Goal: Task Accomplishment & Management: Manage account settings

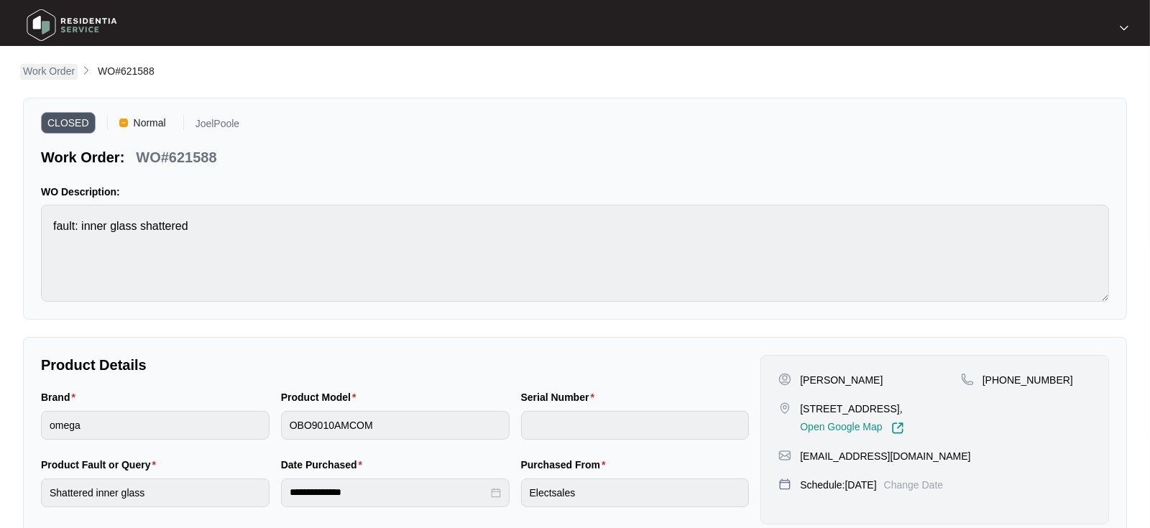
click at [48, 65] on p "Work Order" at bounding box center [49, 71] width 52 height 14
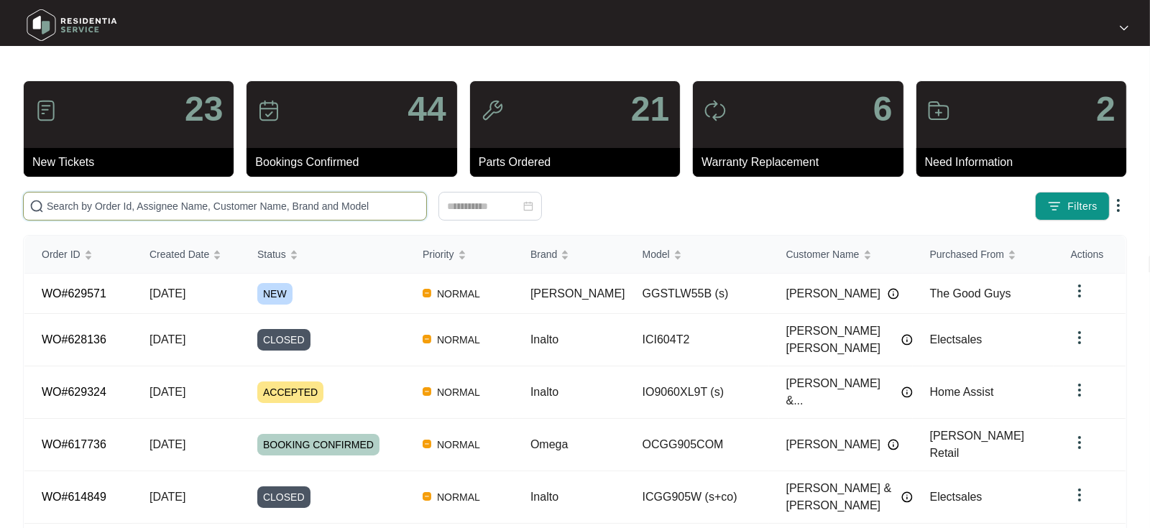
click at [69, 206] on input "text" at bounding box center [234, 206] width 374 height 16
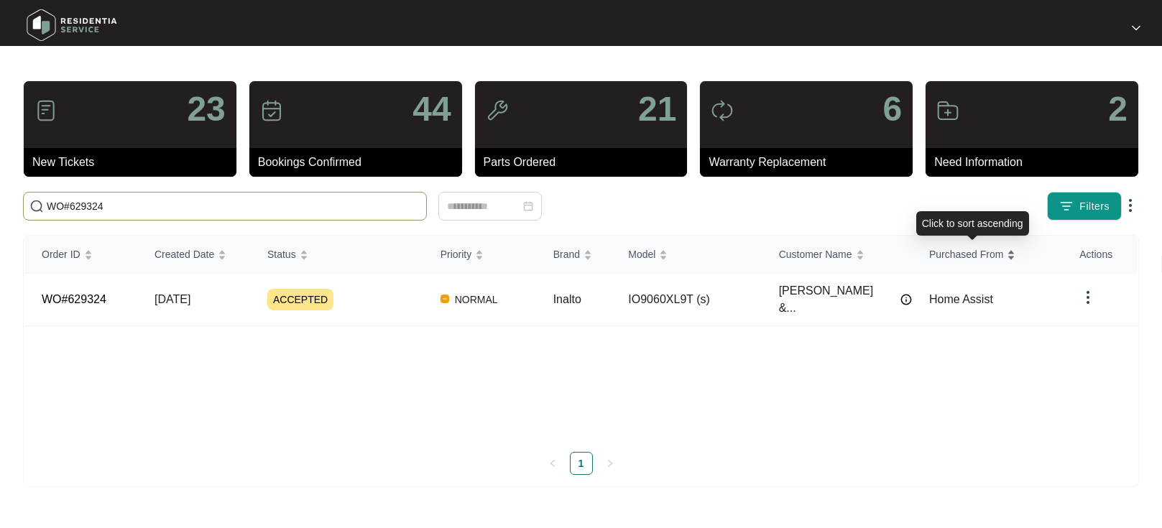
type input "WO#629324"
click at [180, 293] on span "[DATE]" at bounding box center [173, 299] width 36 height 12
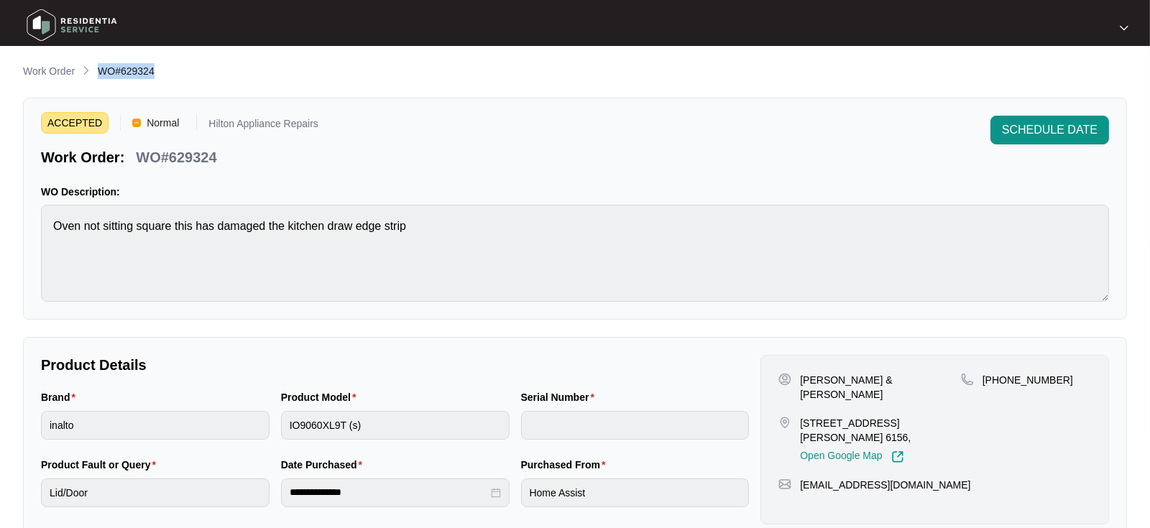
drag, startPoint x: 154, startPoint y: 73, endPoint x: 99, endPoint y: 75, distance: 54.7
click at [99, 75] on div "Work Order WO#629324" at bounding box center [575, 71] width 1104 height 17
copy span "WO#629324"
click at [42, 73] on p "Work Order" at bounding box center [49, 71] width 52 height 14
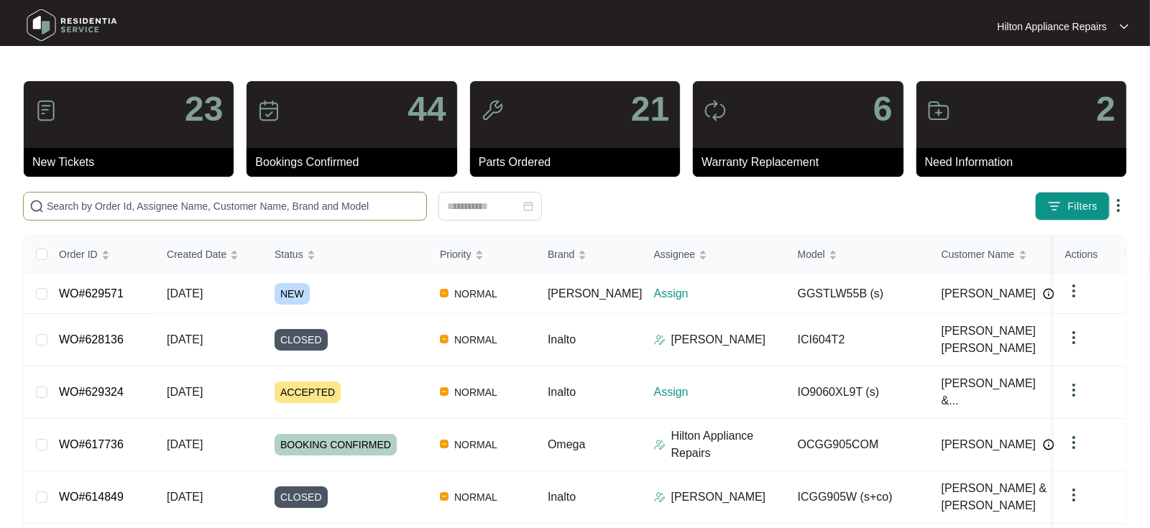
click at [91, 203] on input "text" at bounding box center [234, 206] width 374 height 16
paste input "WO#629324"
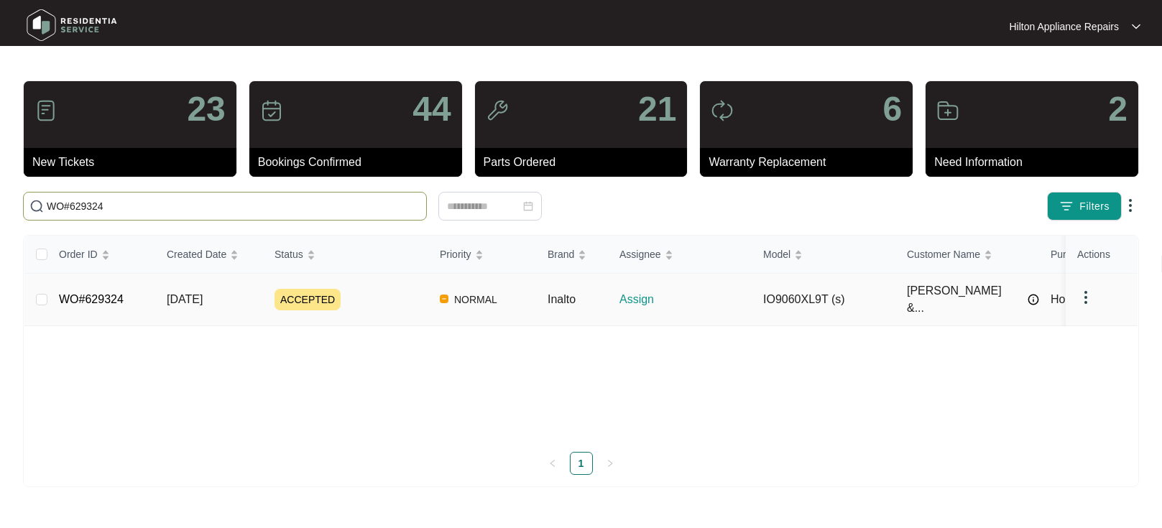
type input "WO#629324"
click at [173, 293] on span "[DATE]" at bounding box center [185, 299] width 36 height 12
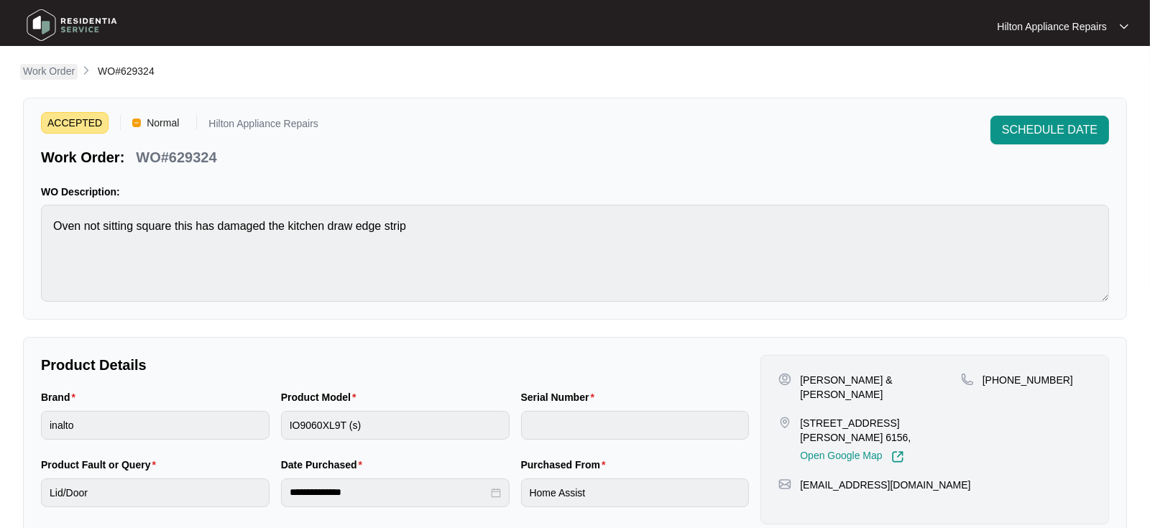
click at [45, 70] on p "Work Order" at bounding box center [49, 71] width 52 height 14
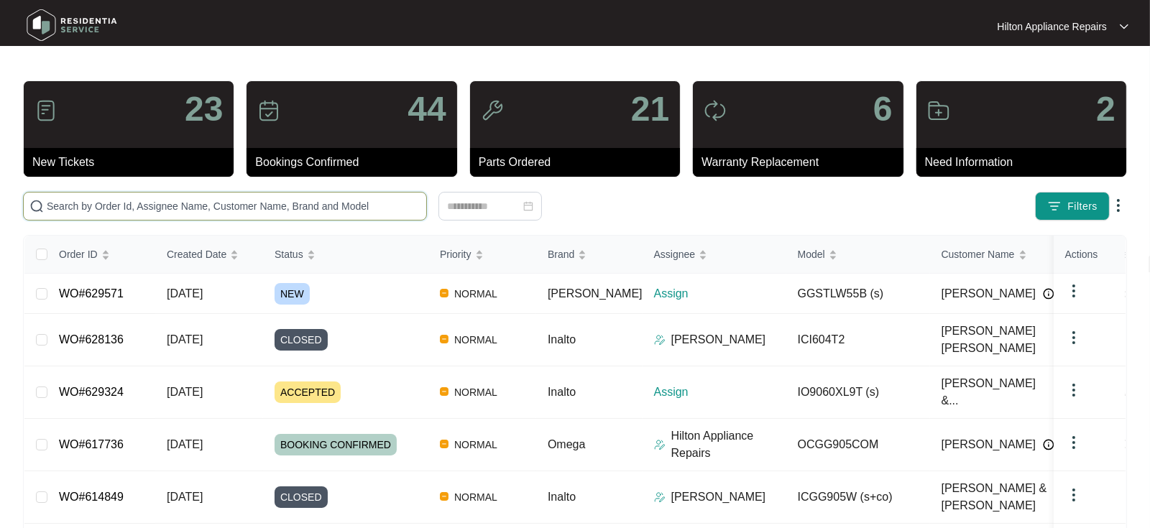
click at [70, 207] on input "text" at bounding box center [234, 206] width 374 height 16
paste input "WO#627124"
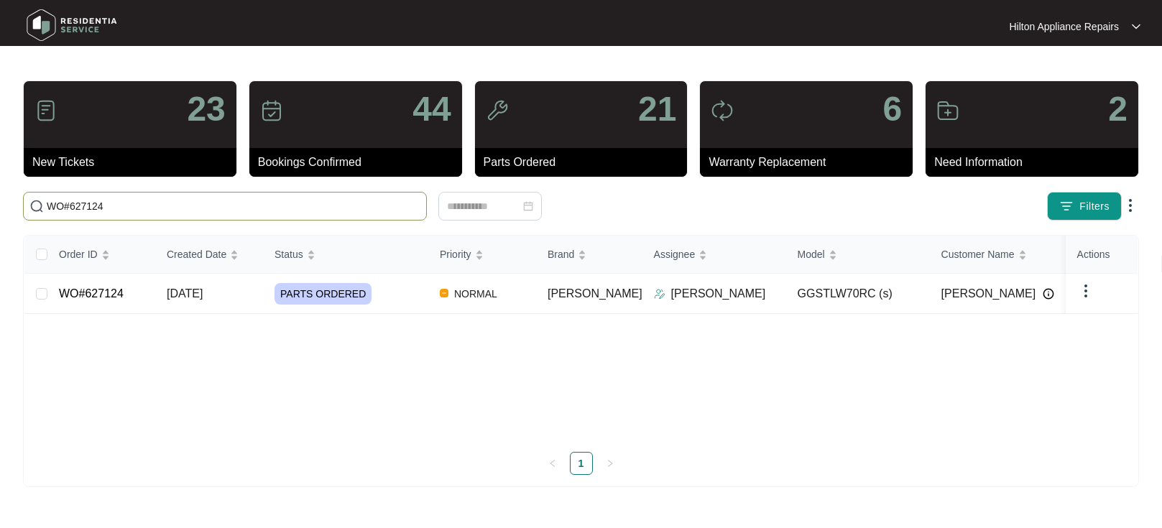
type input "WO#627124"
click at [191, 288] on span "[DATE]" at bounding box center [185, 294] width 36 height 12
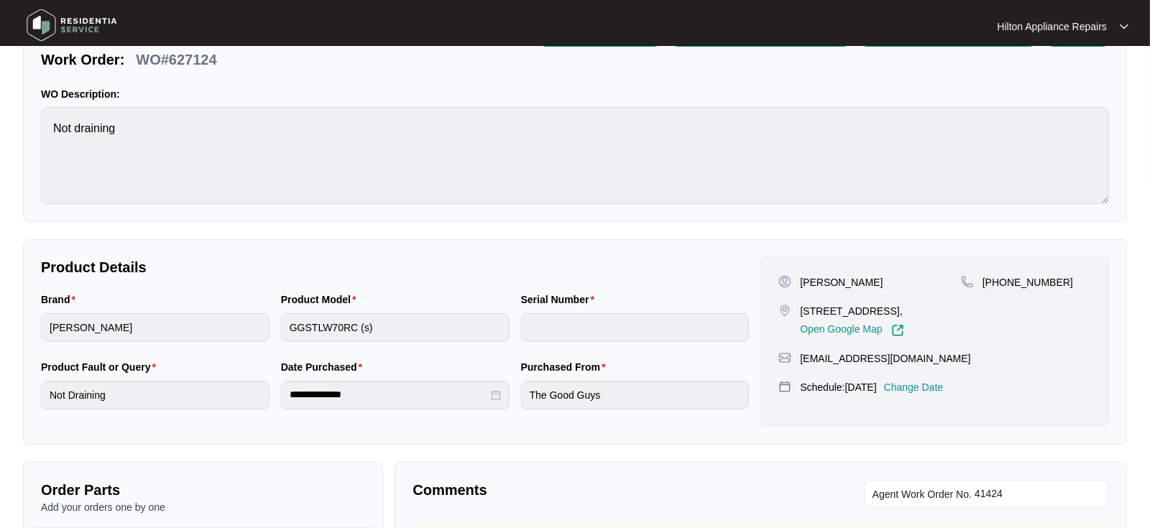
scroll to position [160, 0]
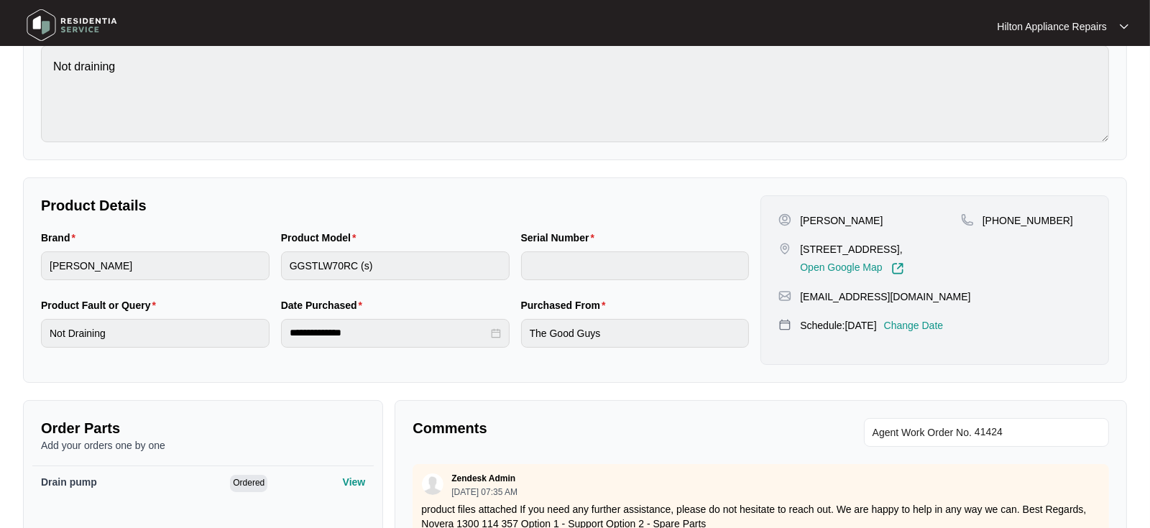
click at [936, 333] on p "Change Date" at bounding box center [914, 325] width 60 height 14
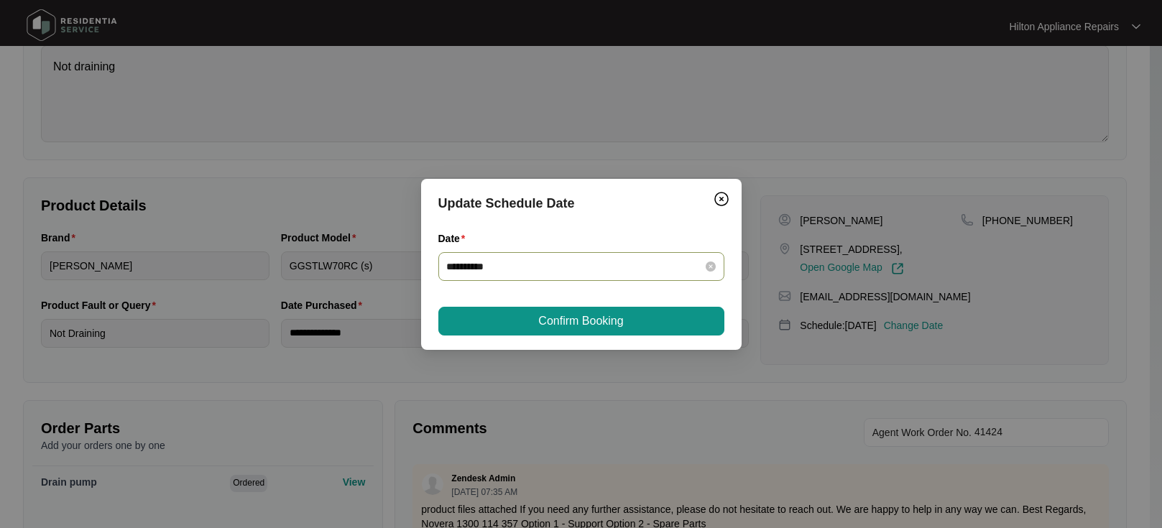
click at [711, 265] on icon "close-circle" at bounding box center [711, 267] width 10 height 10
click at [707, 268] on div at bounding box center [581, 267] width 269 height 16
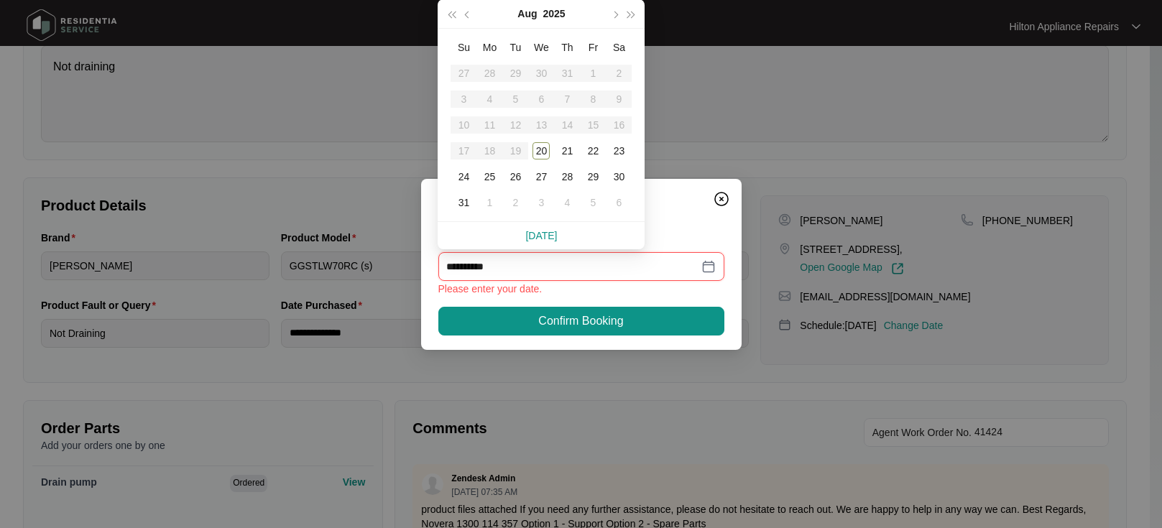
type input "**********"
click at [569, 155] on div "21" at bounding box center [567, 150] width 17 height 17
type input "**********"
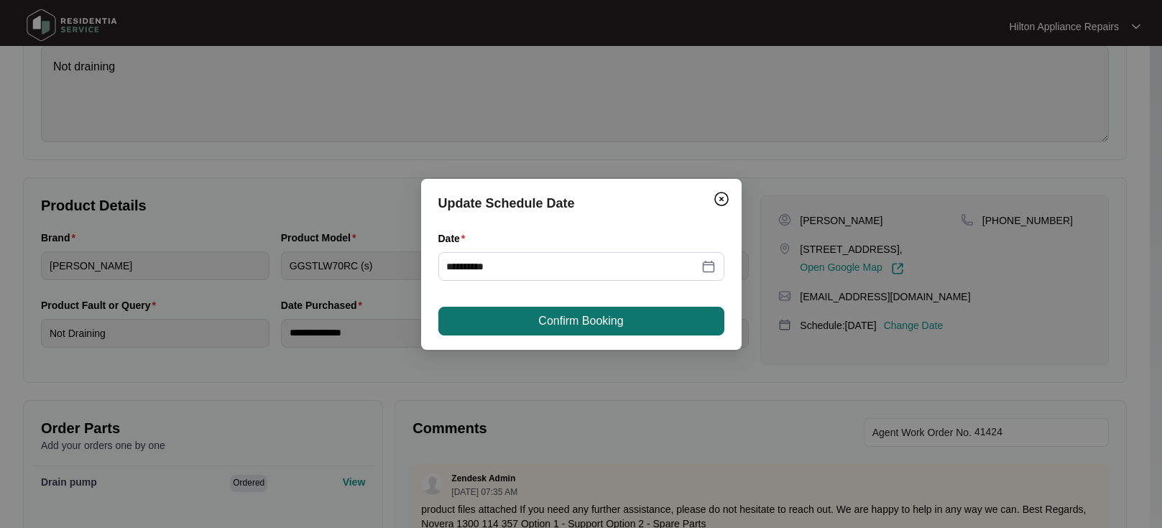
click at [546, 320] on span "Confirm Booking" at bounding box center [580, 321] width 85 height 17
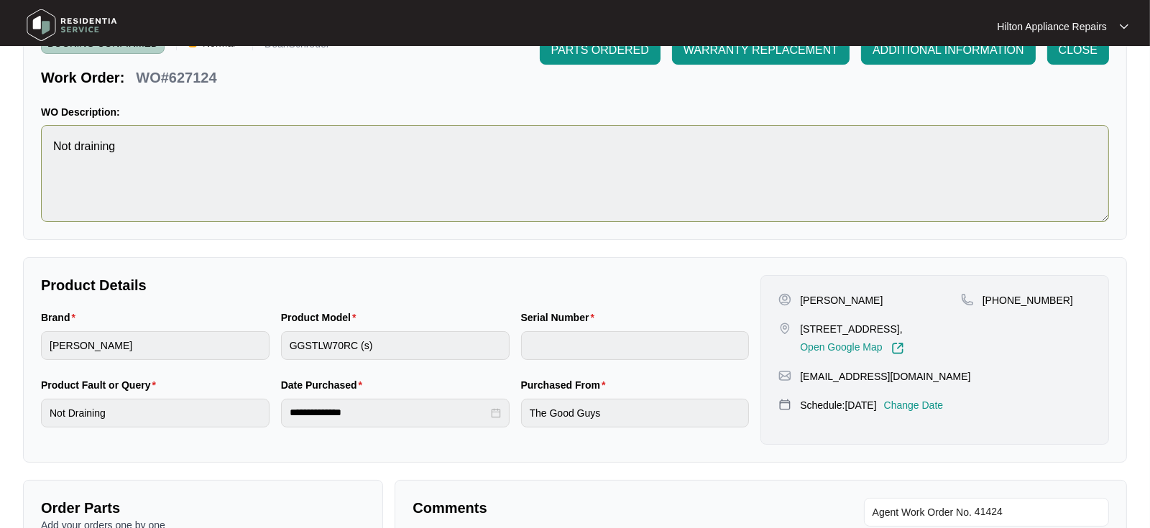
scroll to position [0, 0]
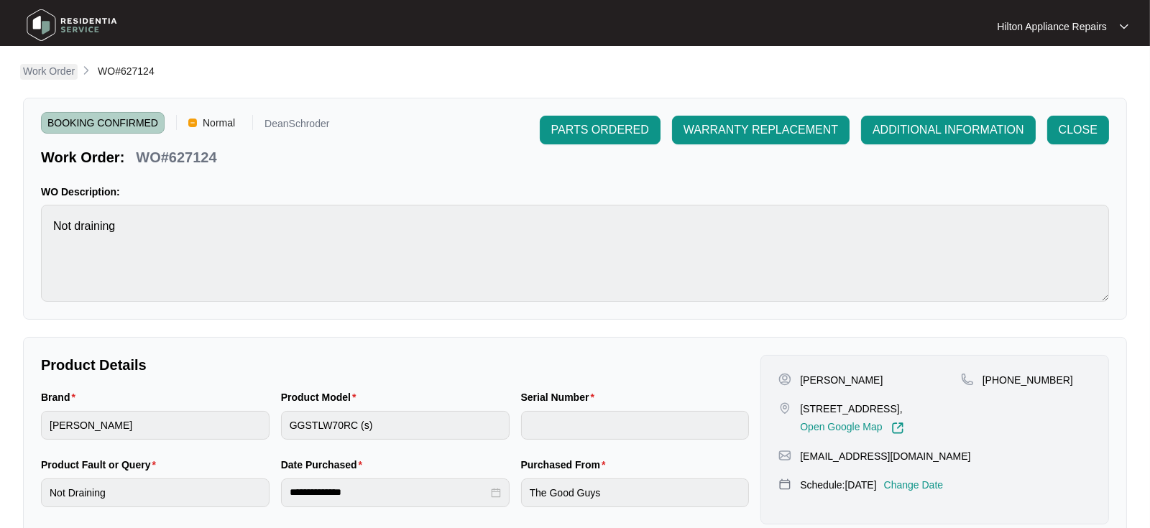
click at [45, 77] on p "Work Order" at bounding box center [49, 71] width 52 height 14
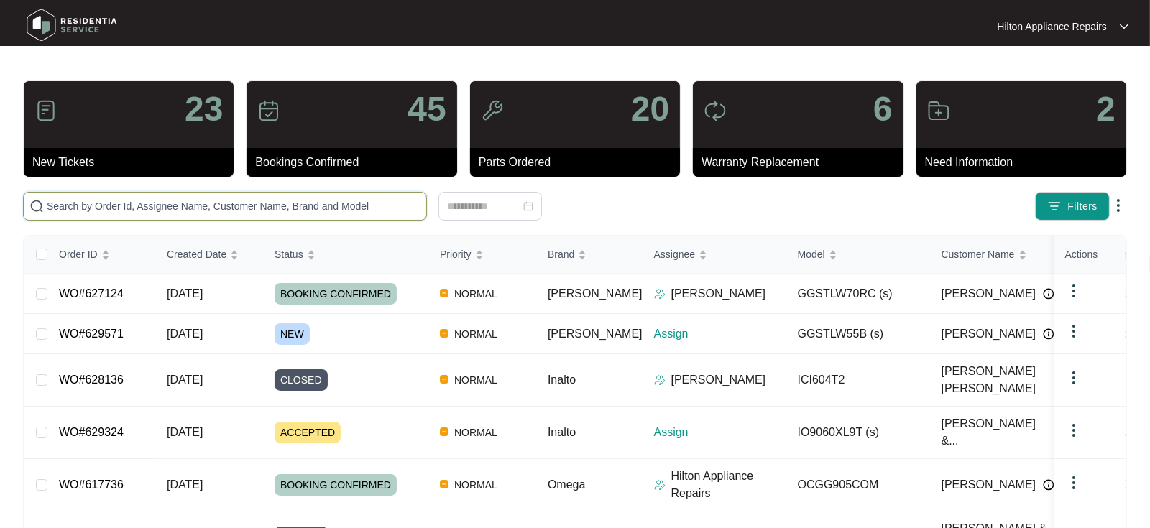
click at [56, 210] on input "text" at bounding box center [234, 206] width 374 height 16
paste input "WO#627124"
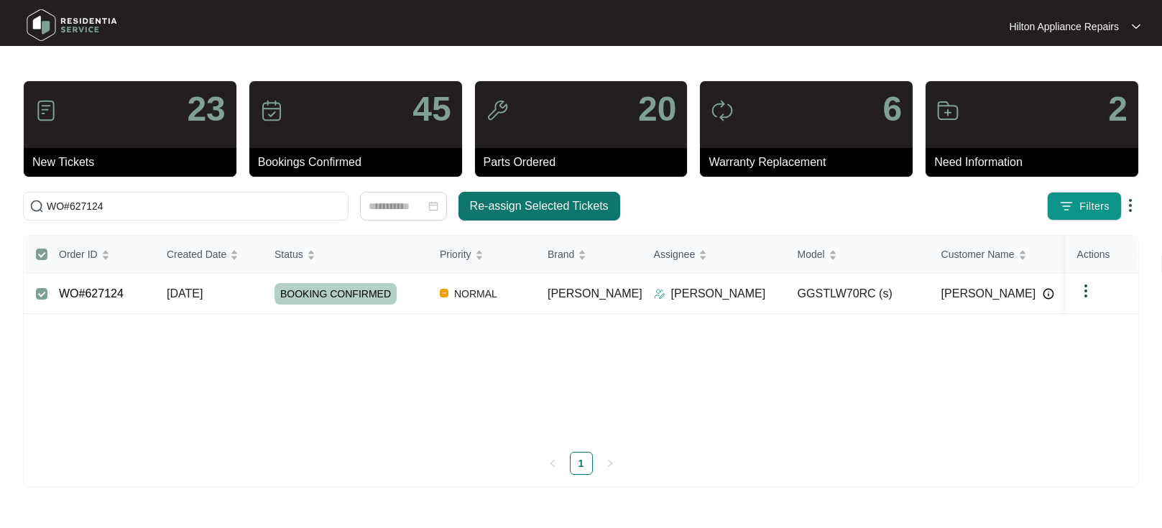
click at [490, 208] on span "Re-assign Selected Tickets" at bounding box center [539, 206] width 139 height 17
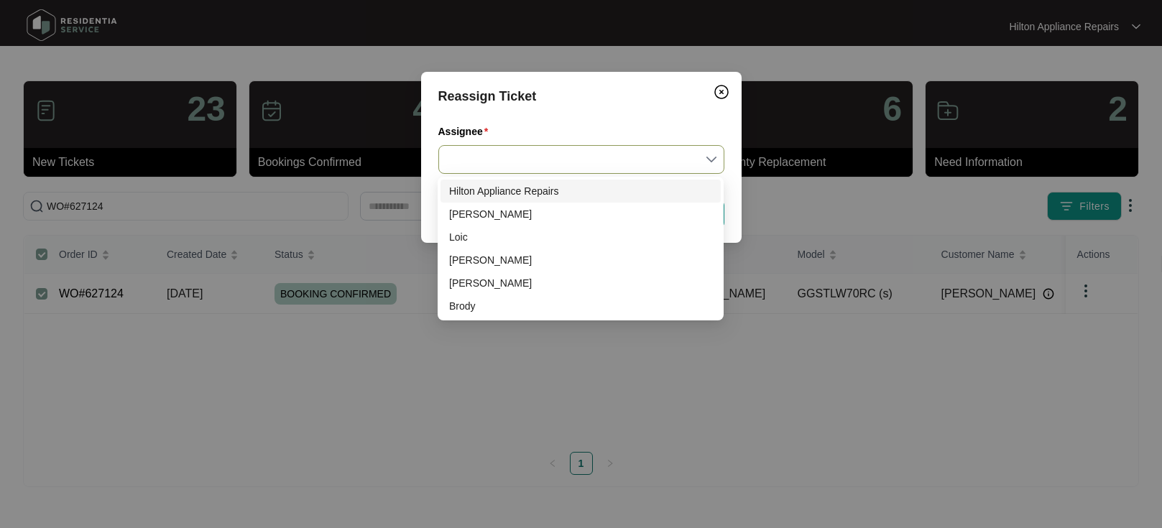
click at [715, 157] on input "Assignee" at bounding box center [581, 159] width 269 height 27
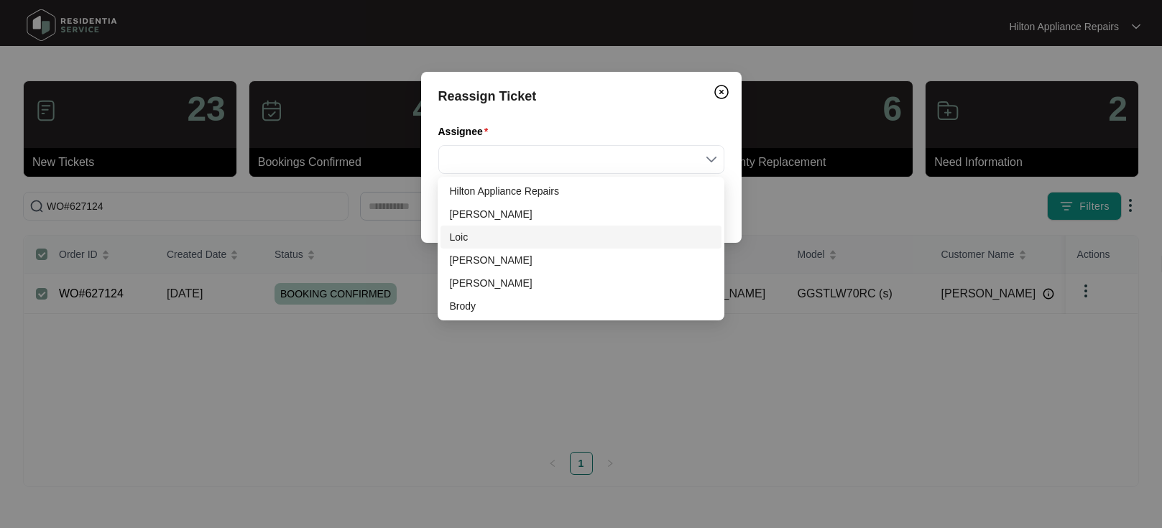
click at [456, 239] on div "Loic" at bounding box center [580, 237] width 263 height 16
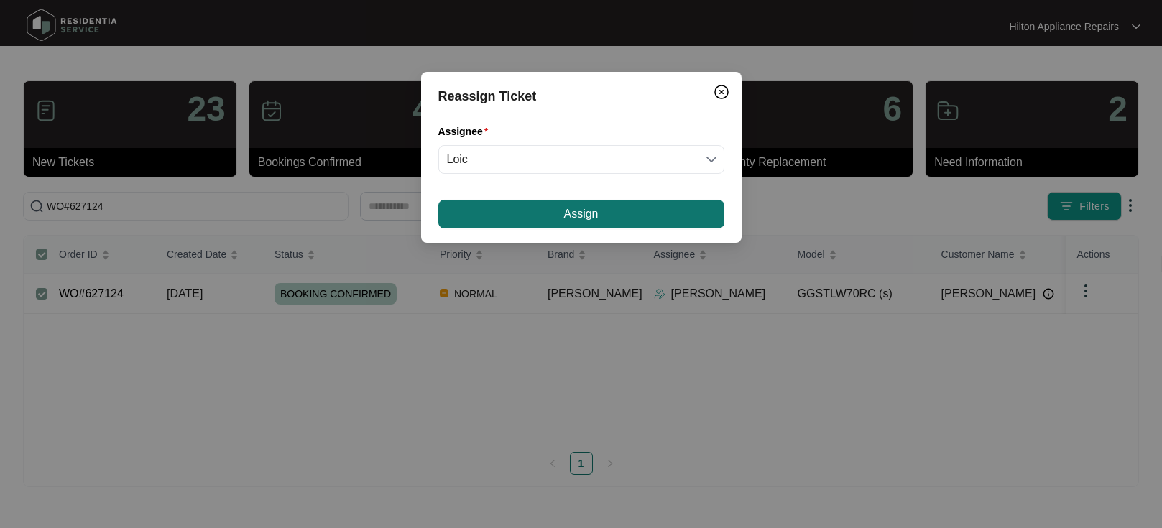
click at [520, 218] on button "Assign" at bounding box center [582, 214] width 286 height 29
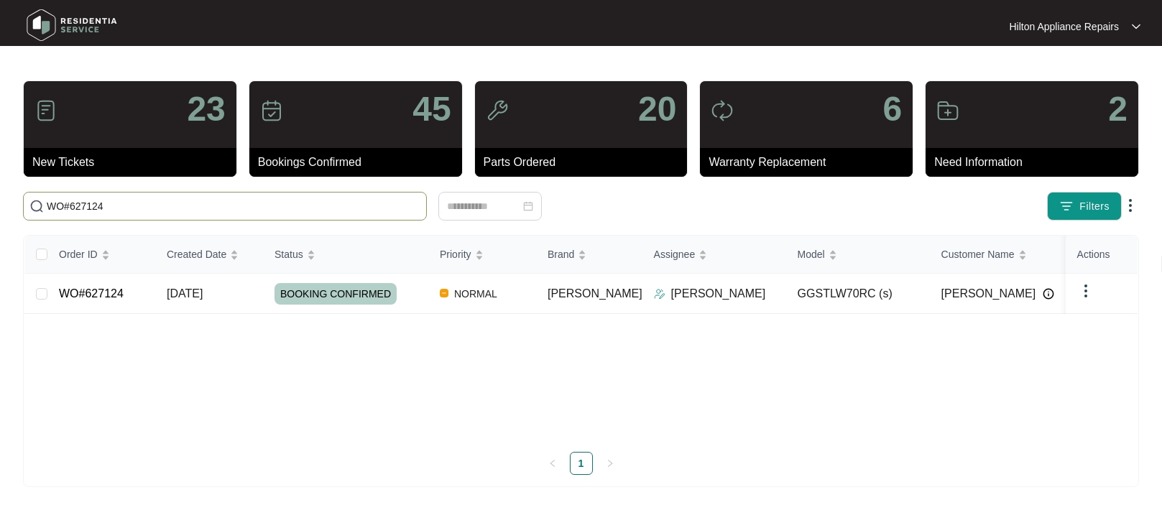
drag, startPoint x: 116, startPoint y: 206, endPoint x: 20, endPoint y: 203, distance: 96.4
click at [23, 204] on span "WO#627124" at bounding box center [225, 206] width 404 height 29
paste input "15646"
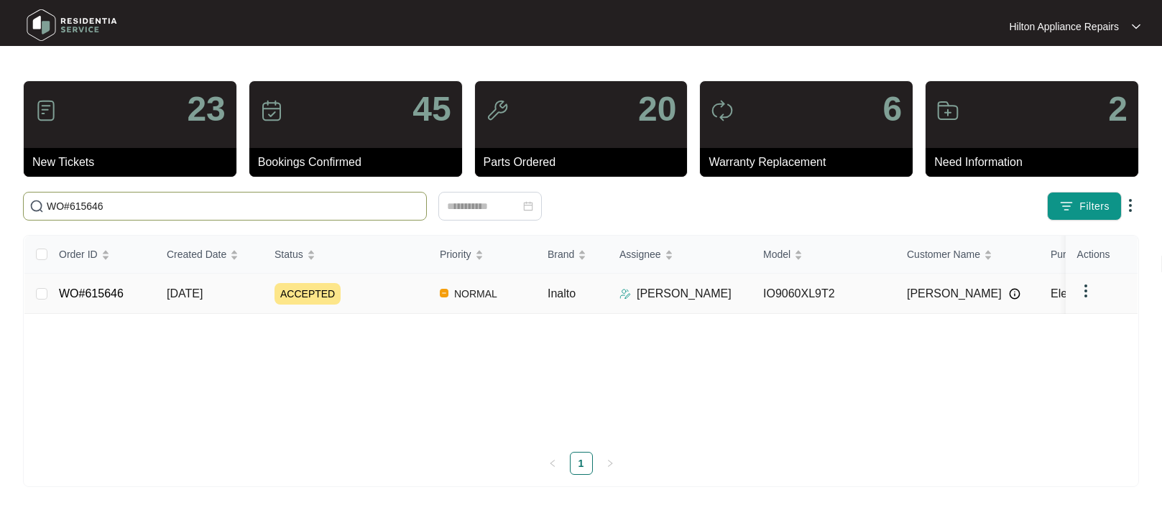
type input "WO#615646"
click at [196, 295] on span "[DATE]" at bounding box center [185, 294] width 36 height 12
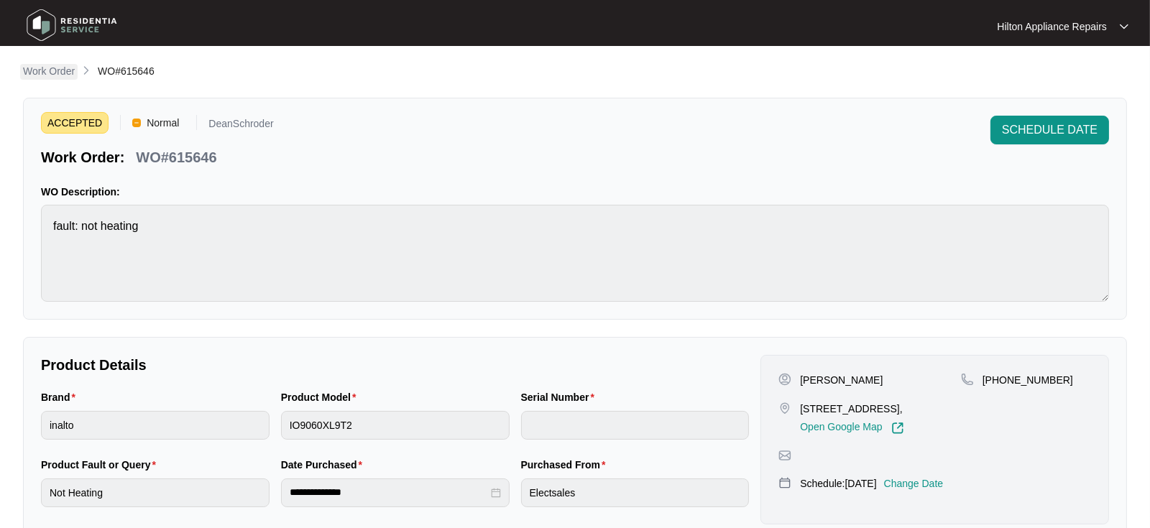
click at [51, 73] on p "Work Order" at bounding box center [49, 71] width 52 height 14
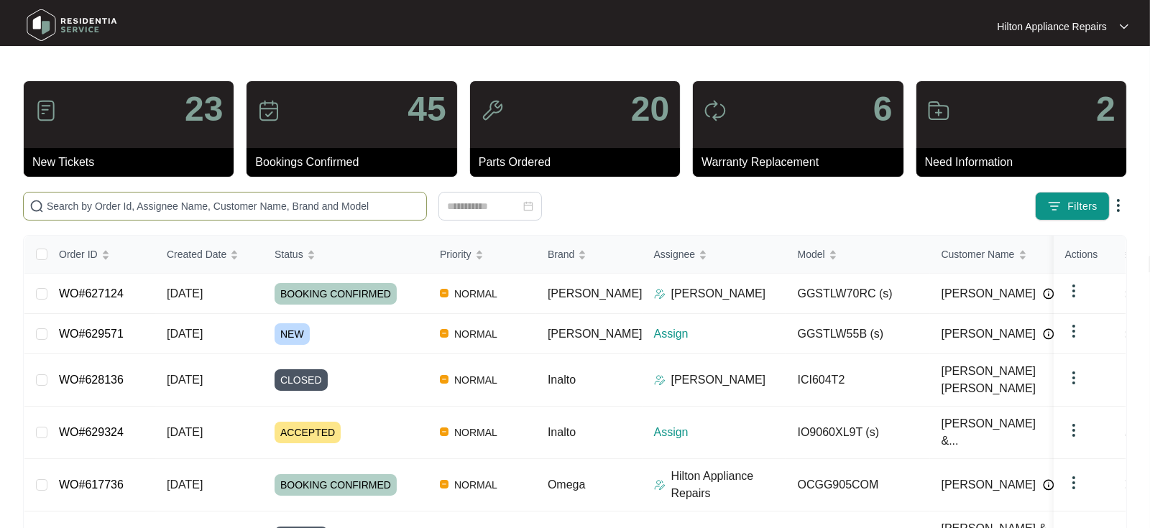
click at [82, 207] on input "text" at bounding box center [234, 206] width 374 height 16
paste input "618472"
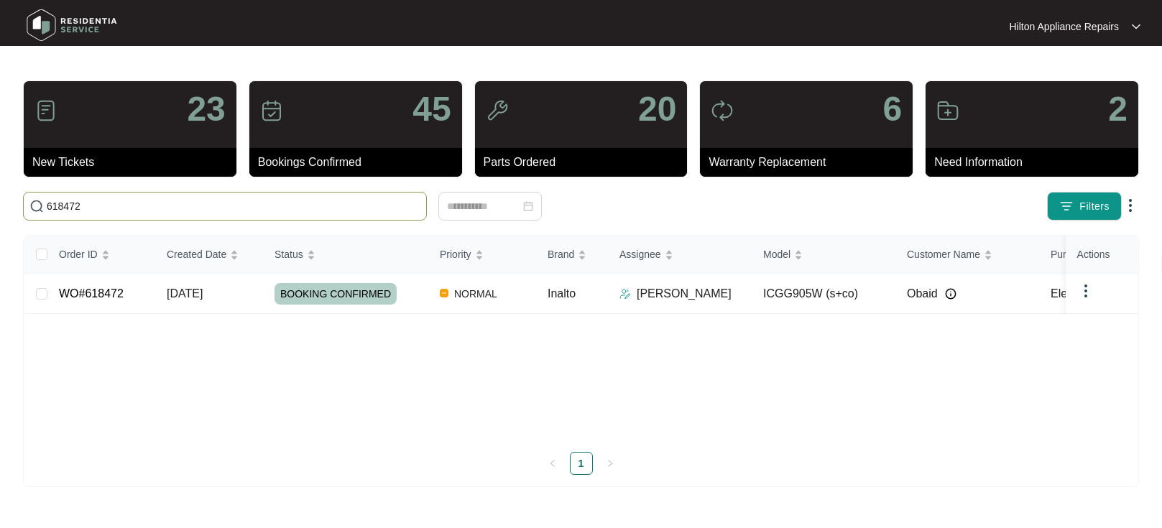
drag, startPoint x: 88, startPoint y: 206, endPoint x: 33, endPoint y: 202, distance: 54.8
click at [47, 204] on input "618472" at bounding box center [234, 206] width 374 height 16
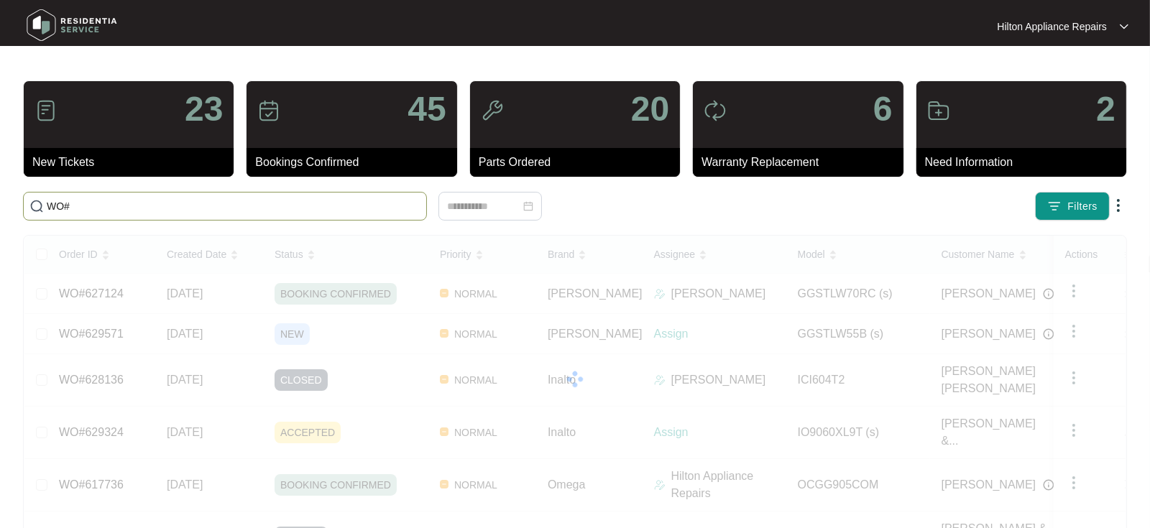
paste input "618472"
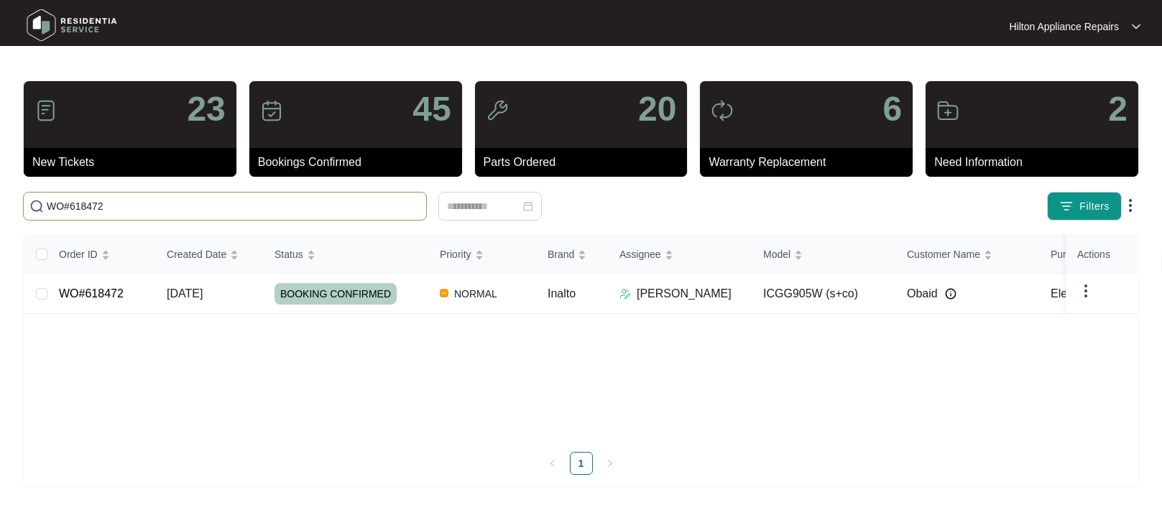
type input "WO#618472"
drag, startPoint x: 127, startPoint y: 210, endPoint x: -77, endPoint y: 200, distance: 203.7
click at [0, 200] on html "Hilton Appliance Repairs Hilton App... 23 New Tickets 45 Bookings Confirmed 20 …" at bounding box center [581, 264] width 1162 height 528
click at [197, 294] on span "[DATE]" at bounding box center [185, 294] width 36 height 12
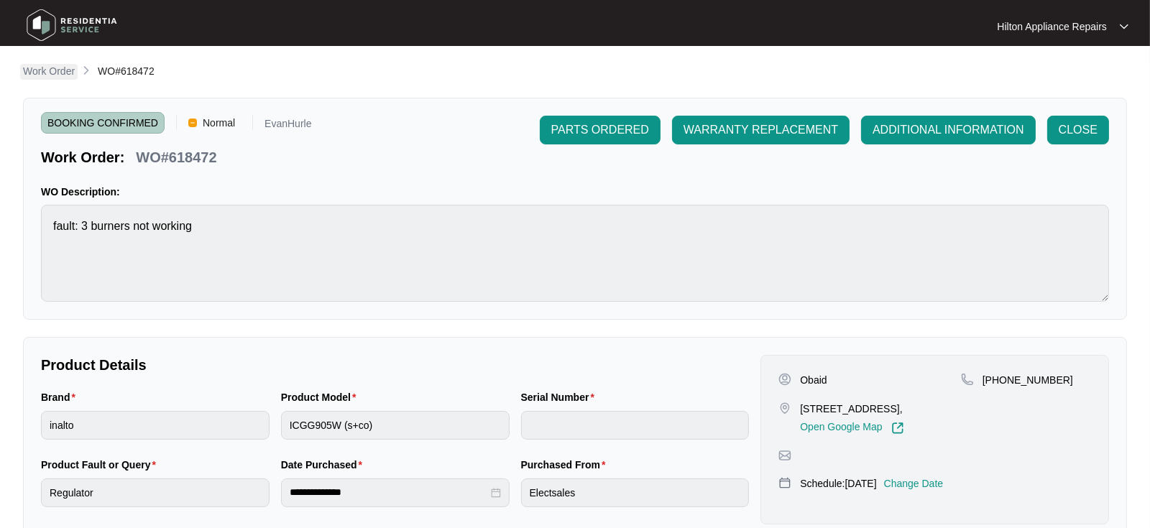
click at [36, 73] on p "Work Order" at bounding box center [49, 71] width 52 height 14
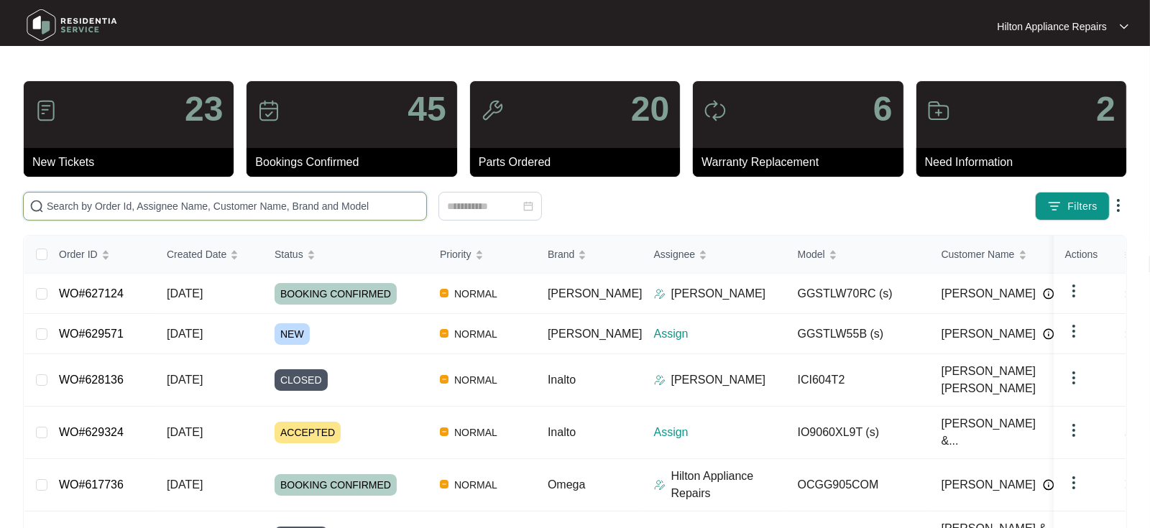
click at [75, 201] on input "text" at bounding box center [234, 206] width 374 height 16
paste input "WO#623038"
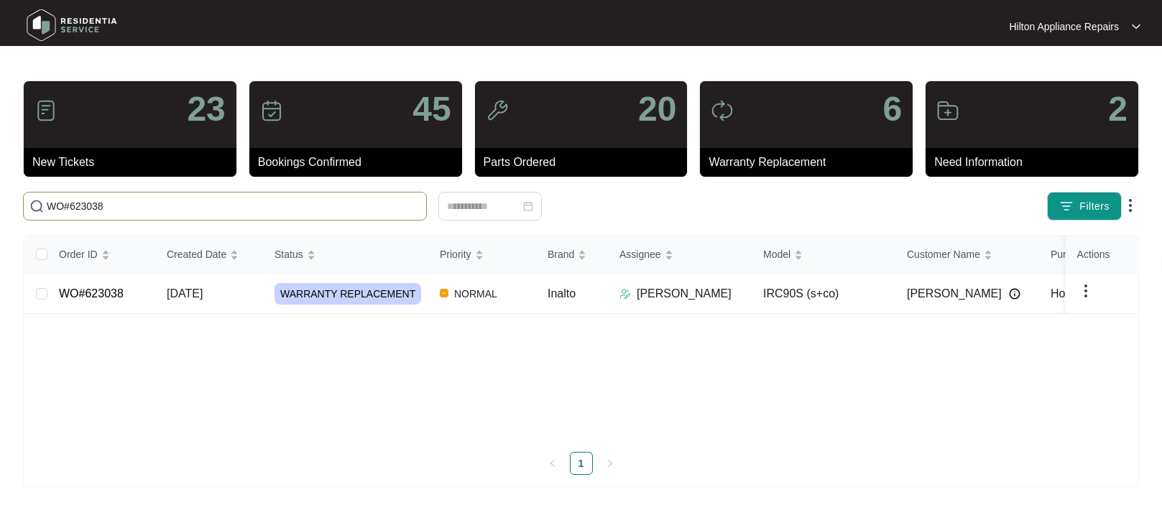
type input "WO#623038"
click at [189, 290] on span "[DATE]" at bounding box center [185, 294] width 36 height 12
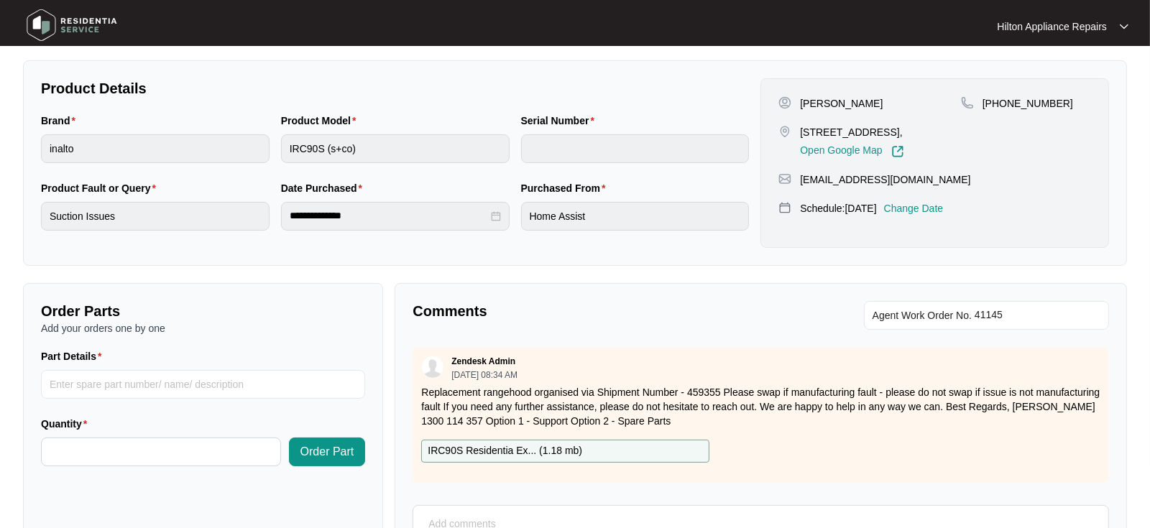
scroll to position [239, 0]
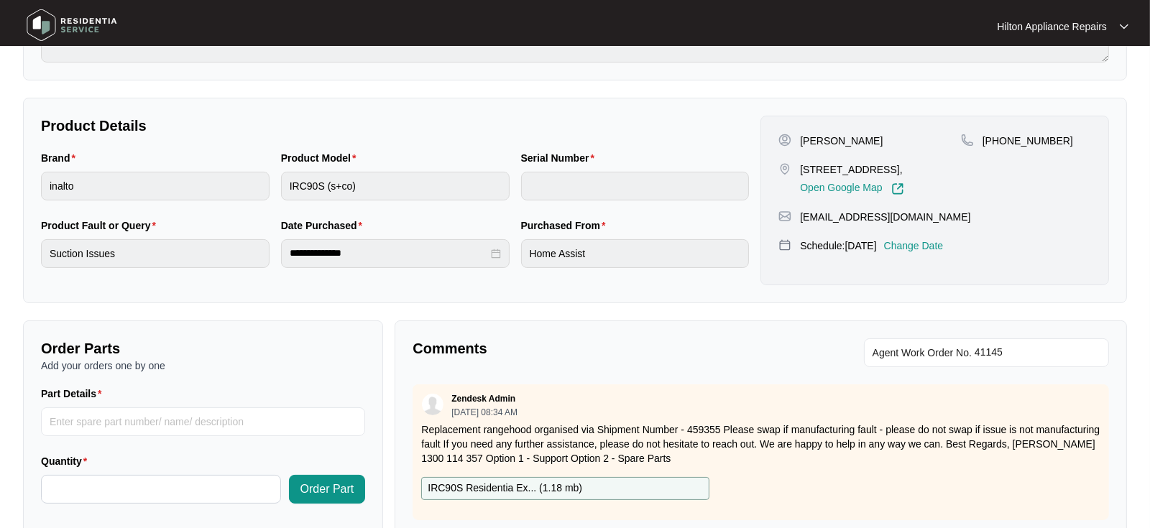
click at [940, 244] on p "Change Date" at bounding box center [914, 246] width 60 height 14
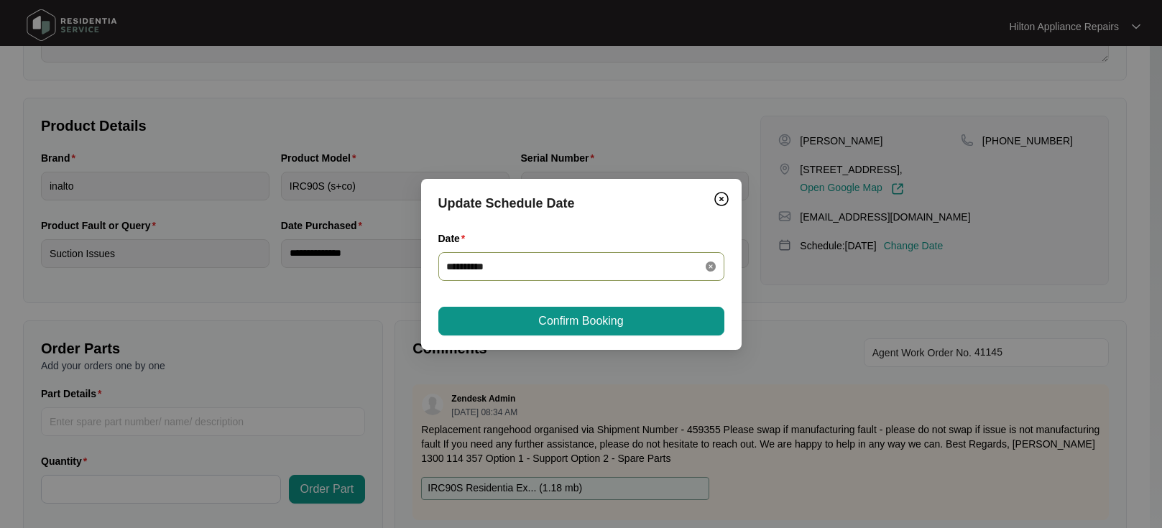
click at [713, 267] on icon "close-circle" at bounding box center [711, 267] width 10 height 10
click at [710, 264] on div at bounding box center [581, 267] width 269 height 16
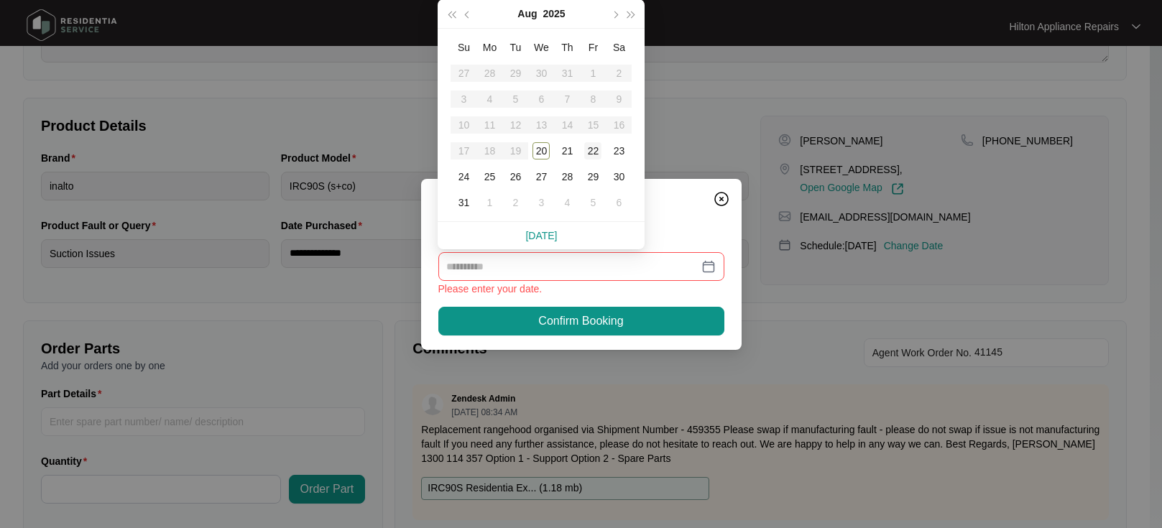
click at [591, 149] on div "22" at bounding box center [592, 150] width 17 height 17
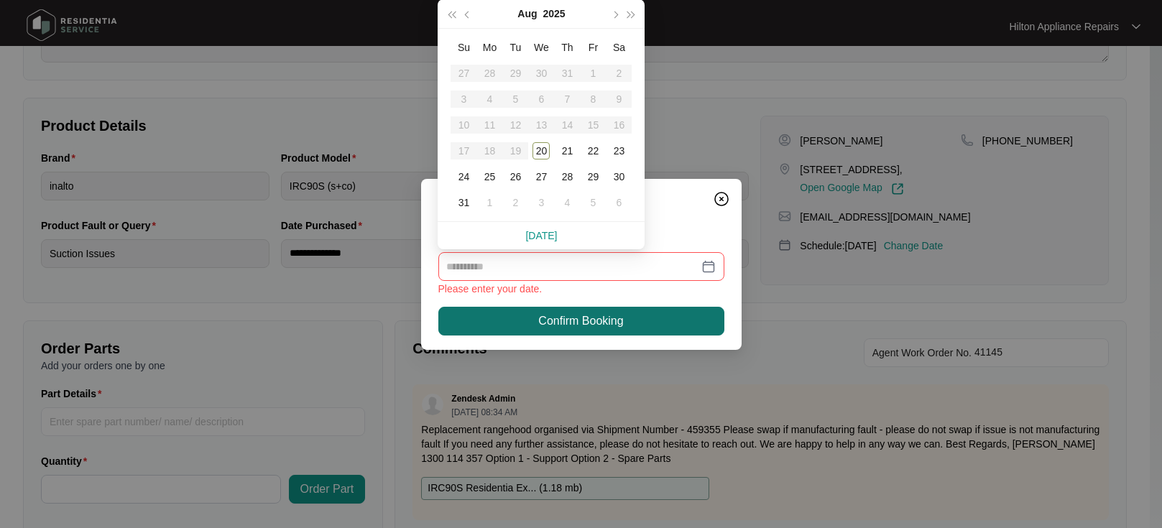
type input "**********"
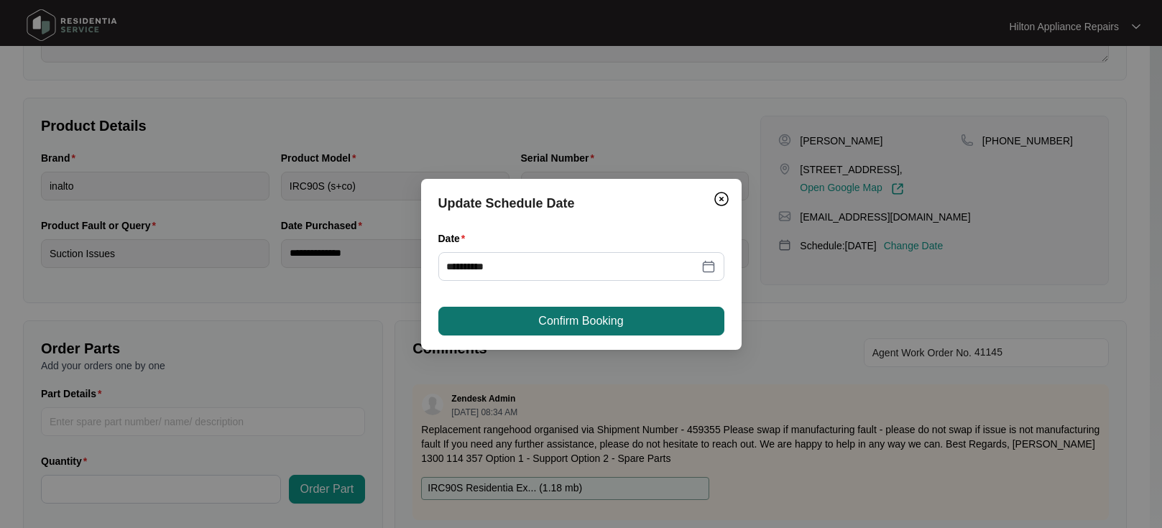
click at [552, 325] on span "Confirm Booking" at bounding box center [580, 321] width 85 height 17
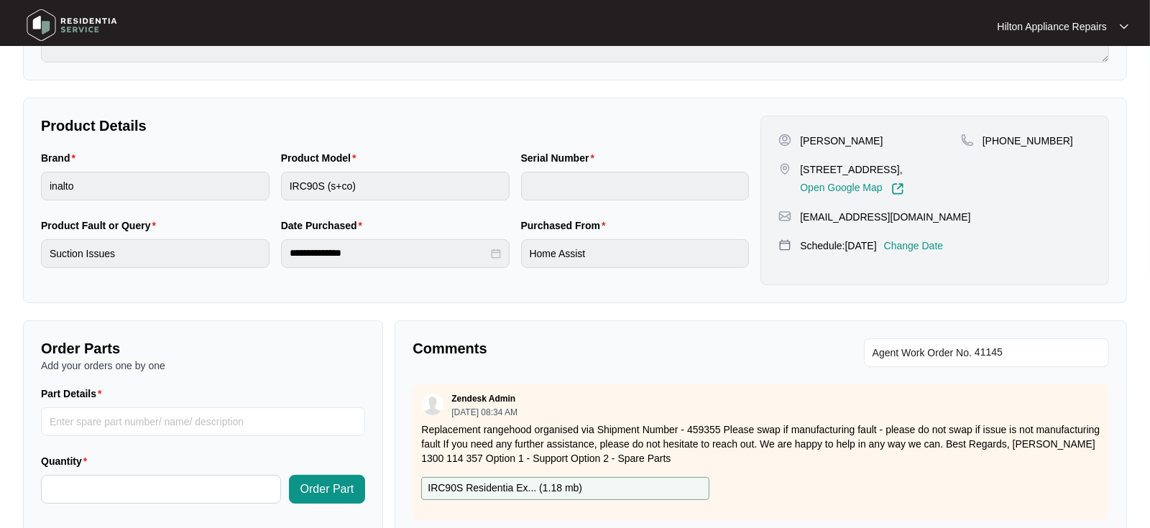
scroll to position [0, 0]
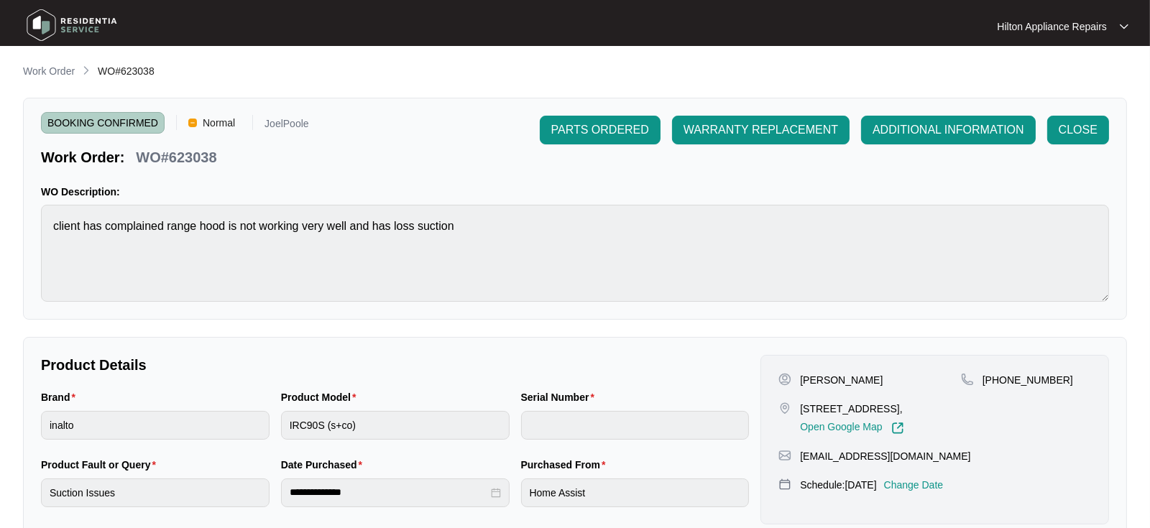
click at [52, 65] on p "Work Order" at bounding box center [49, 71] width 52 height 14
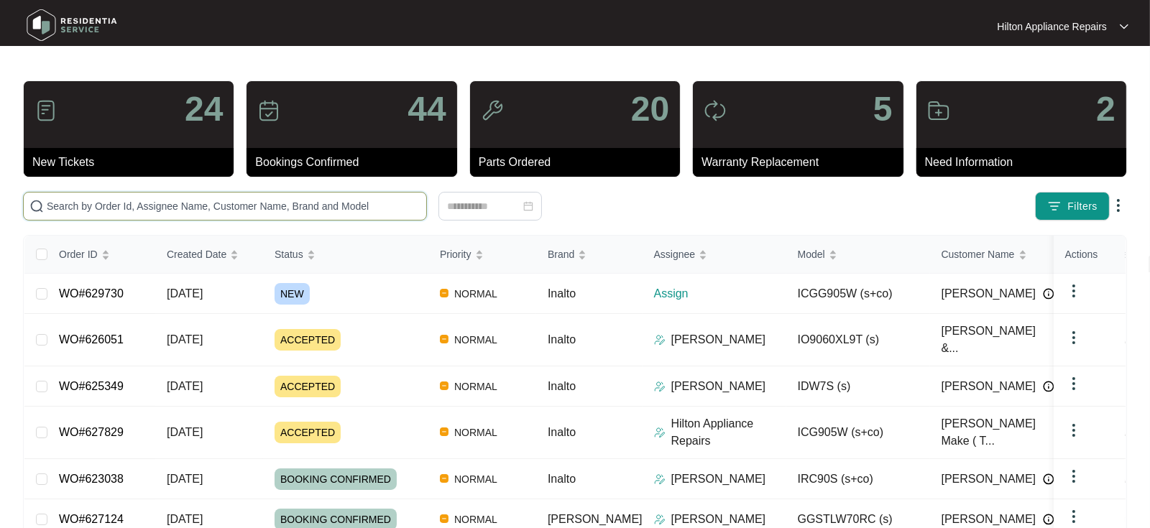
click at [75, 206] on input "text" at bounding box center [234, 206] width 374 height 16
paste input "WO#627829"
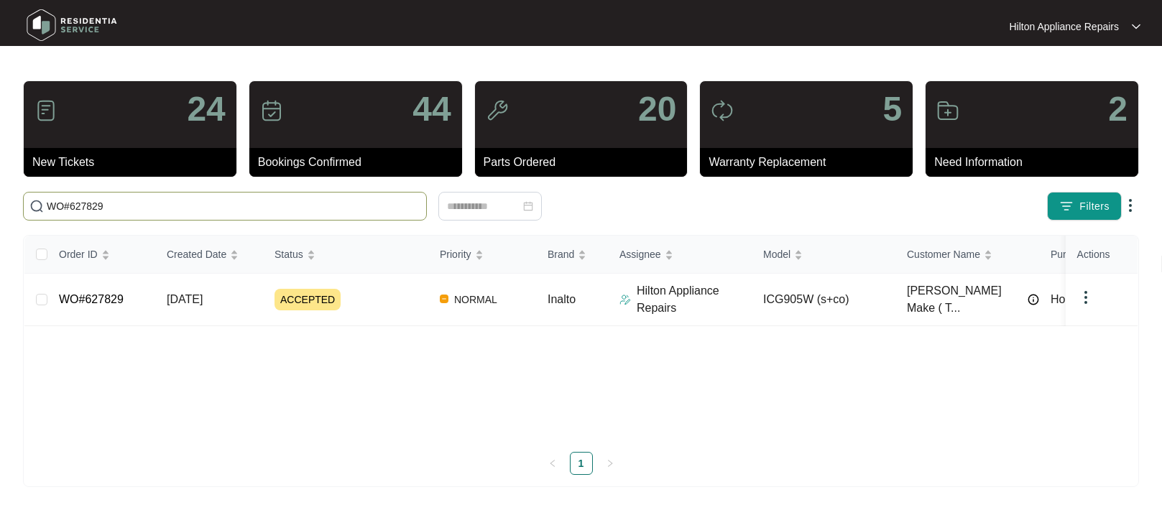
type input "WO#627829"
click at [202, 298] on span "[DATE]" at bounding box center [185, 299] width 36 height 12
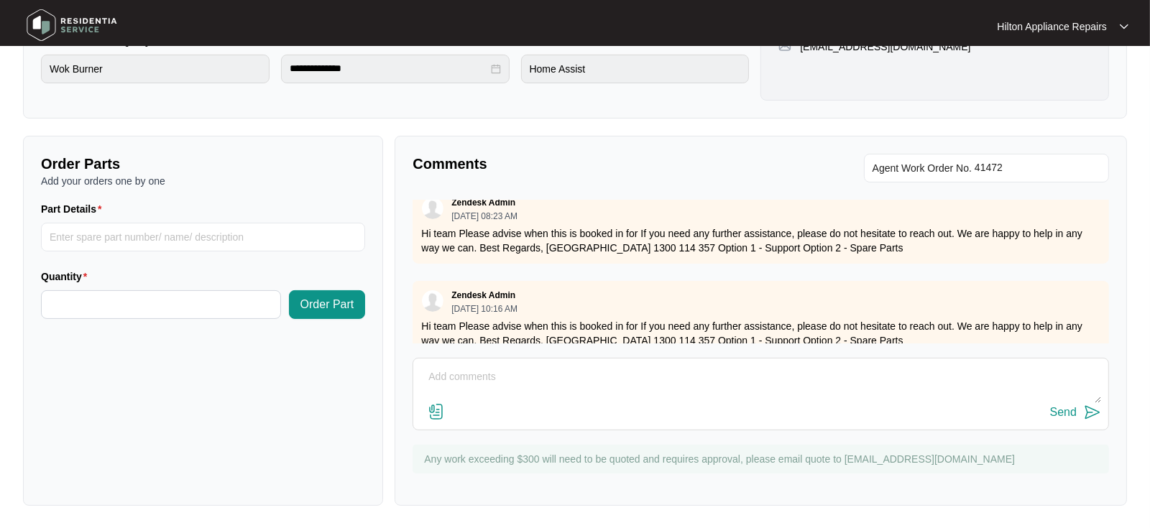
scroll to position [311, 0]
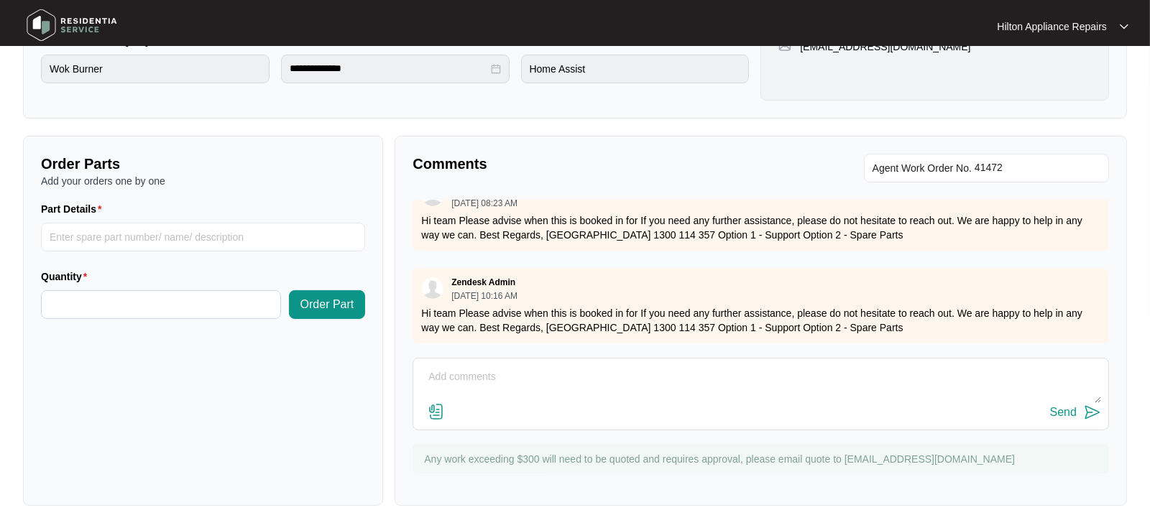
click at [459, 366] on textarea at bounding box center [761, 384] width 681 height 37
type textarea "P"
paste textarea "The contact number [PHONE_NUMBER] is for Regal Gateway Property, is there a dif…"
drag, startPoint x: 973, startPoint y: 376, endPoint x: 315, endPoint y: 386, distance: 657.9
click at [315, 386] on div "Order Parts Add your orders one by one Part Details Quantity Order Part Comment…" at bounding box center [575, 321] width 1116 height 370
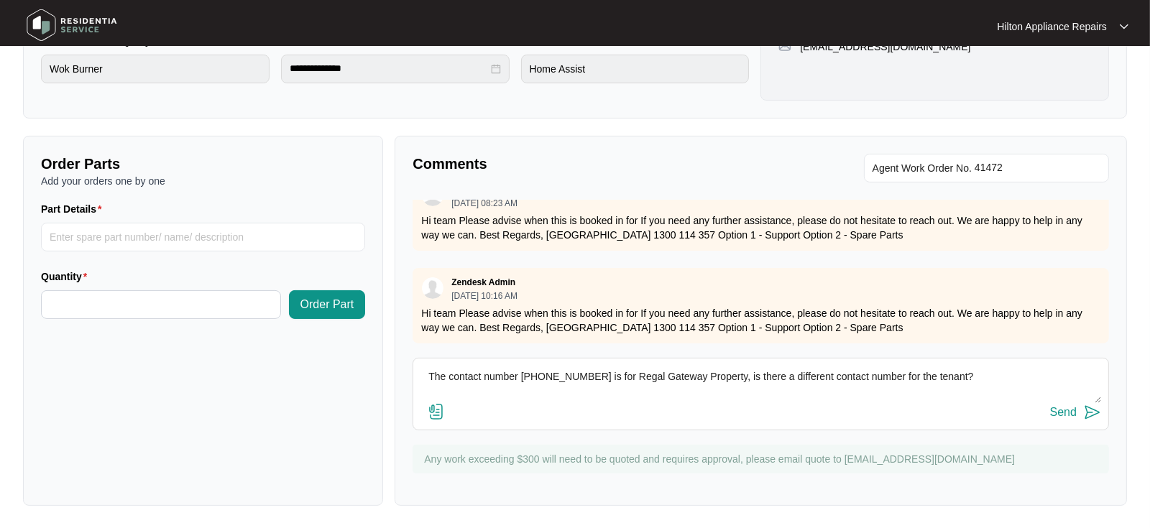
type textarea "The contact number [PHONE_NUMBER] is for Regal Gateway Property, is there a dif…"
click at [1064, 404] on button "Send" at bounding box center [1075, 412] width 51 height 19
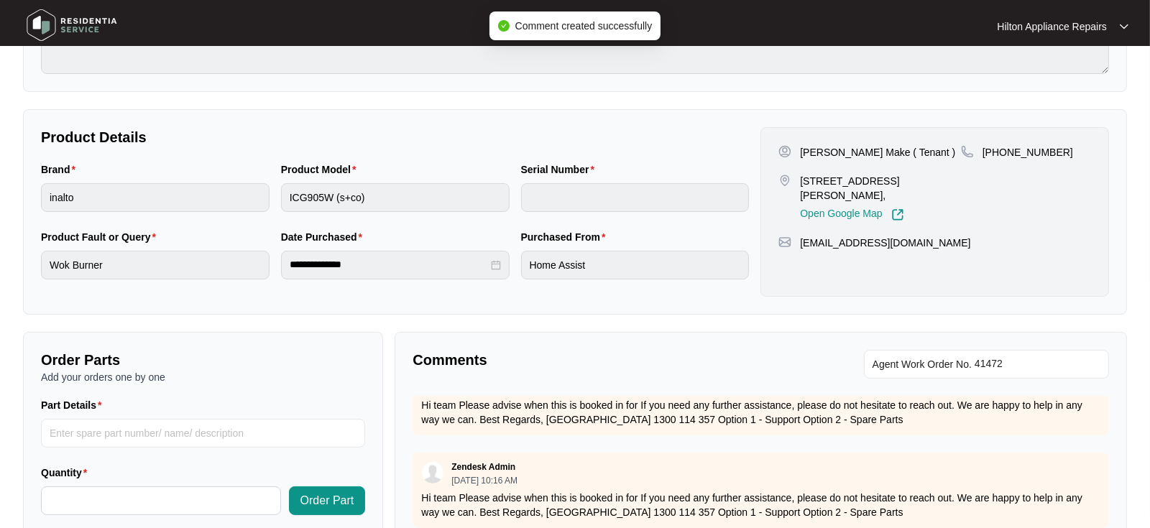
scroll to position [0, 0]
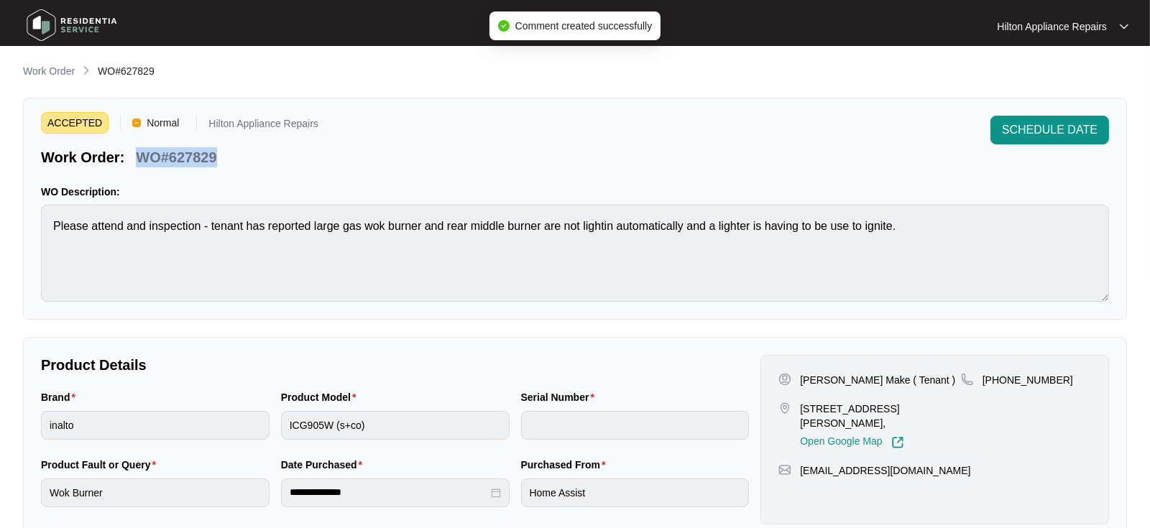
drag, startPoint x: 235, startPoint y: 156, endPoint x: 139, endPoint y: 155, distance: 95.6
click at [139, 155] on div "Work Order: WO#627829" at bounding box center [179, 154] width 277 height 25
copy p "WO#627829"
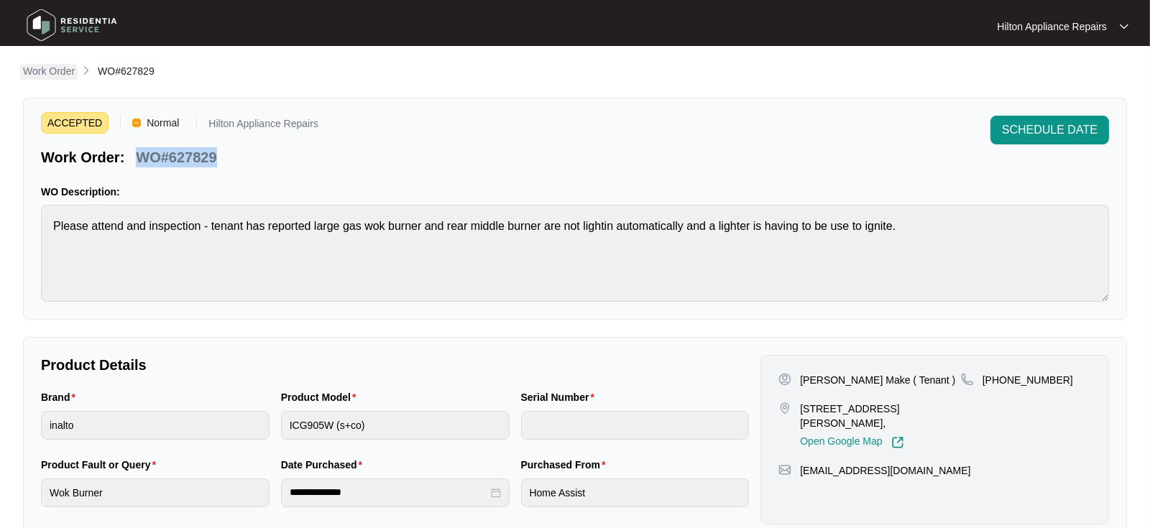
click at [47, 72] on p "Work Order" at bounding box center [49, 71] width 52 height 14
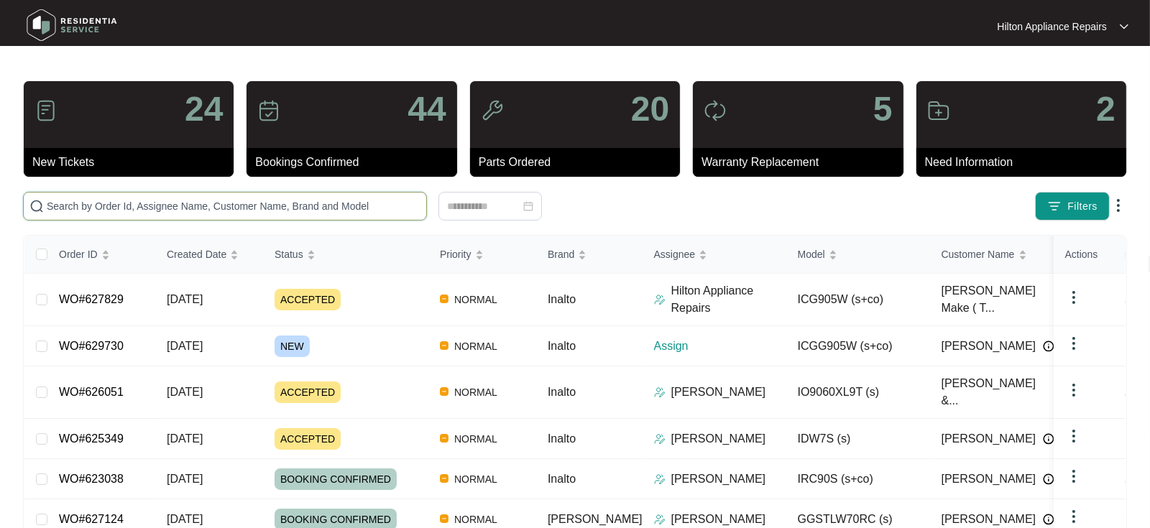
click at [55, 209] on input "text" at bounding box center [234, 206] width 374 height 16
paste input "629324"
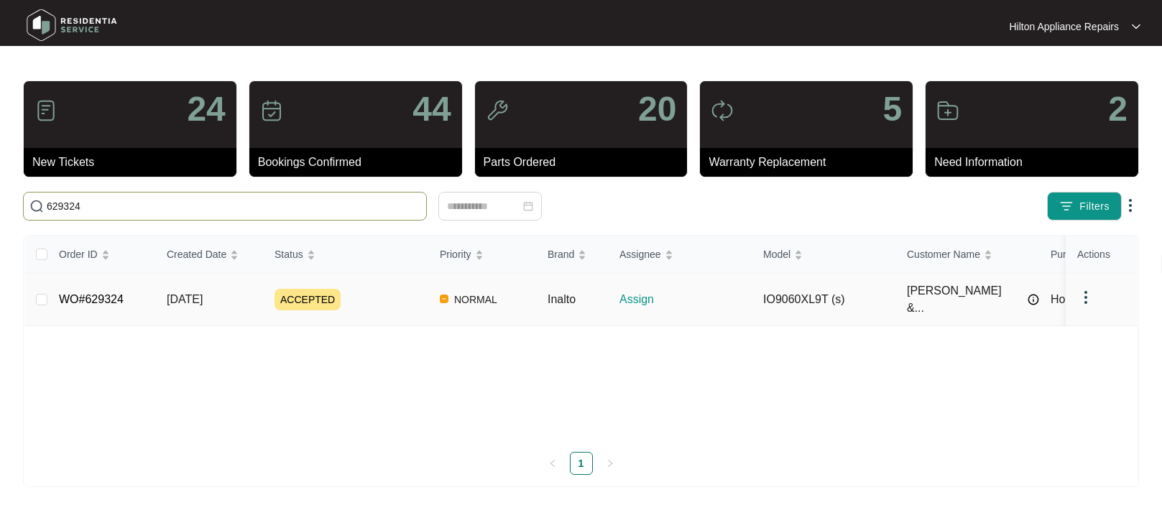
type input "629324"
click at [195, 297] on span "[DATE]" at bounding box center [185, 299] width 36 height 12
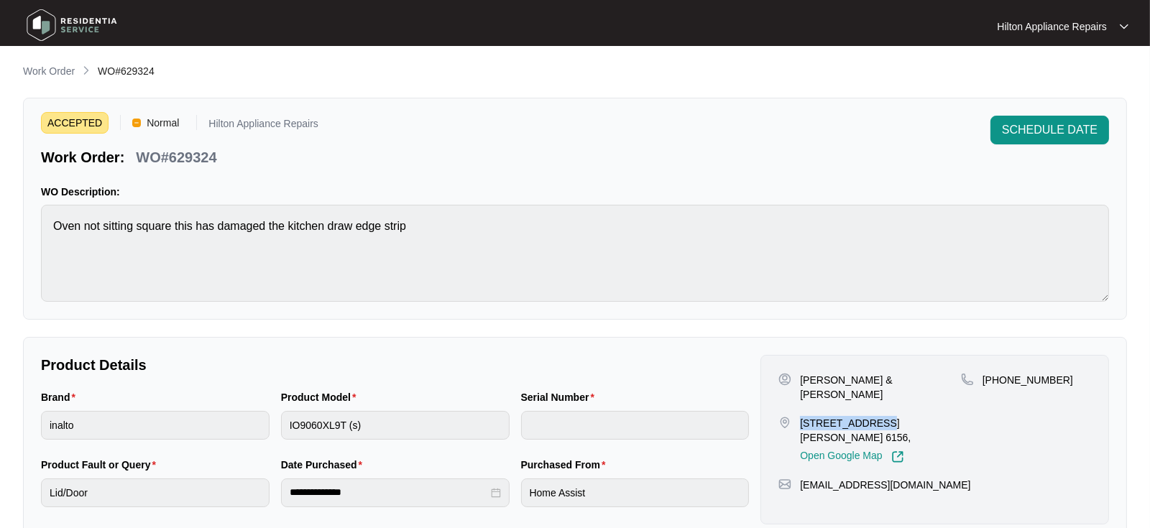
drag, startPoint x: 868, startPoint y: 408, endPoint x: 803, endPoint y: 409, distance: 64.7
click at [803, 416] on p "[STREET_ADDRESS][PERSON_NAME] 6156," at bounding box center [880, 430] width 161 height 29
copy p "[STREET_ADDRESS][PERSON_NAME]"
drag, startPoint x: 952, startPoint y: 380, endPoint x: 803, endPoint y: 380, distance: 148.8
click at [803, 380] on p "[PERSON_NAME] & [PERSON_NAME]" at bounding box center [880, 387] width 161 height 29
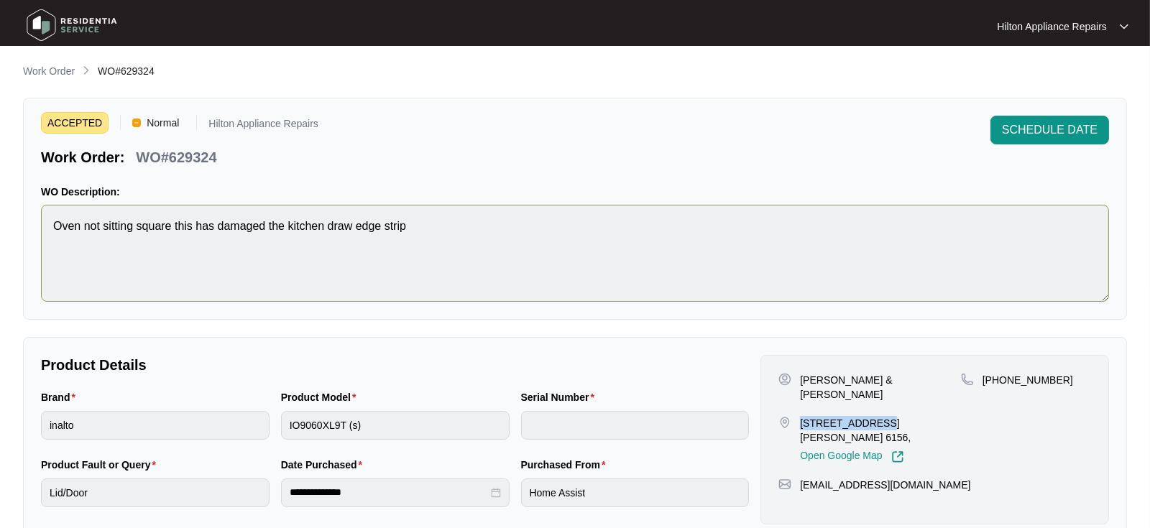
copy p "[PERSON_NAME] & [PERSON_NAME]"
drag, startPoint x: 912, startPoint y: 409, endPoint x: 795, endPoint y: 408, distance: 117.2
click at [795, 416] on div "[STREET_ADDRESS][PERSON_NAME] 6156, Open Google Map" at bounding box center [870, 439] width 183 height 47
copy div "[STREET_ADDRESS][PERSON_NAME]"
drag, startPoint x: 952, startPoint y: 381, endPoint x: 802, endPoint y: 377, distance: 149.6
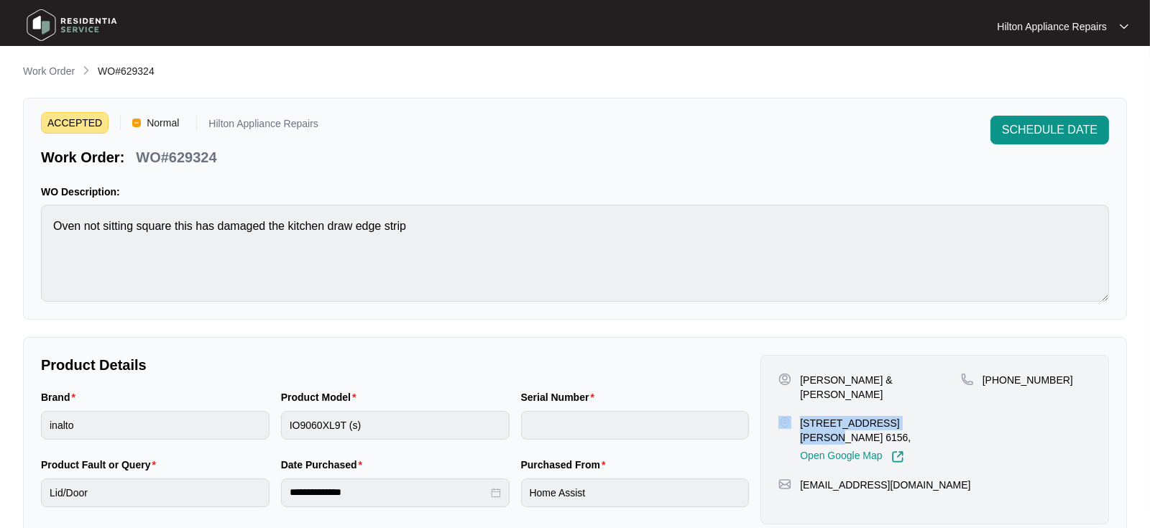
click at [802, 377] on p "[PERSON_NAME] & [PERSON_NAME]" at bounding box center [880, 387] width 161 height 29
click at [943, 445] on div "Open Google Map" at bounding box center [880, 454] width 161 height 19
drag, startPoint x: 956, startPoint y: 380, endPoint x: 799, endPoint y: 377, distance: 157.5
click at [799, 377] on div "[PERSON_NAME] & [PERSON_NAME]" at bounding box center [870, 387] width 183 height 29
copy p "[PERSON_NAME] & [PERSON_NAME]"
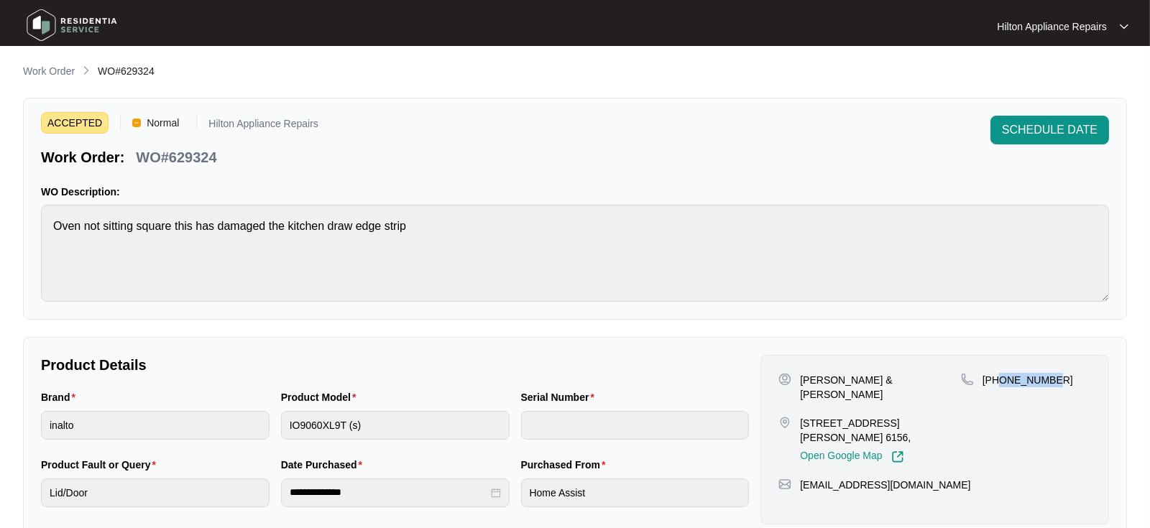
drag, startPoint x: 1047, startPoint y: 379, endPoint x: 998, endPoint y: 380, distance: 49.6
click at [998, 380] on p "[PHONE_NUMBER]" at bounding box center [1028, 380] width 91 height 14
copy p "490306950"
drag, startPoint x: 926, startPoint y: 454, endPoint x: 794, endPoint y: 461, distance: 131.7
click at [794, 478] on div "[EMAIL_ADDRESS][DOMAIN_NAME]" at bounding box center [935, 485] width 313 height 14
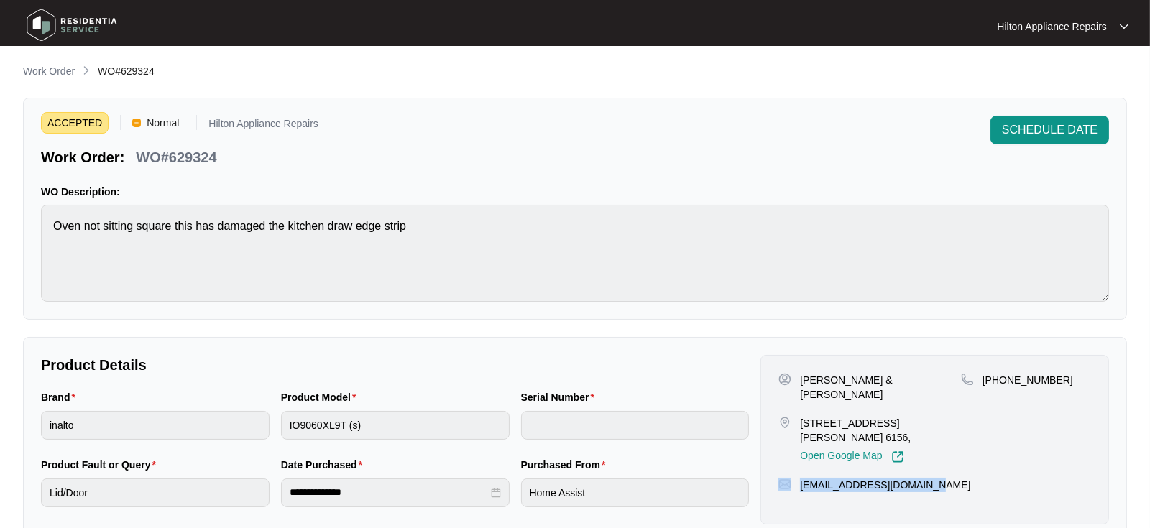
copy div "[EMAIL_ADDRESS][DOMAIN_NAME]"
click at [259, 426] on div "Brand inalto Product Model IO9060XL9T (s) Serial Number" at bounding box center [395, 424] width 720 height 68
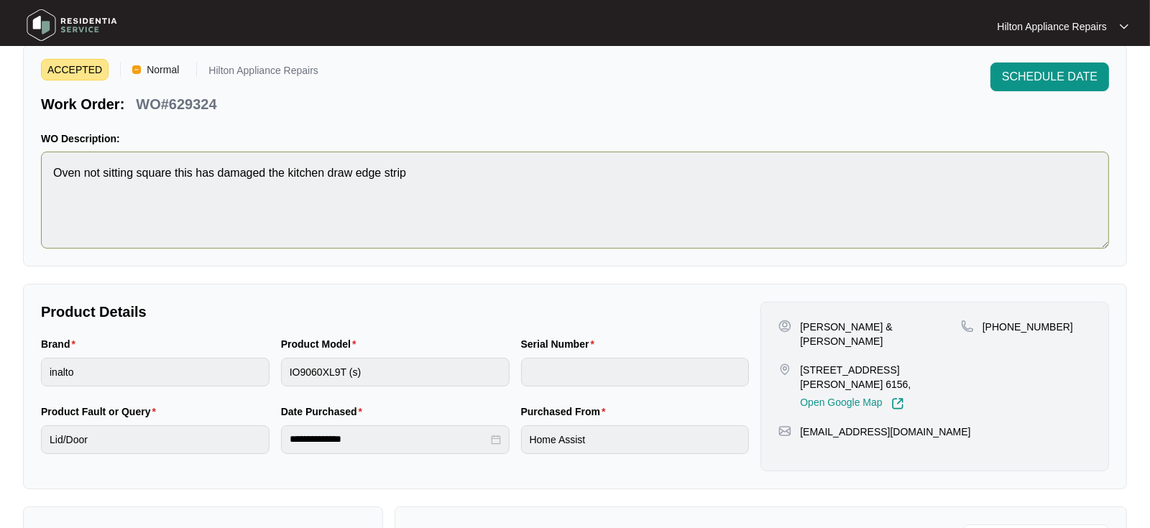
scroll to position [80, 0]
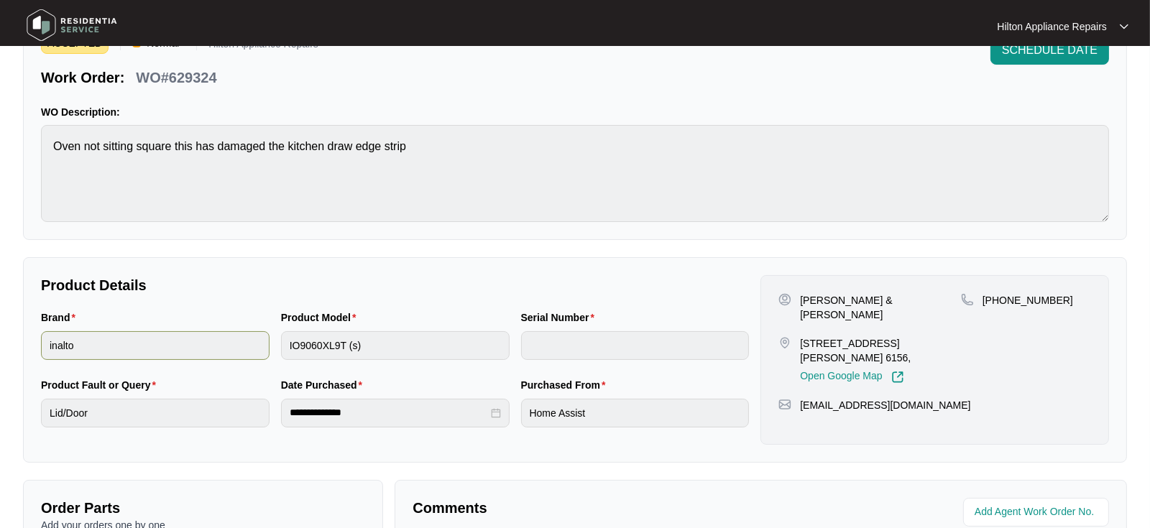
click at [224, 341] on div "Brand inalto Product Model IO9060XL9T (s) Serial Number" at bounding box center [395, 344] width 720 height 68
drag, startPoint x: 215, startPoint y: 81, endPoint x: 134, endPoint y: 83, distance: 81.3
click at [134, 83] on div "WO#629324" at bounding box center [176, 75] width 92 height 25
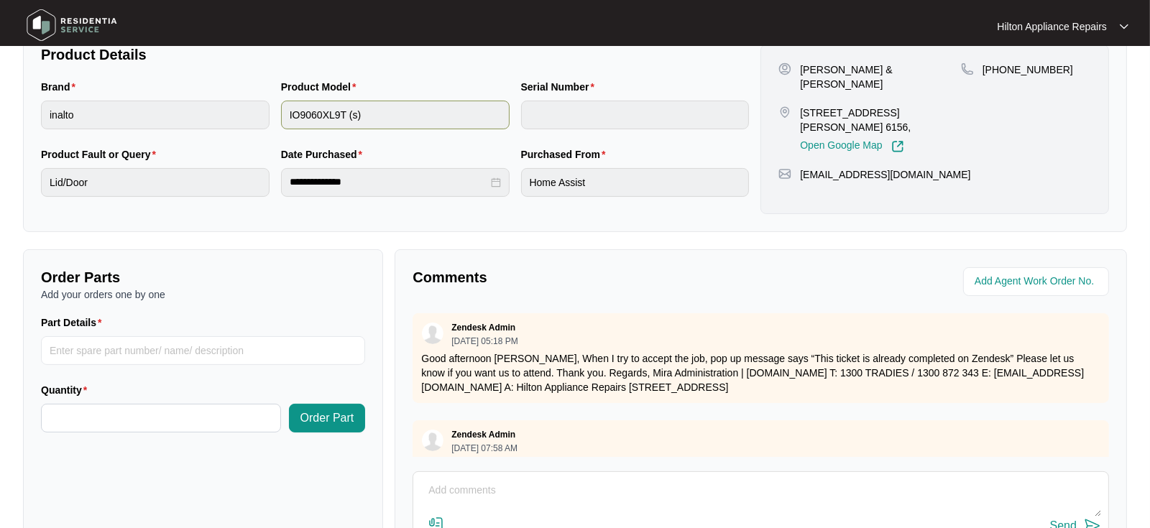
scroll to position [184, 0]
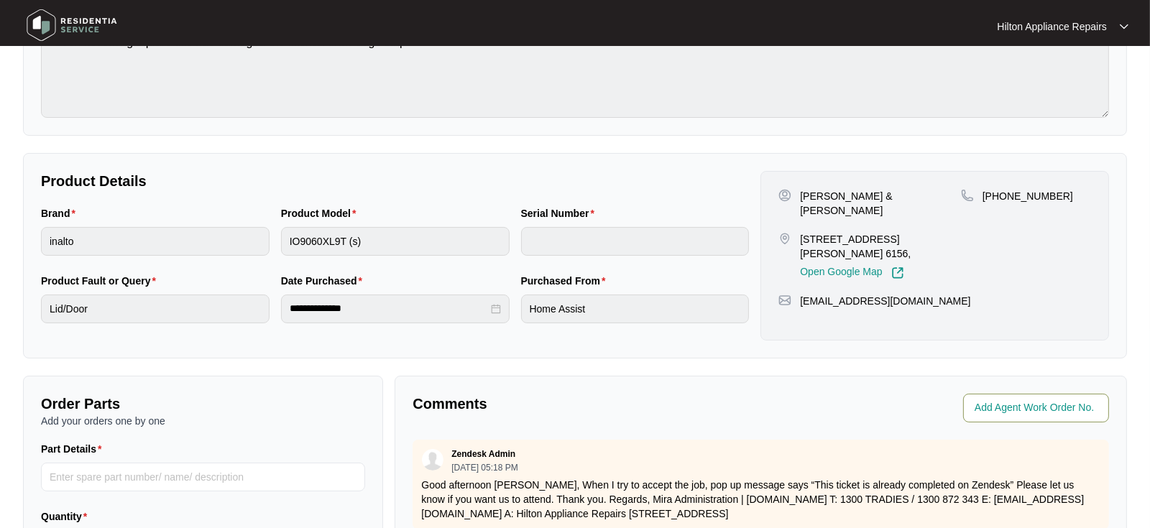
click at [1037, 403] on input "string" at bounding box center [1038, 408] width 126 height 17
click at [1011, 414] on input "string" at bounding box center [1038, 408] width 126 height 17
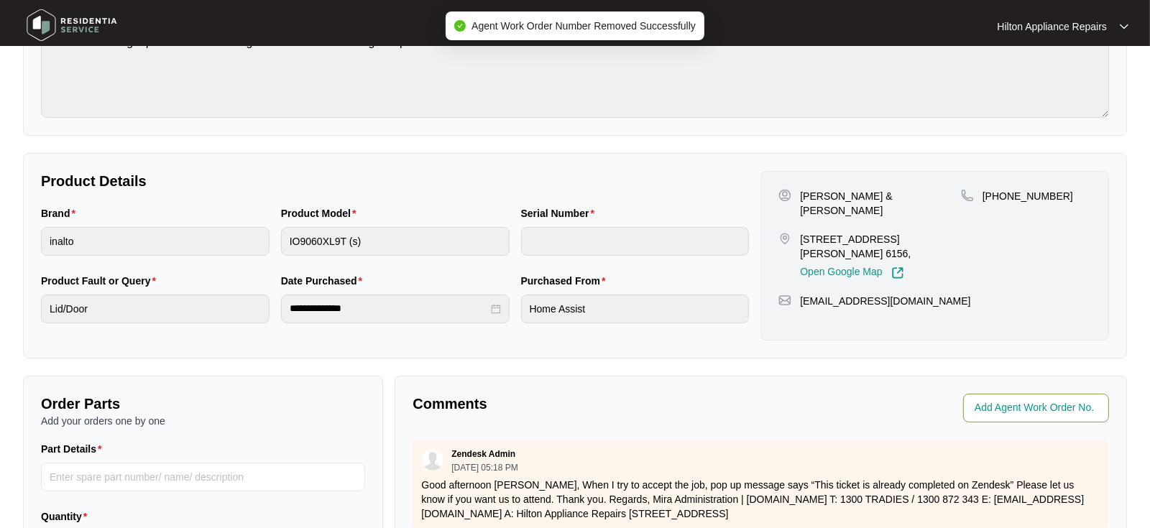
click at [1022, 408] on input "string" at bounding box center [1038, 408] width 126 height 17
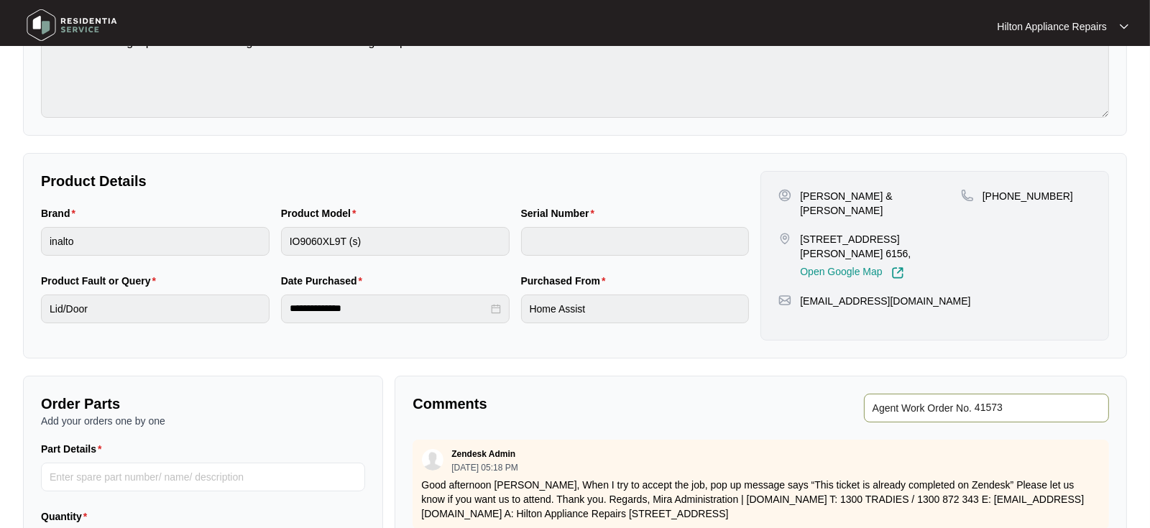
type input "41573"
click at [685, 355] on div "**********" at bounding box center [575, 256] width 1104 height 206
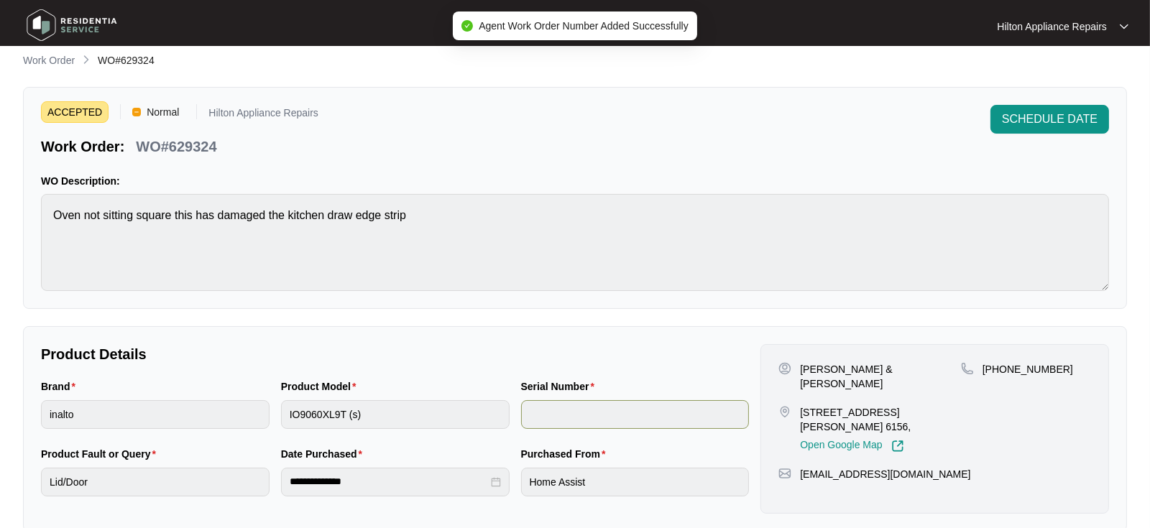
scroll to position [0, 0]
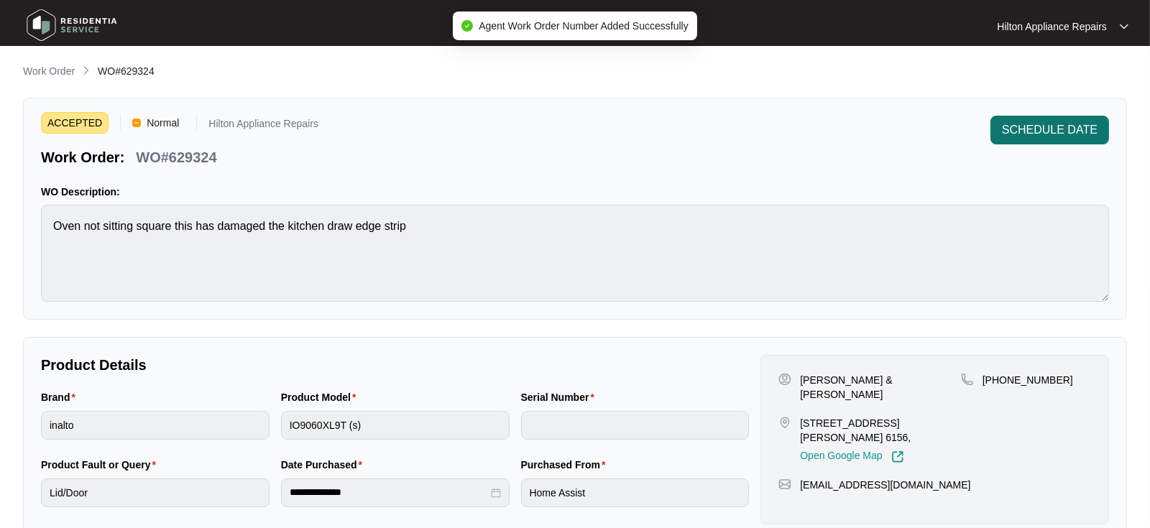
click at [1039, 133] on span "SCHEDULE DATE" at bounding box center [1050, 129] width 96 height 17
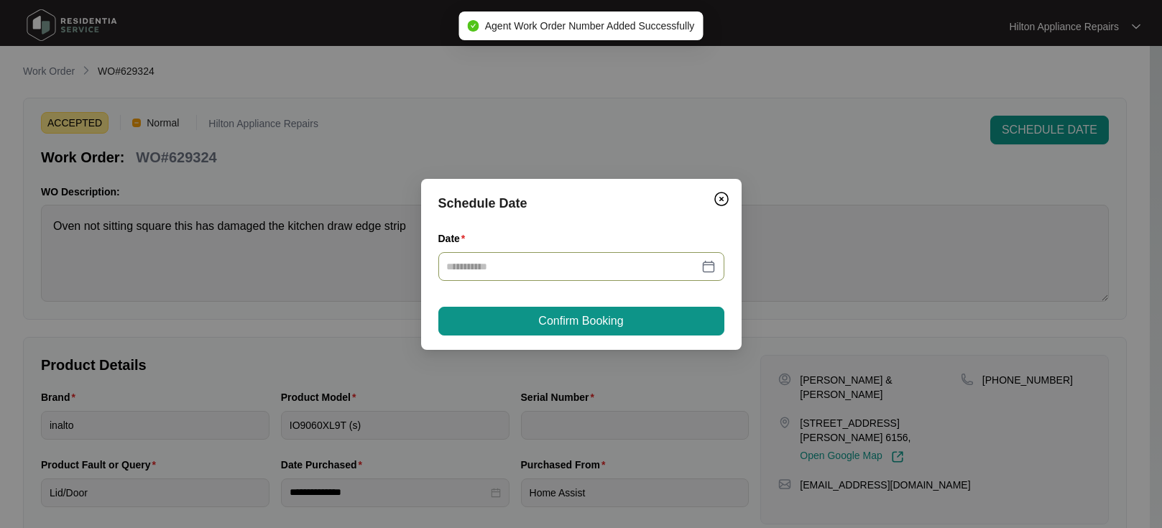
click at [710, 266] on div at bounding box center [581, 267] width 269 height 16
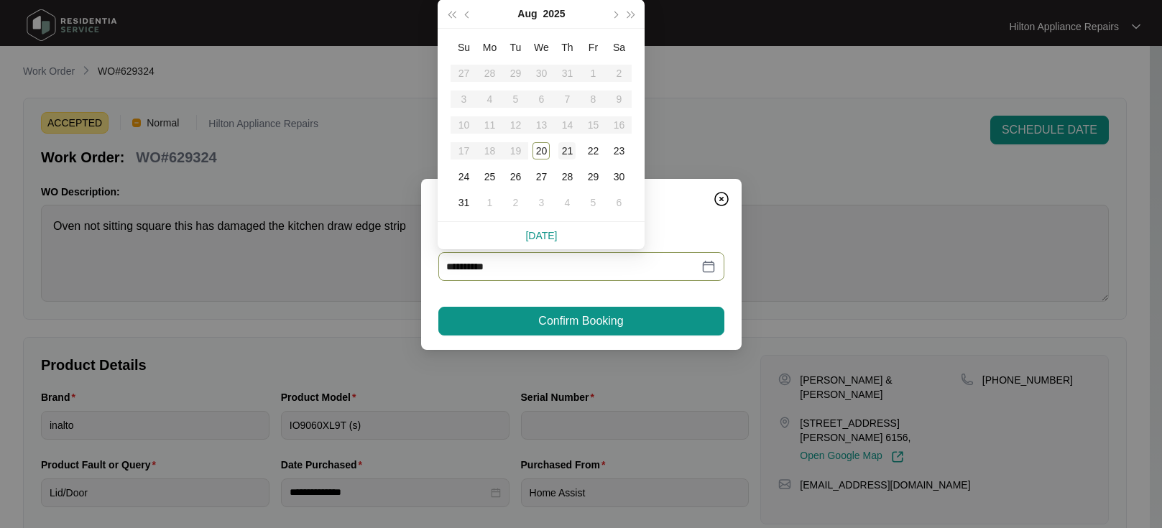
type input "**********"
click at [569, 146] on div "21" at bounding box center [567, 150] width 17 height 17
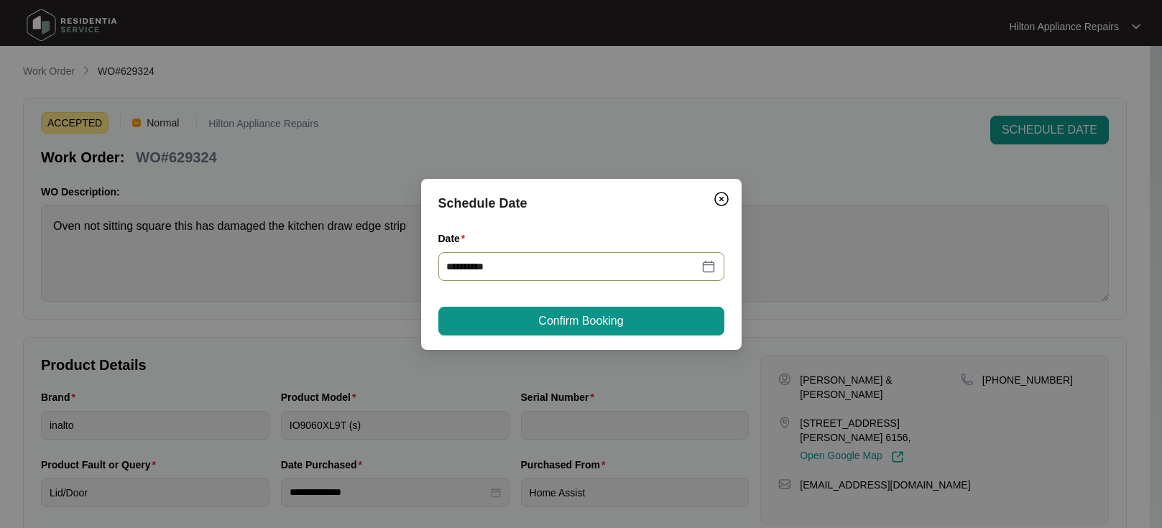
type input "**********"
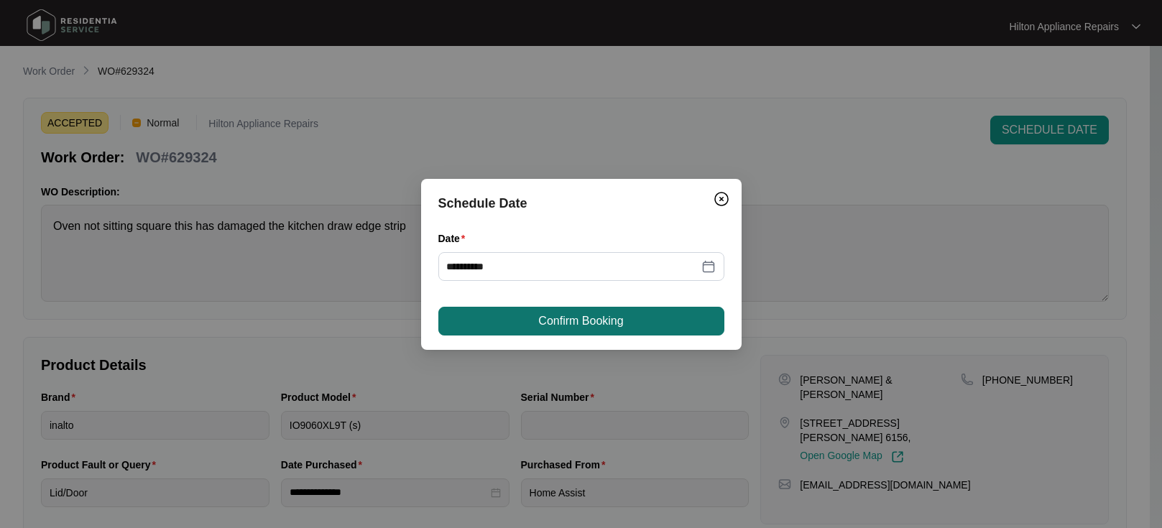
click at [565, 314] on span "Confirm Booking" at bounding box center [580, 321] width 85 height 17
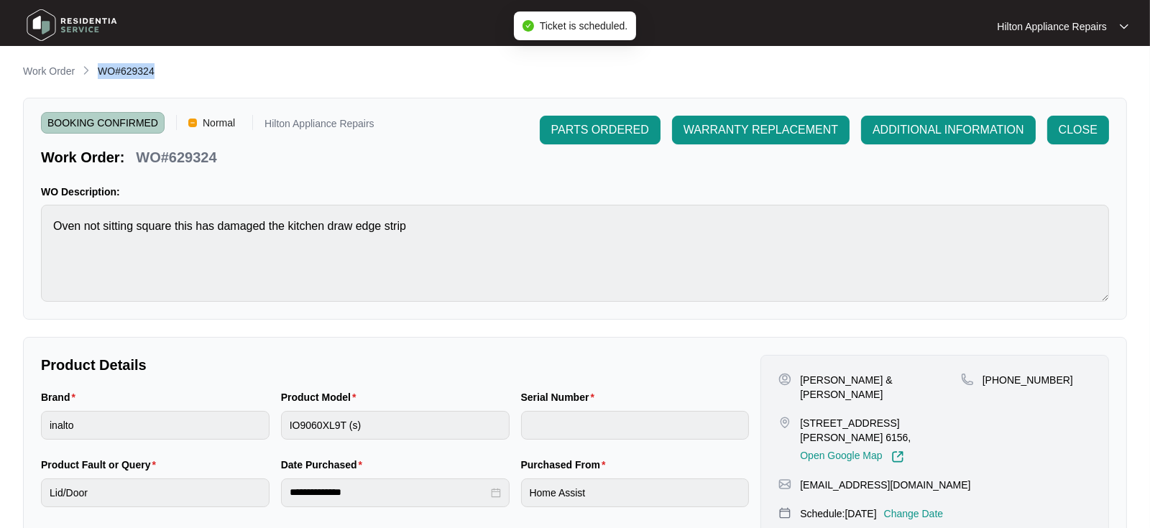
drag, startPoint x: 163, startPoint y: 74, endPoint x: 99, endPoint y: 71, distance: 64.0
click at [99, 71] on div "Work Order WO#629324" at bounding box center [575, 71] width 1104 height 17
copy span "WO#629324"
click at [45, 72] on p "Work Order" at bounding box center [49, 71] width 52 height 14
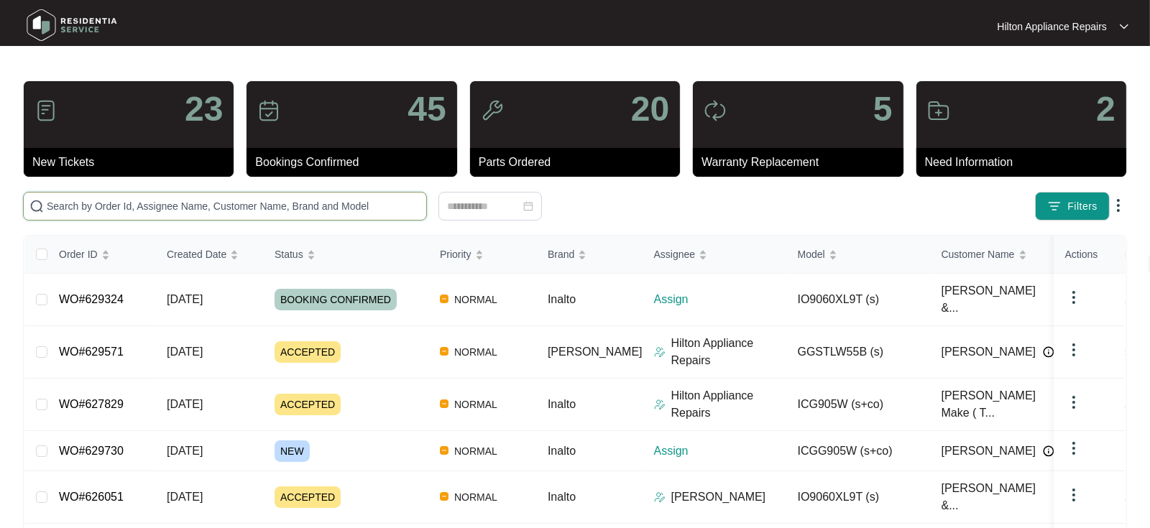
click at [62, 206] on input "text" at bounding box center [234, 206] width 374 height 16
paste input "WO#629324"
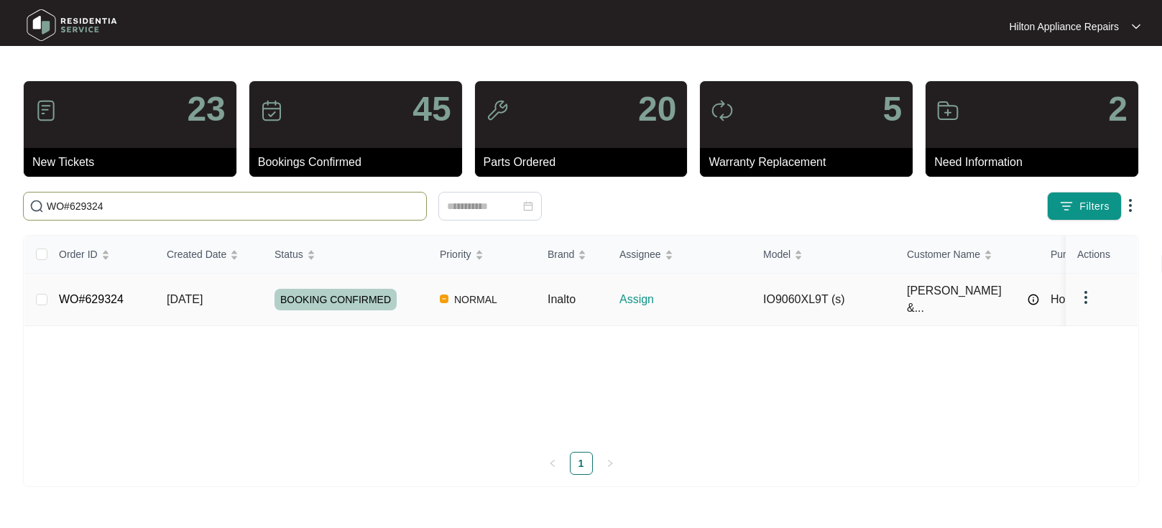
type input "WO#629324"
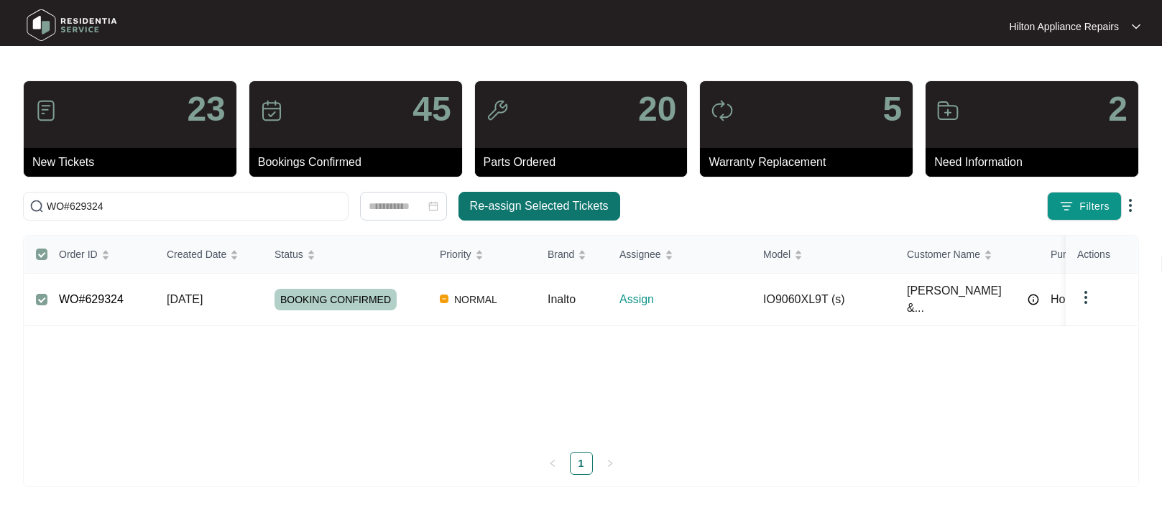
click at [523, 204] on span "Re-assign Selected Tickets" at bounding box center [539, 206] width 139 height 17
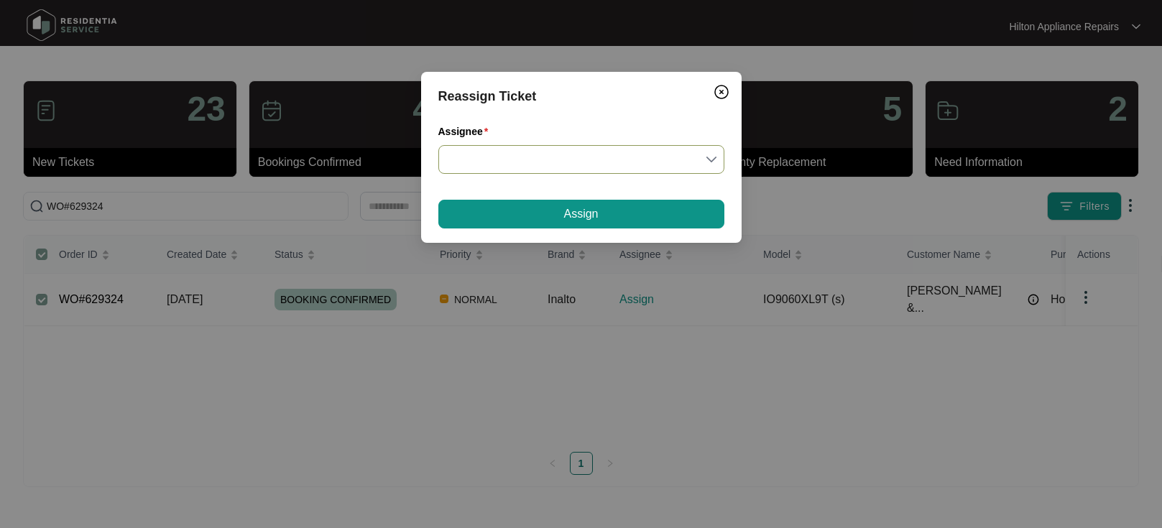
click at [715, 157] on input "Assignee" at bounding box center [581, 159] width 269 height 27
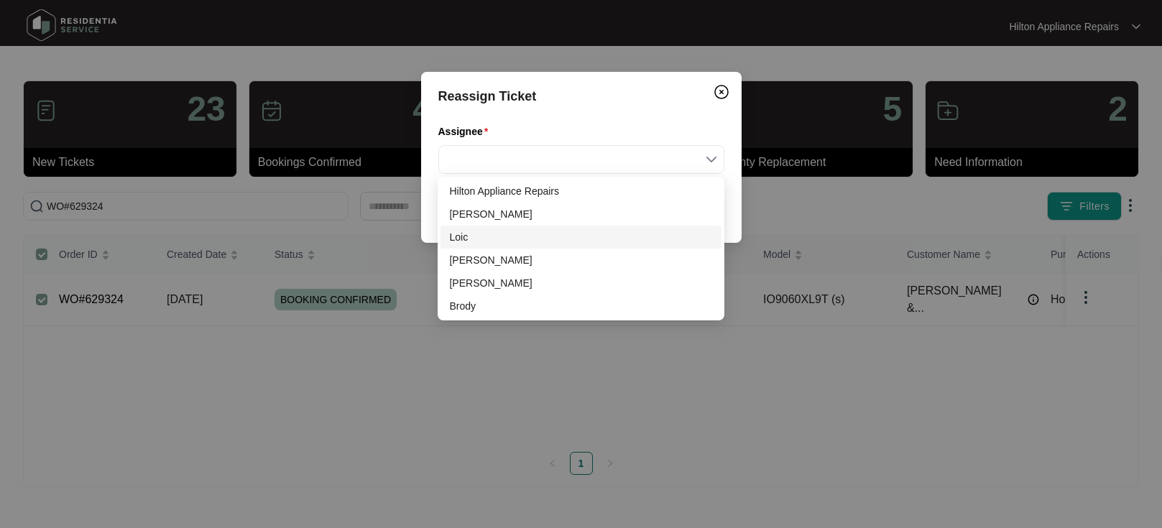
click at [473, 238] on div "Loic" at bounding box center [580, 237] width 263 height 16
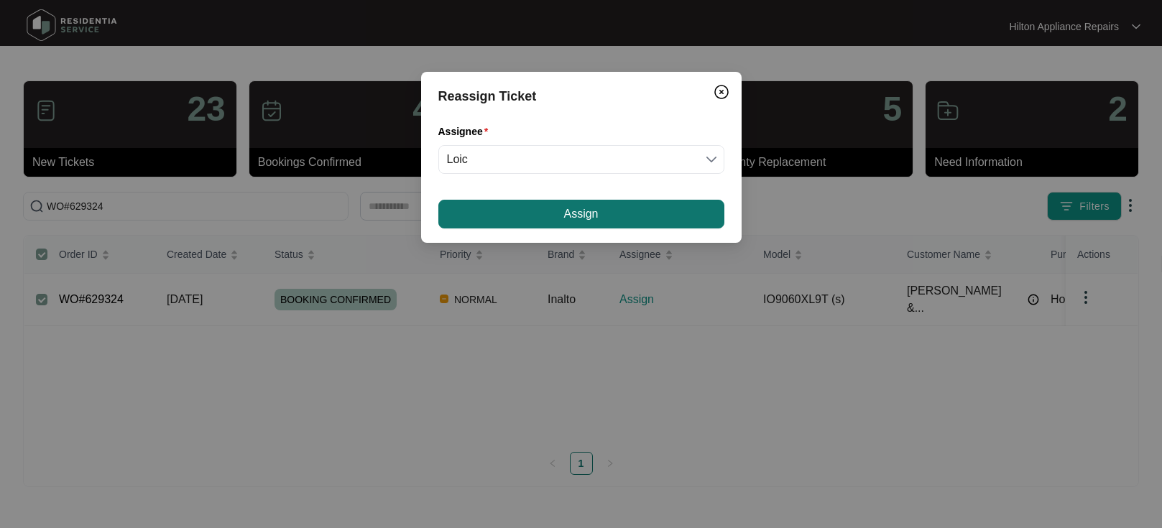
click at [597, 213] on span "Assign" at bounding box center [581, 214] width 35 height 17
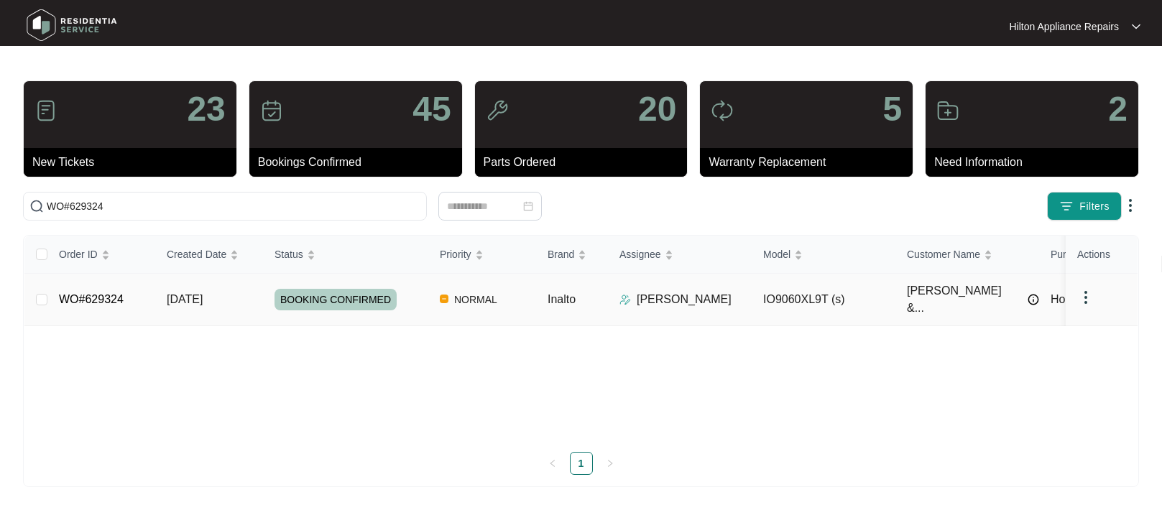
click at [197, 293] on span "[DATE]" at bounding box center [185, 299] width 36 height 12
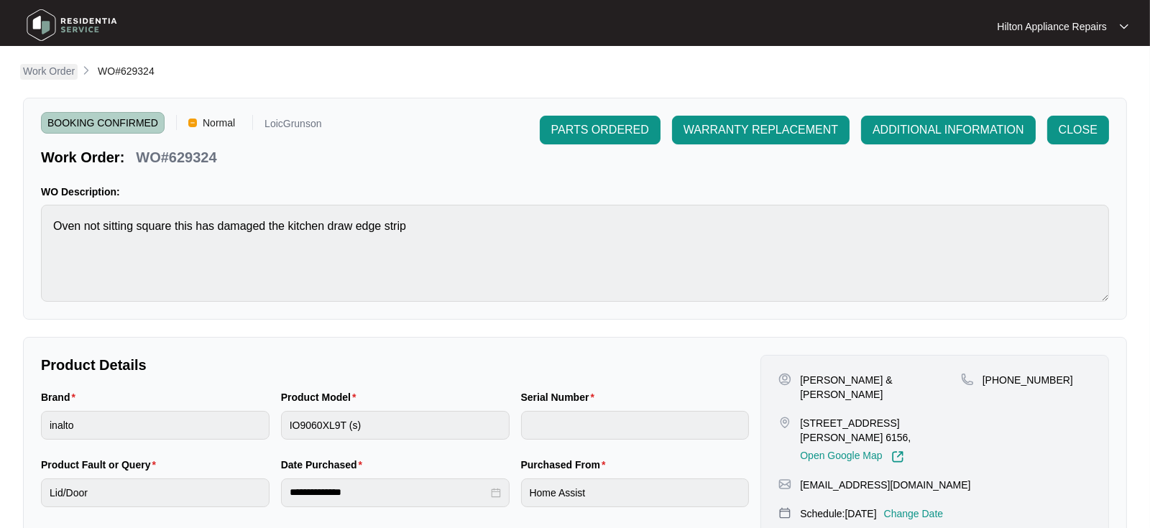
click at [40, 73] on p "Work Order" at bounding box center [49, 71] width 52 height 14
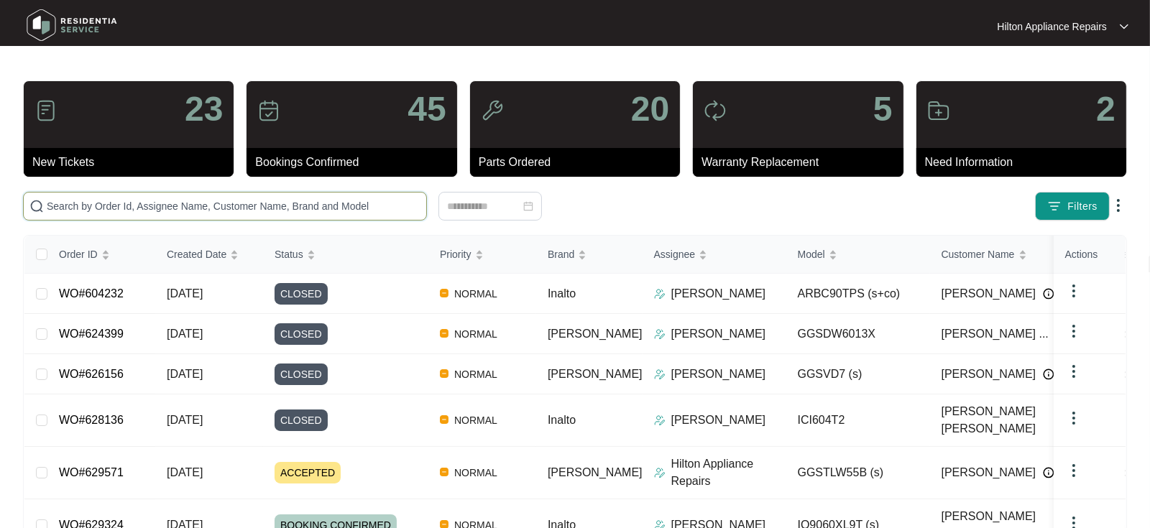
click at [76, 202] on input "text" at bounding box center [234, 206] width 374 height 16
paste input "629571"
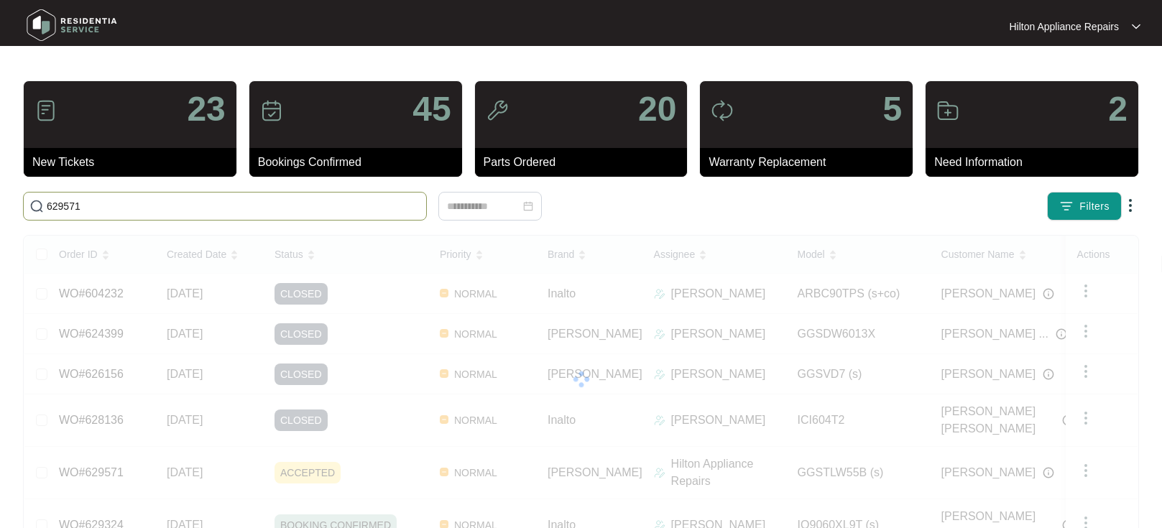
click at [0, 208] on html "Hilton Appliance Repairs Hilton App... 23 New Tickets 45 Bookings Confirmed 20 …" at bounding box center [581, 403] width 1162 height 807
paste input "629571"
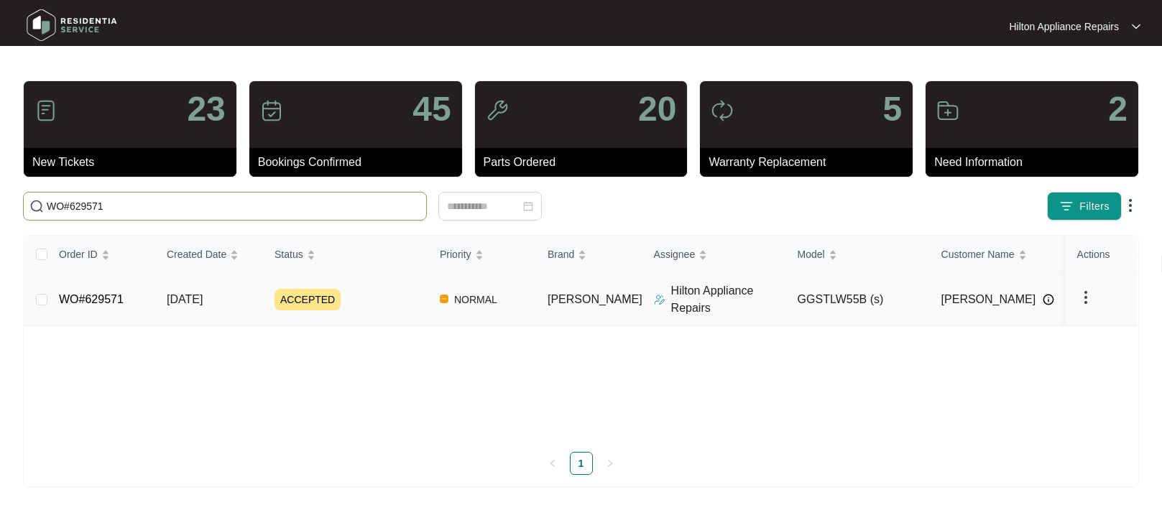
type input "WO#629571"
click at [180, 296] on span "[DATE]" at bounding box center [185, 299] width 36 height 12
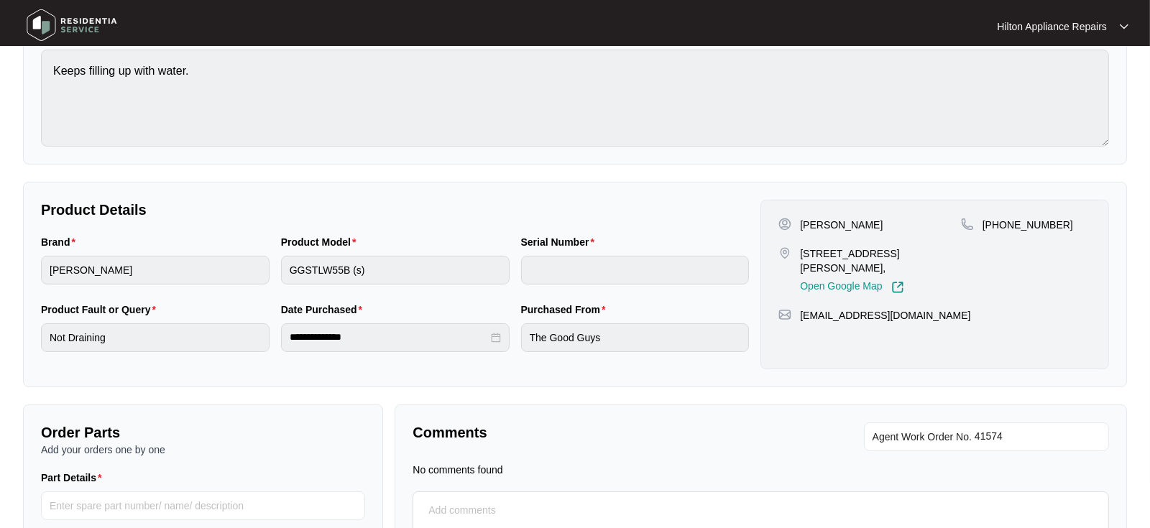
scroll to position [160, 0]
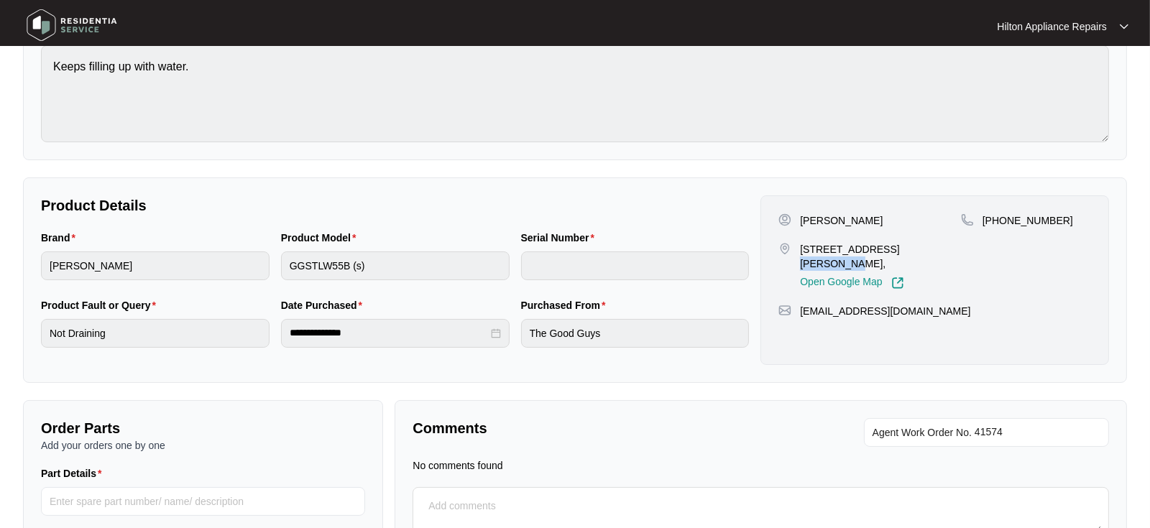
drag, startPoint x: 914, startPoint y: 245, endPoint x: 871, endPoint y: 246, distance: 43.1
click at [871, 246] on p "[STREET_ADDRESS][PERSON_NAME]," at bounding box center [880, 256] width 161 height 29
copy p "Rivervale"
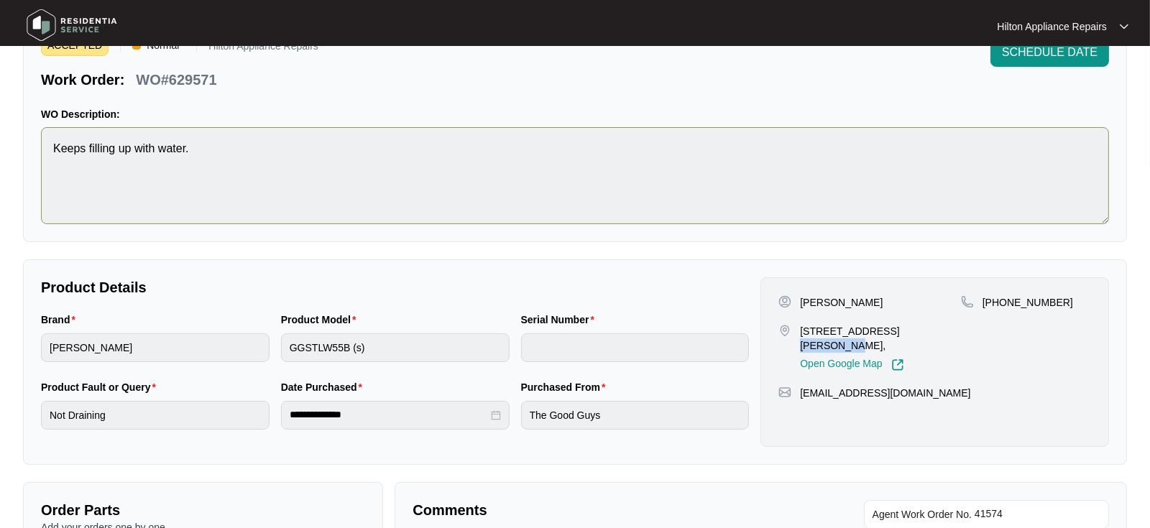
scroll to position [0, 0]
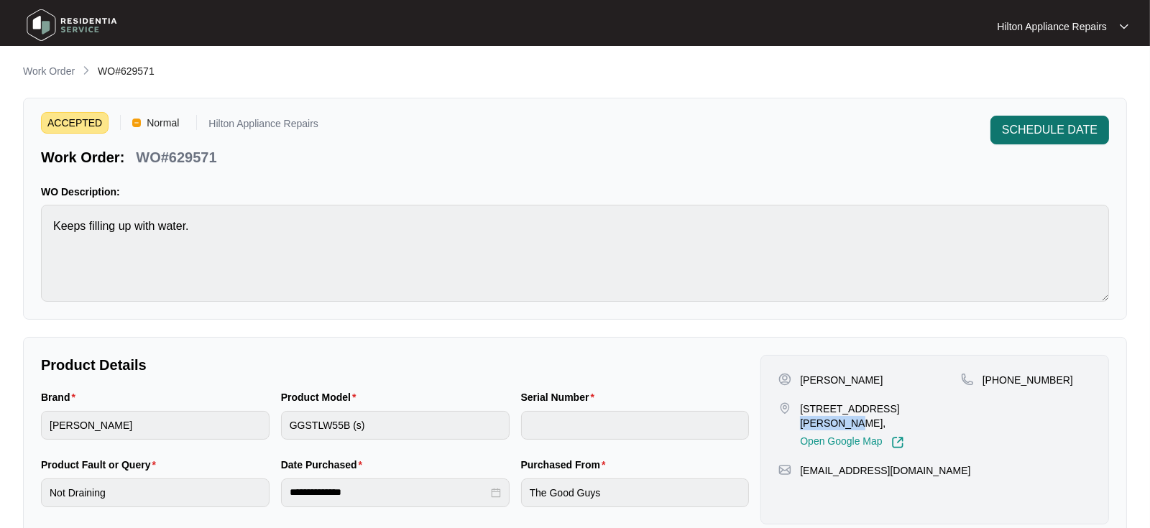
click at [1024, 119] on button "SCHEDULE DATE" at bounding box center [1050, 130] width 119 height 29
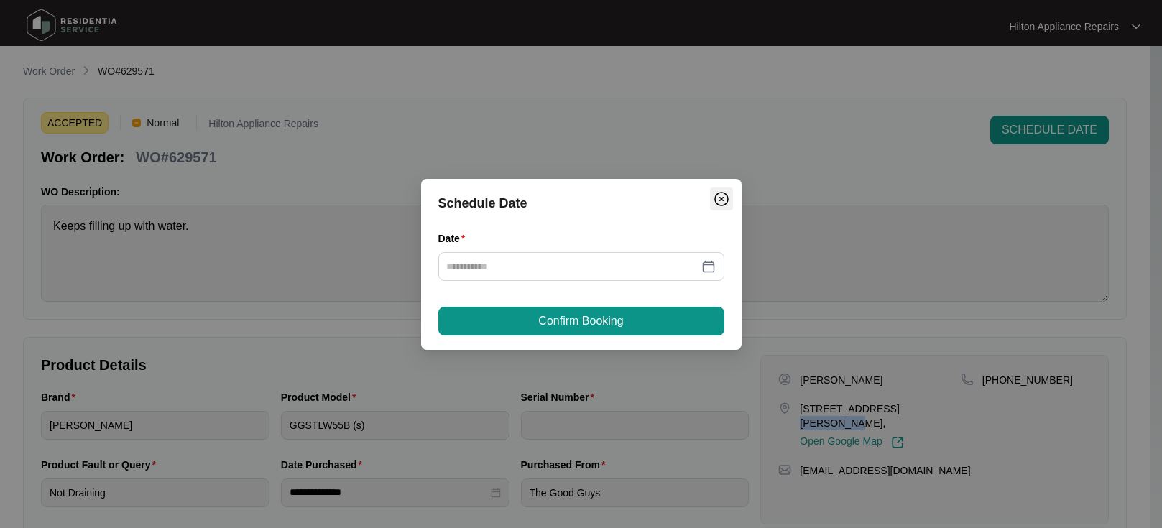
click at [725, 196] on img "Close" at bounding box center [721, 199] width 17 height 17
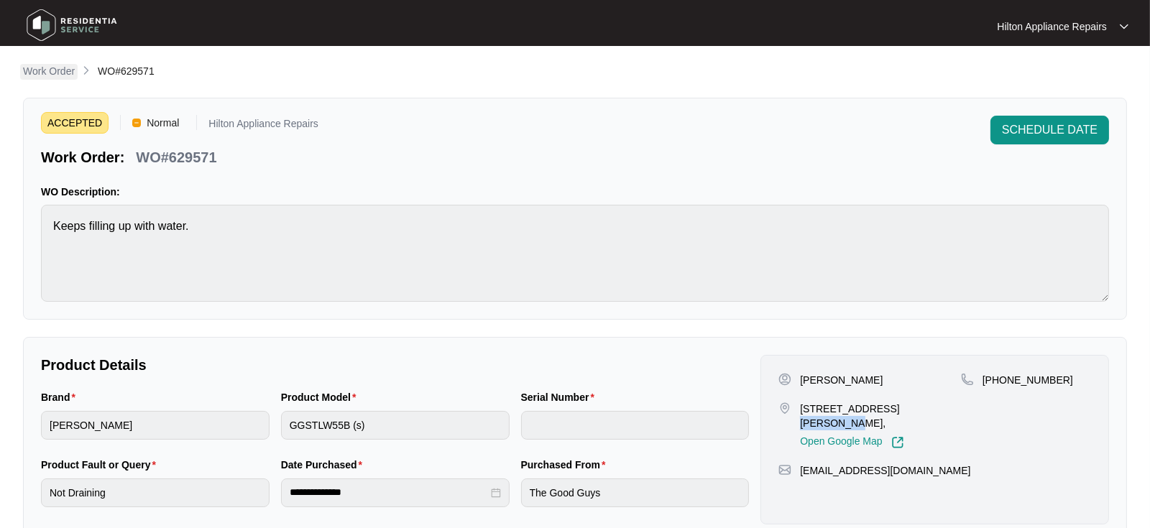
click at [40, 70] on p "Work Order" at bounding box center [49, 71] width 52 height 14
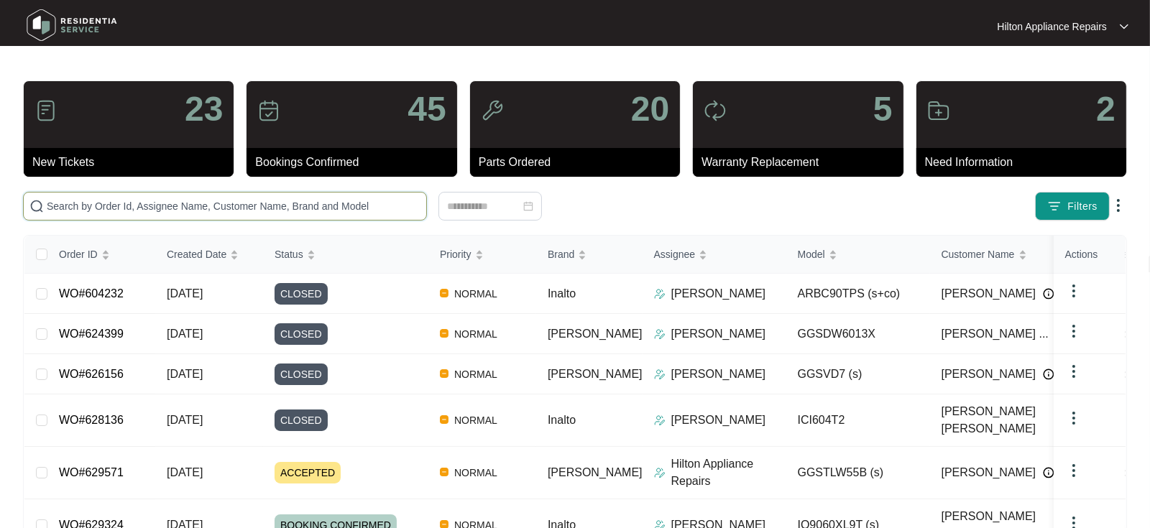
click at [93, 203] on input "text" at bounding box center [234, 206] width 374 height 16
paste input "WO#629324"
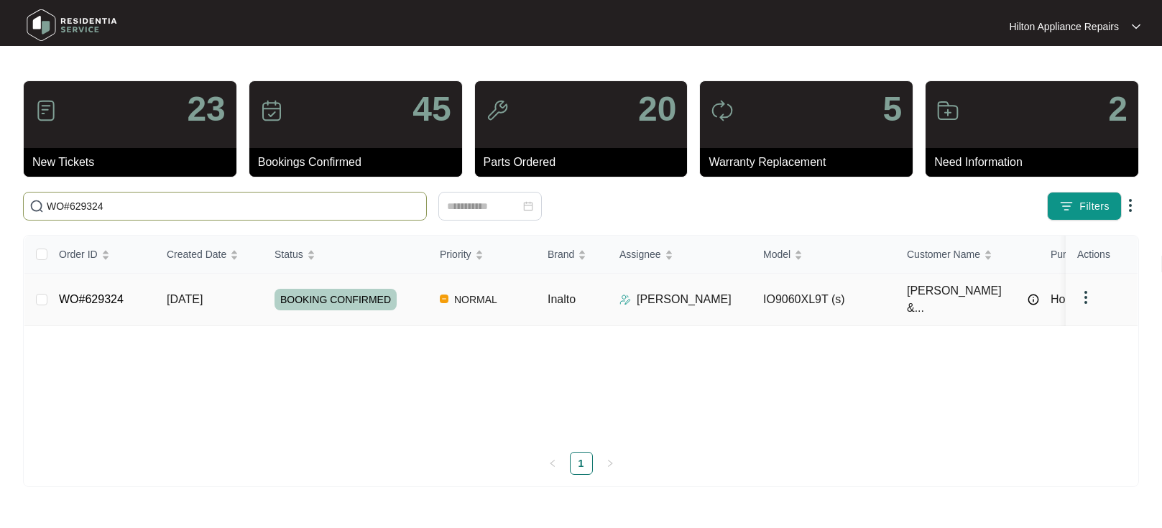
type input "WO#629324"
click at [171, 293] on span "[DATE]" at bounding box center [185, 299] width 36 height 12
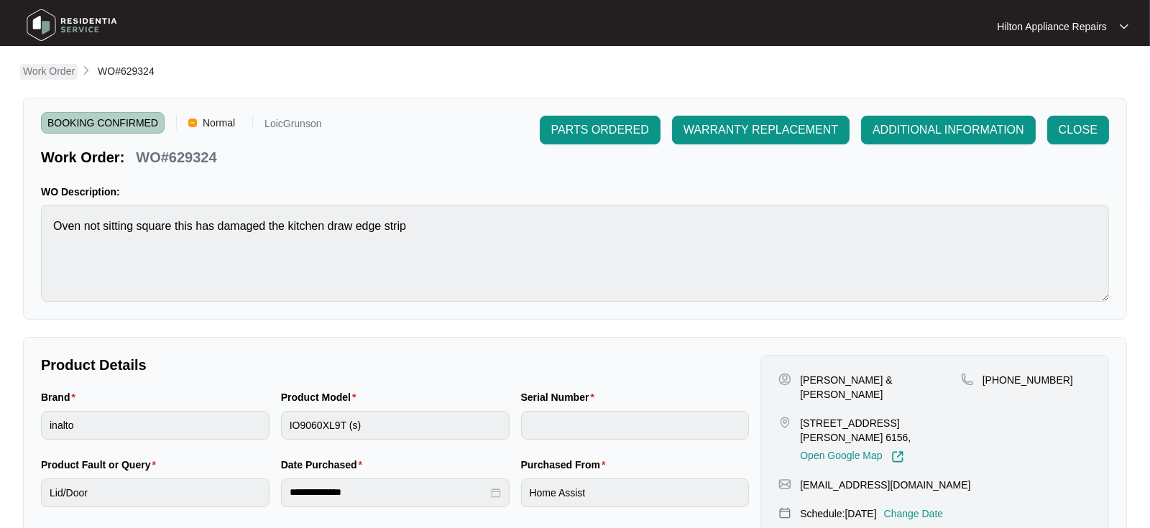
click at [50, 65] on p "Work Order" at bounding box center [49, 71] width 52 height 14
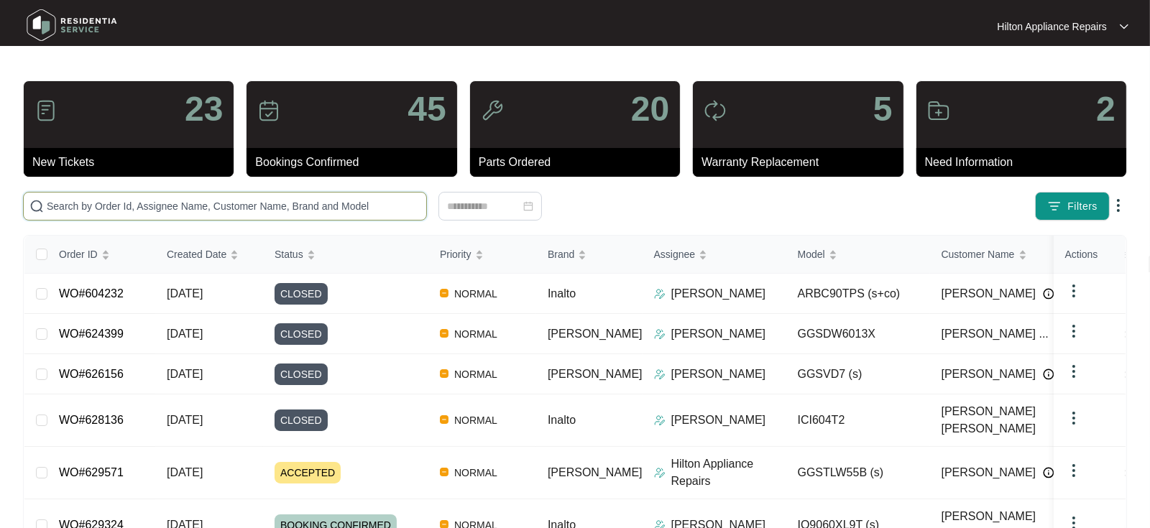
click at [58, 210] on input "text" at bounding box center [234, 206] width 374 height 16
paste input "629571"
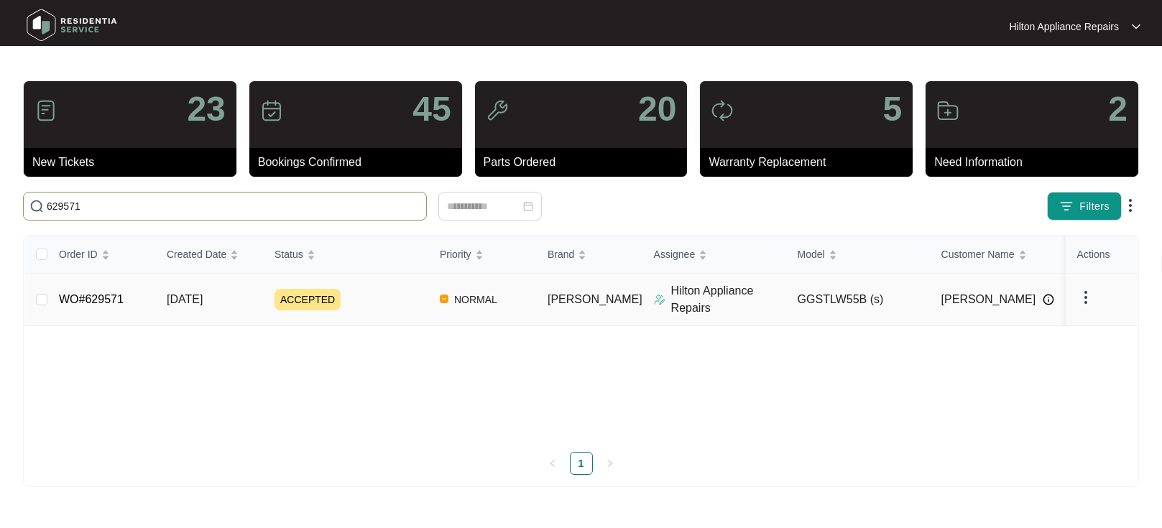
type input "629571"
click at [183, 300] on span "[DATE]" at bounding box center [185, 299] width 36 height 12
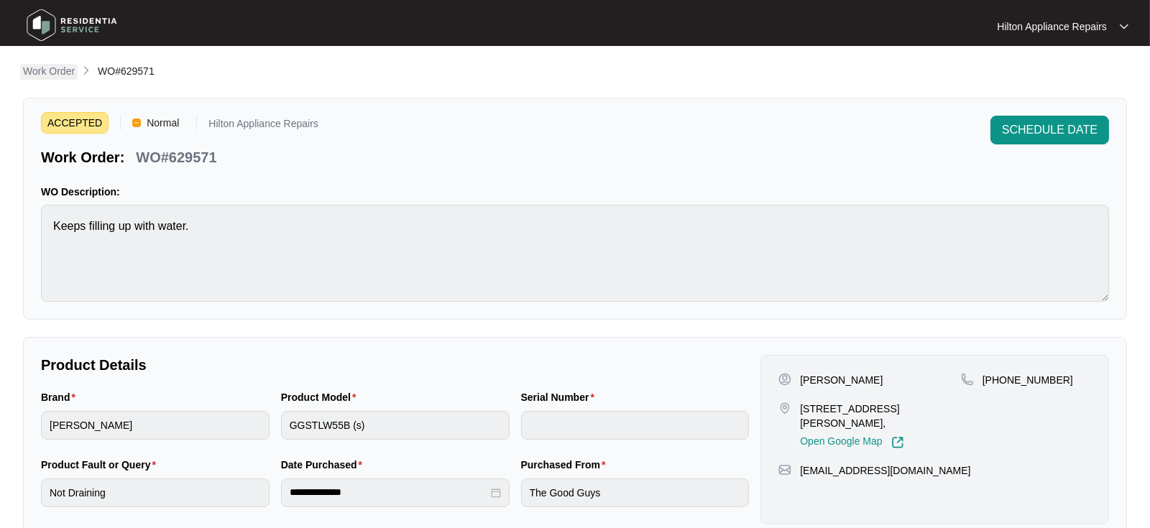
click at [42, 75] on p "Work Order" at bounding box center [49, 71] width 52 height 14
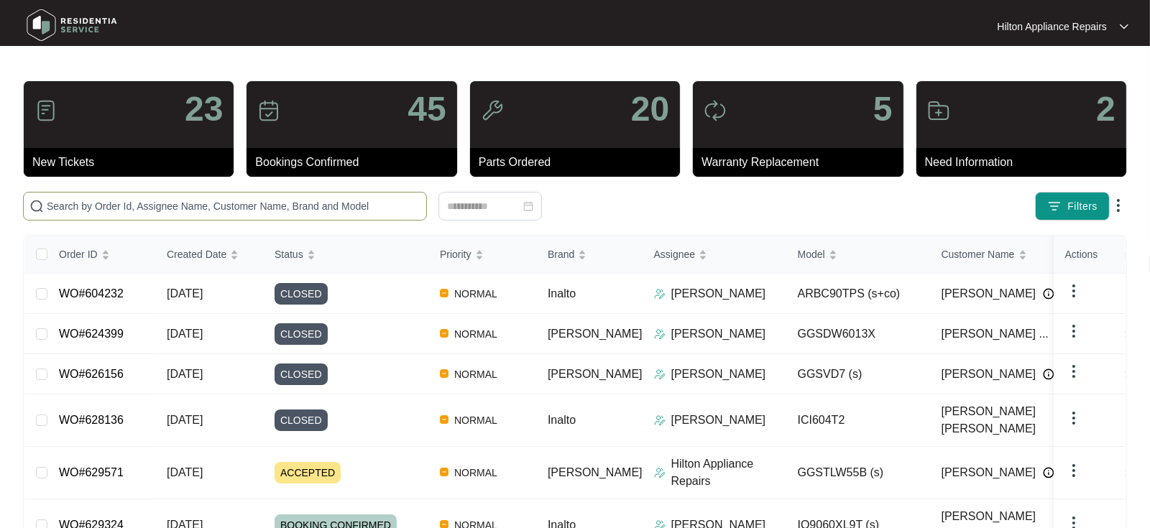
click at [86, 203] on input "text" at bounding box center [234, 206] width 374 height 16
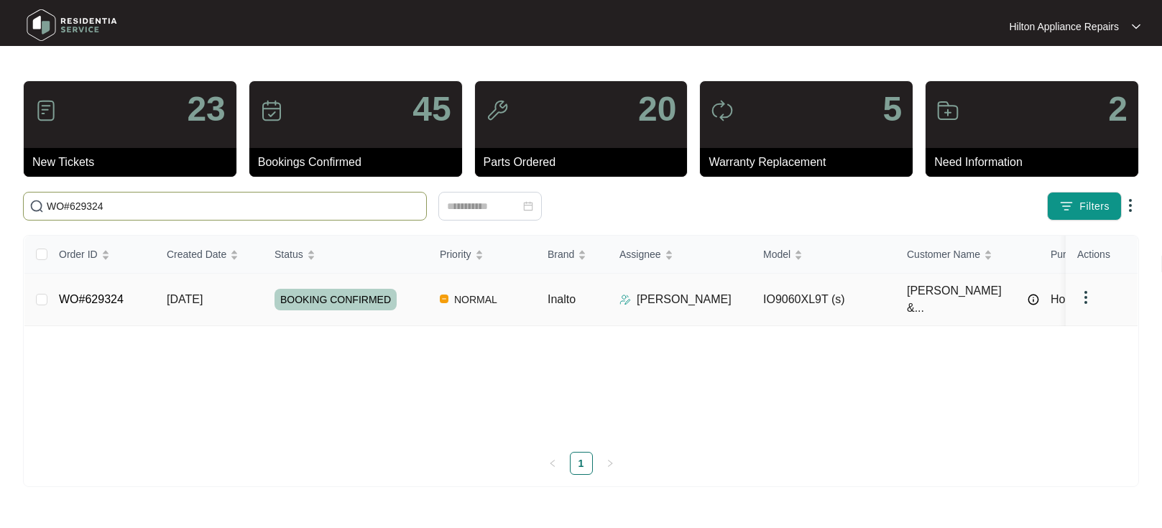
type input "WO#629324"
click at [196, 293] on span "[DATE]" at bounding box center [185, 299] width 36 height 12
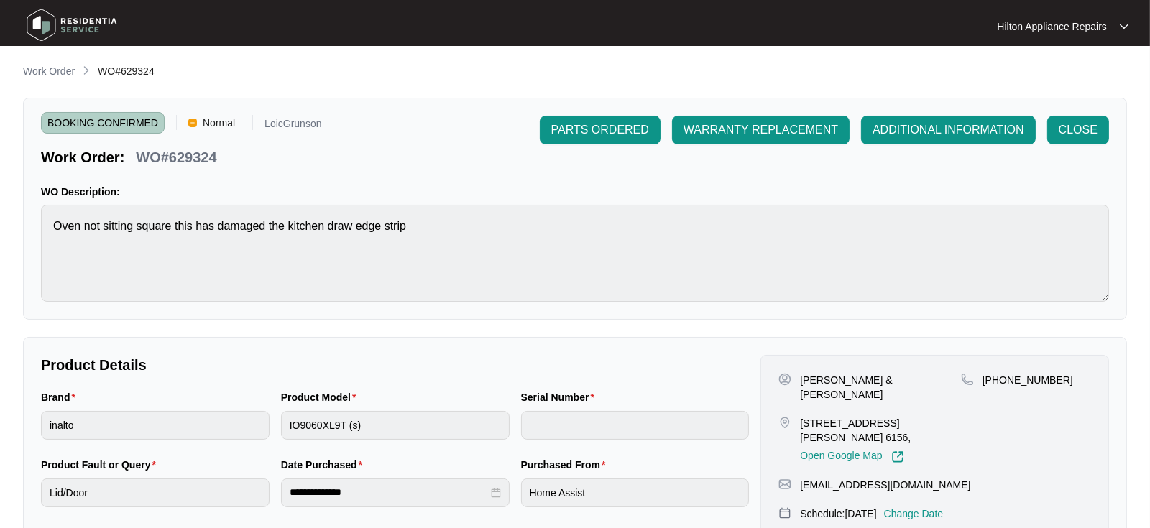
drag, startPoint x: 40, startPoint y: 68, endPoint x: 54, endPoint y: 68, distance: 13.7
click at [40, 68] on p "Work Order" at bounding box center [49, 71] width 52 height 14
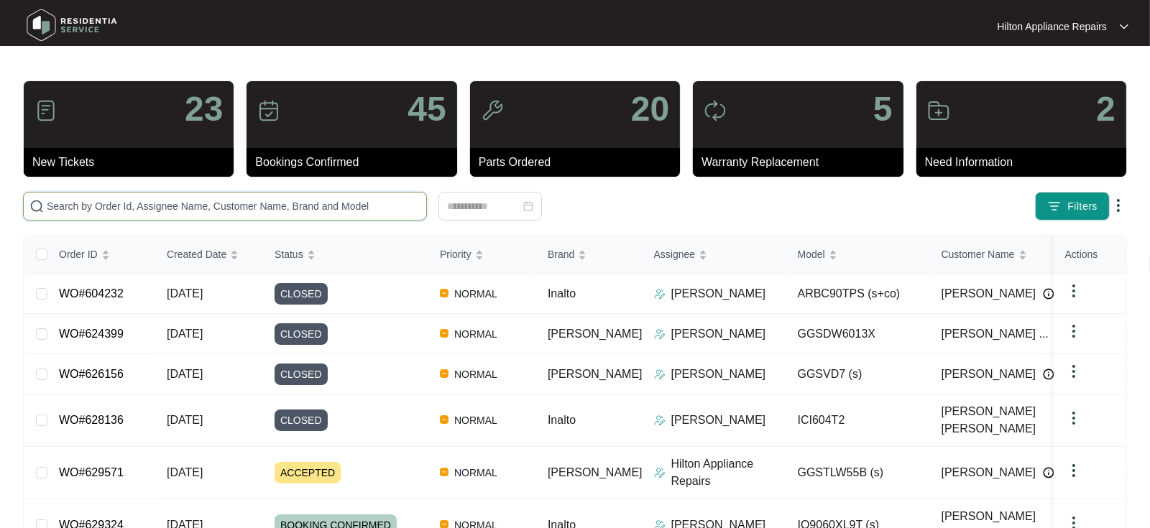
click at [73, 206] on input "text" at bounding box center [234, 206] width 374 height 16
paste input "629571"
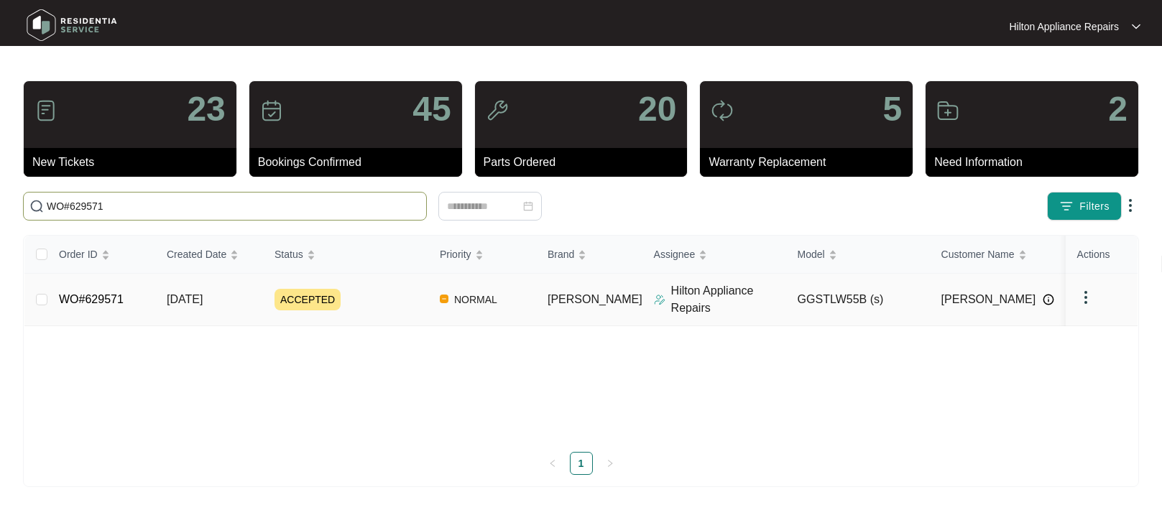
type input "WO#629571"
click at [188, 304] on span "[DATE]" at bounding box center [185, 299] width 36 height 12
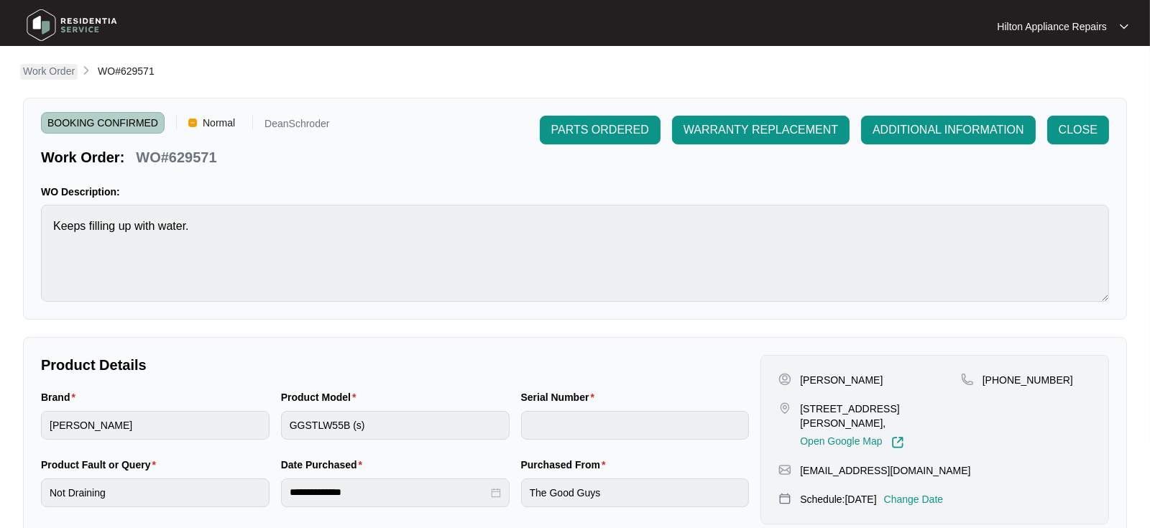
click at [60, 74] on p "Work Order" at bounding box center [49, 71] width 52 height 14
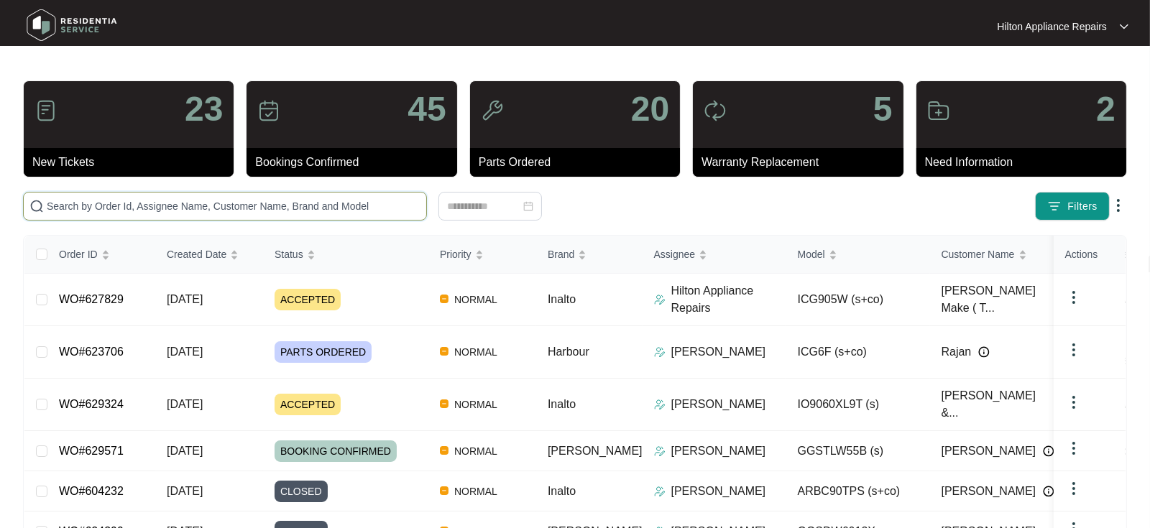
click at [105, 206] on input "text" at bounding box center [234, 206] width 374 height 16
paste input "WO#623909"
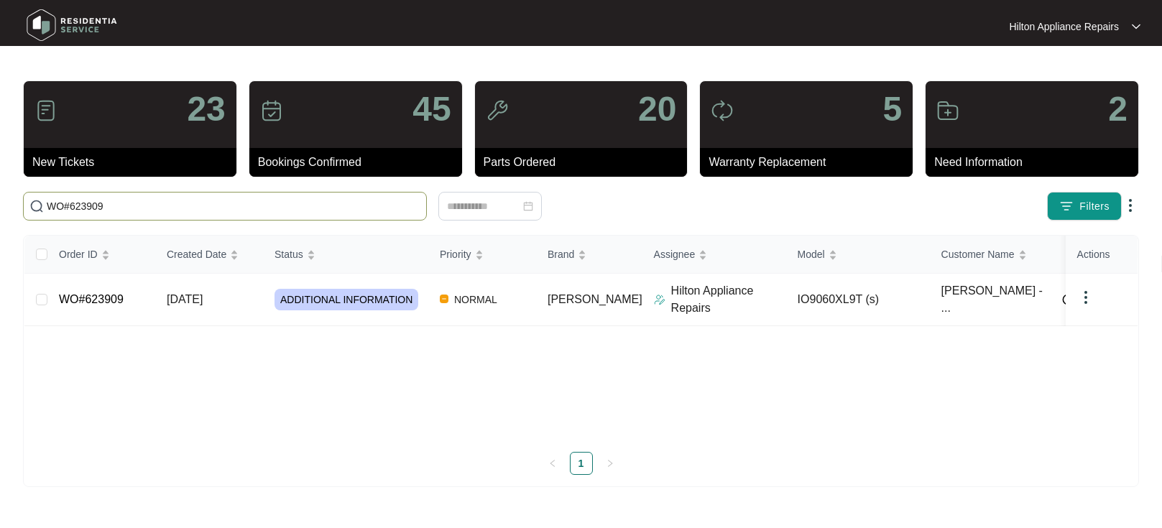
type input "WO#623909"
click at [203, 299] on span "[DATE]" at bounding box center [185, 299] width 36 height 12
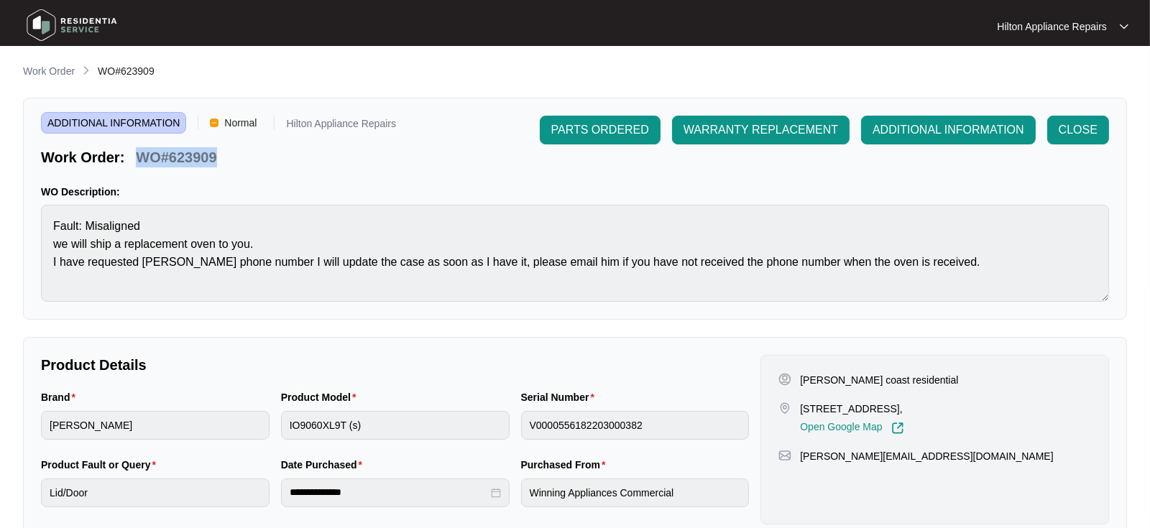
drag, startPoint x: 223, startPoint y: 164, endPoint x: 135, endPoint y: 157, distance: 88.0
click at [135, 157] on div "ADDITIONAL INFORMATION Normal Hilton Appliance Repairs Work Order: WO#623909 PA…" at bounding box center [575, 209] width 1104 height 222
copy p "WO#623909"
click at [42, 66] on p "Work Order" at bounding box center [49, 71] width 52 height 14
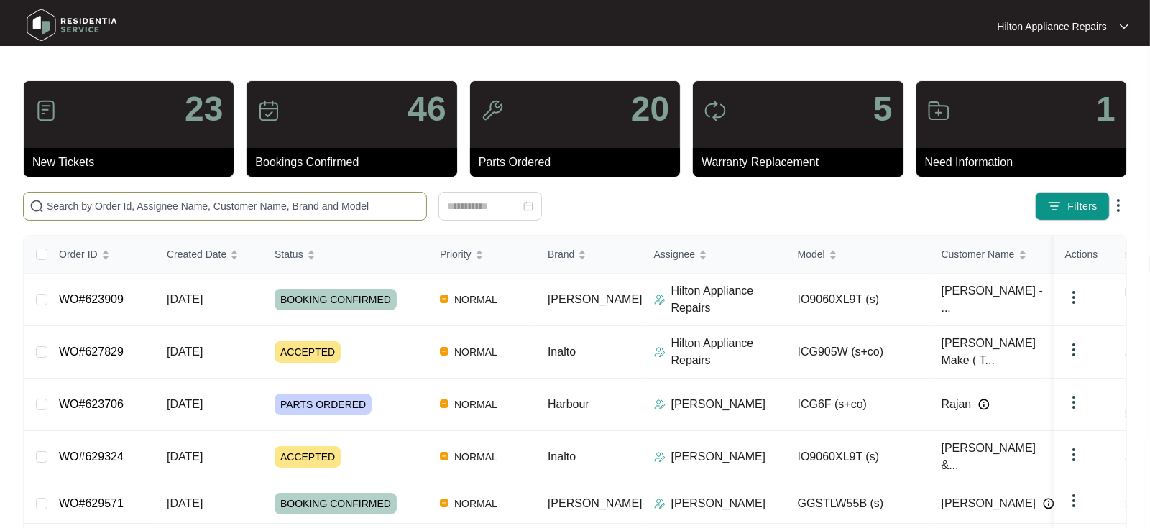
click at [69, 204] on input "text" at bounding box center [234, 206] width 374 height 16
paste input "WO#623909"
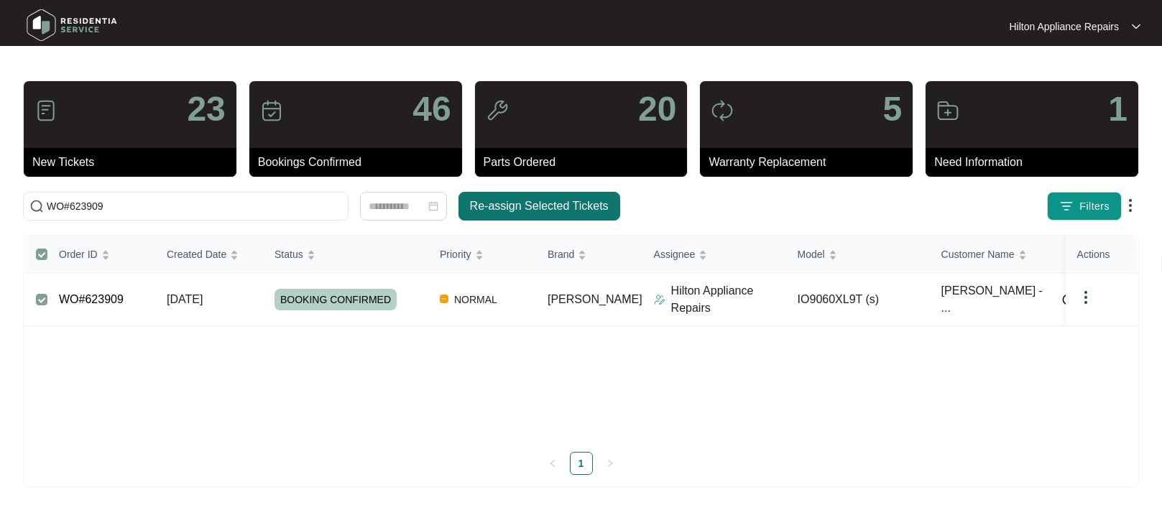
click at [517, 203] on span "Re-assign Selected Tickets" at bounding box center [539, 206] width 139 height 17
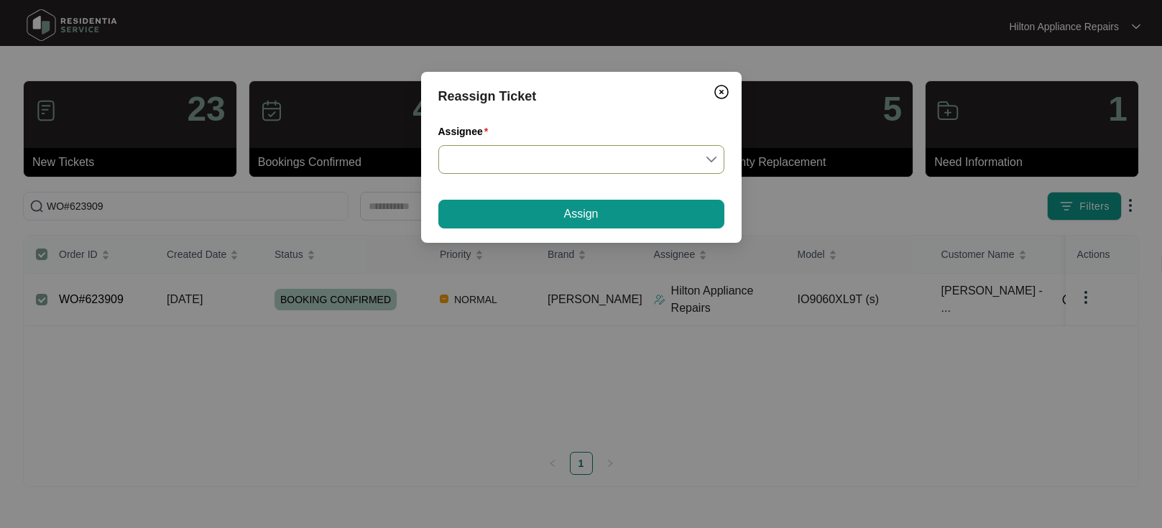
click at [702, 157] on input "Assignee" at bounding box center [581, 159] width 269 height 27
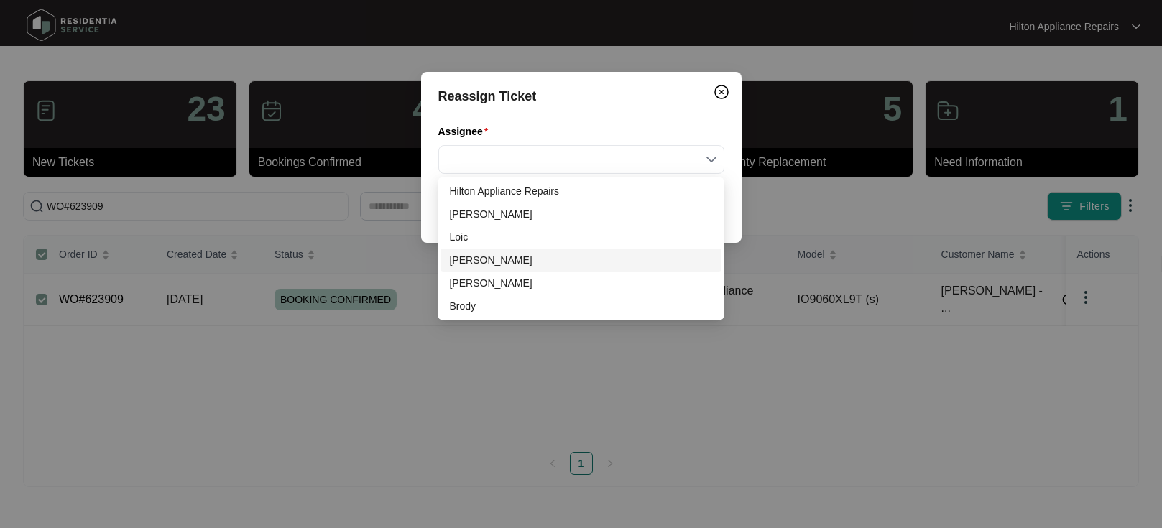
click at [479, 262] on div "[PERSON_NAME]" at bounding box center [580, 260] width 263 height 16
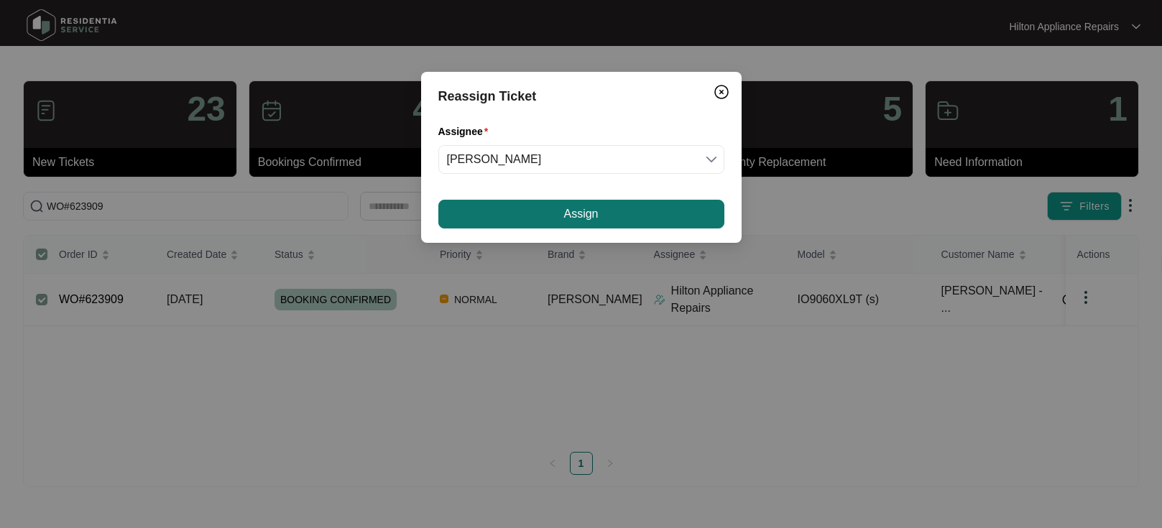
click at [569, 222] on span "Assign" at bounding box center [581, 214] width 35 height 17
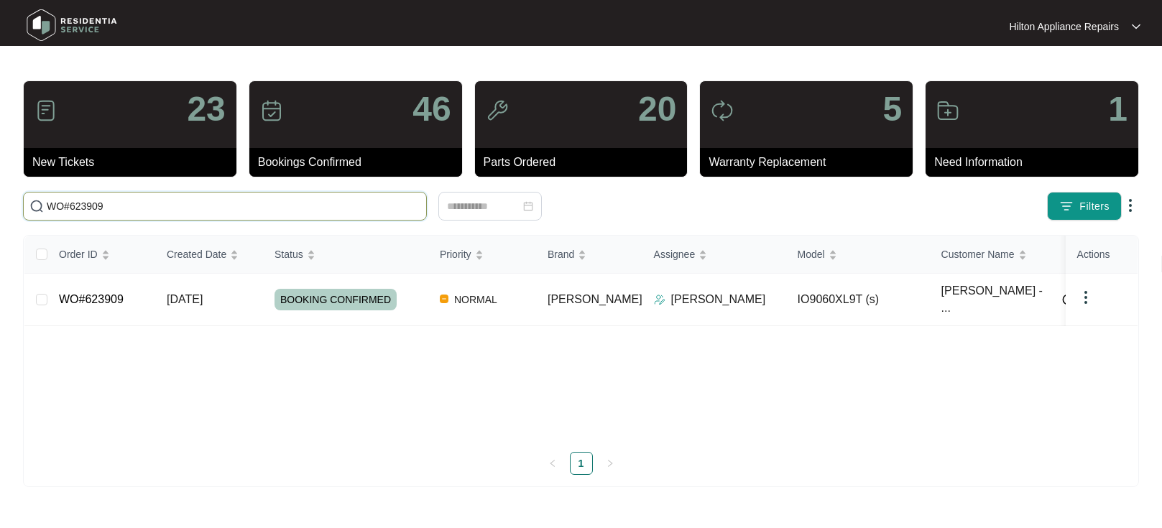
click at [110, 210] on input "WO#623909" at bounding box center [234, 206] width 374 height 16
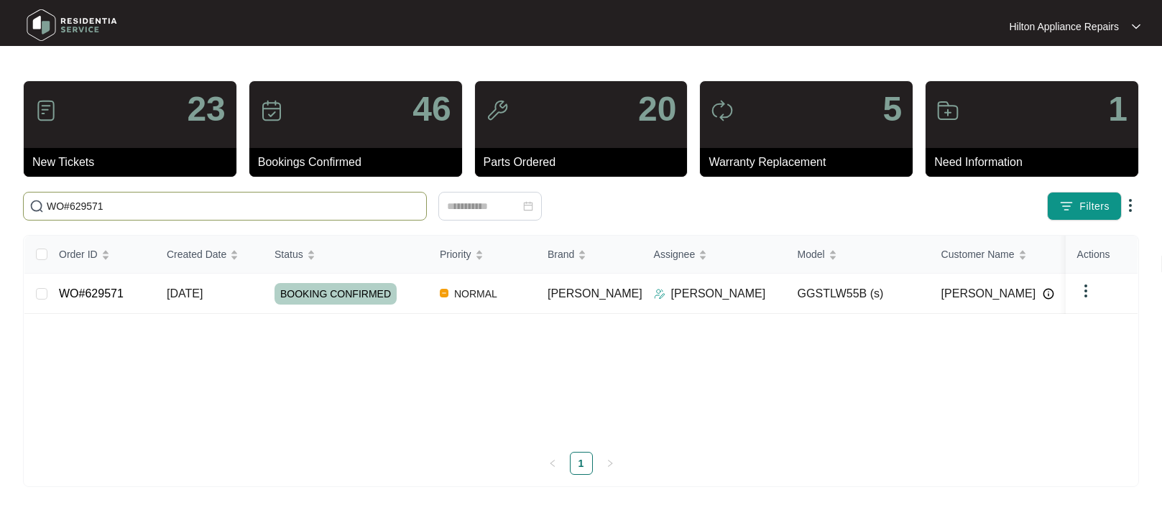
type input "WO#629571"
click at [180, 293] on span "[DATE]" at bounding box center [185, 294] width 36 height 12
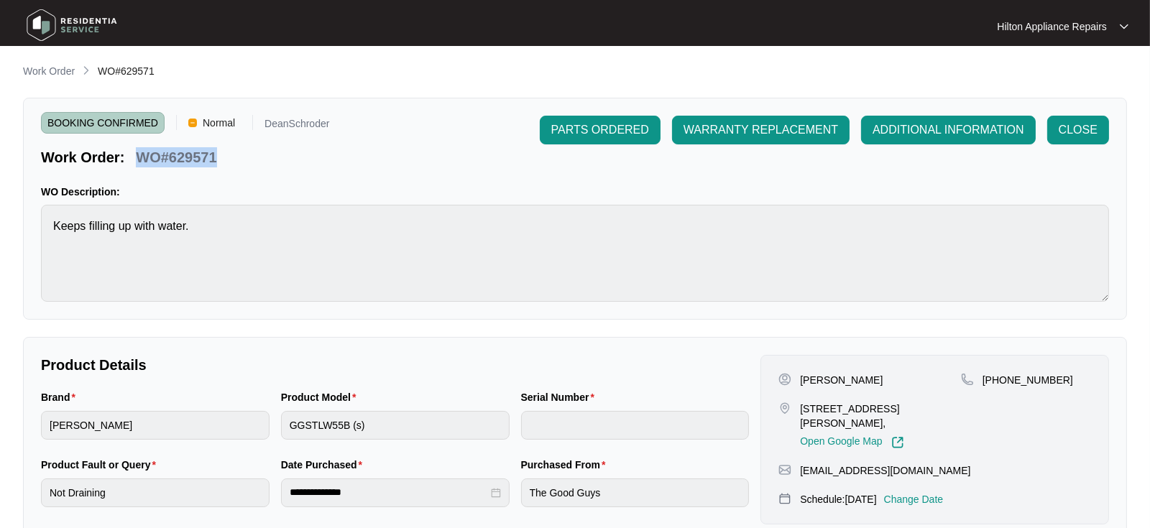
drag, startPoint x: 224, startPoint y: 156, endPoint x: 123, endPoint y: 159, distance: 100.7
click at [123, 159] on div "Work Order: WO#629571" at bounding box center [185, 154] width 288 height 25
click at [38, 80] on link "Work Order" at bounding box center [49, 72] width 58 height 16
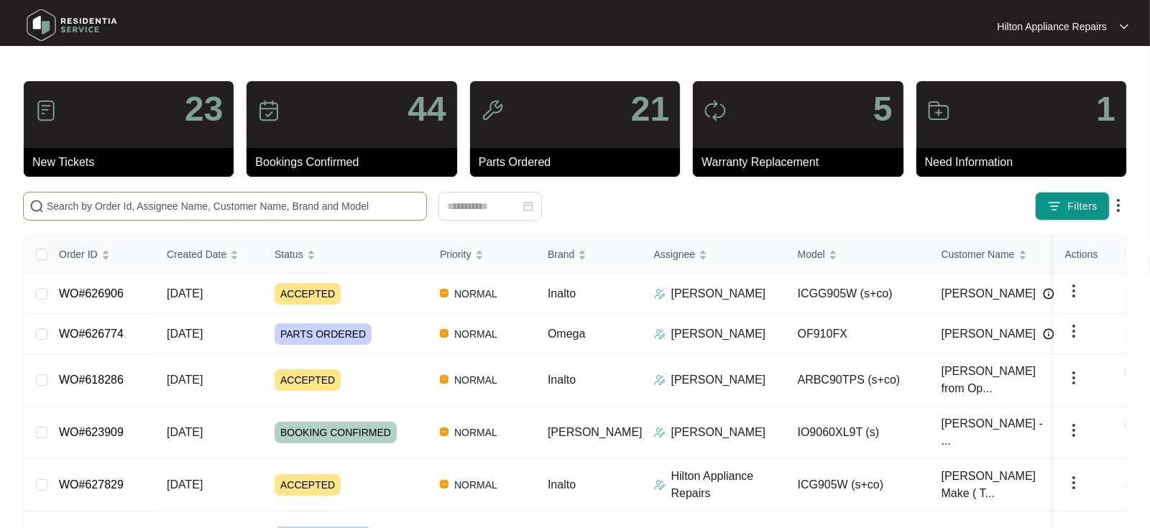
click at [99, 207] on input "text" at bounding box center [234, 206] width 374 height 16
paste input "629730"
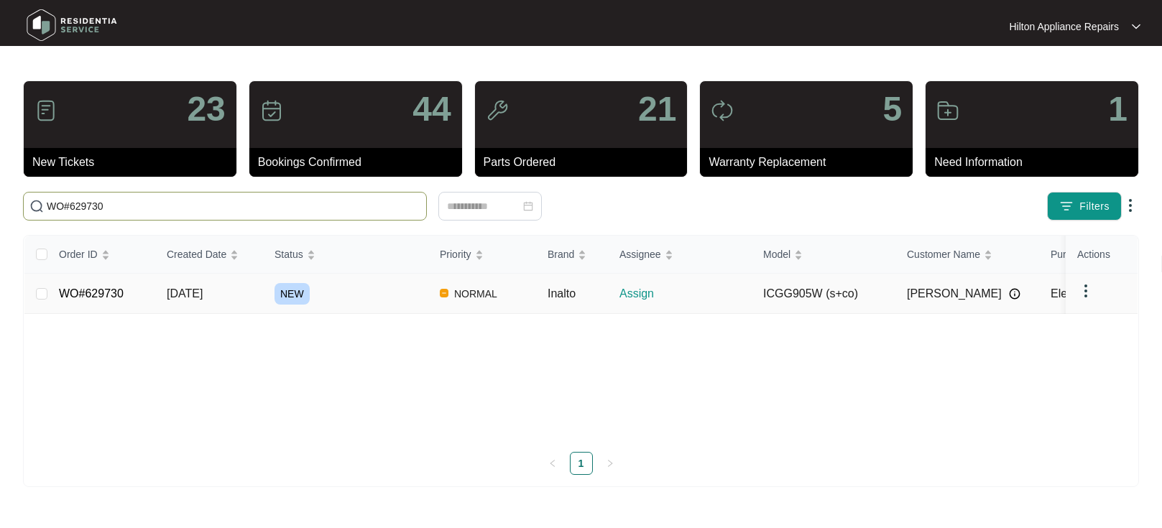
type input "WO#629730"
click at [201, 289] on span "[DATE]" at bounding box center [185, 294] width 36 height 12
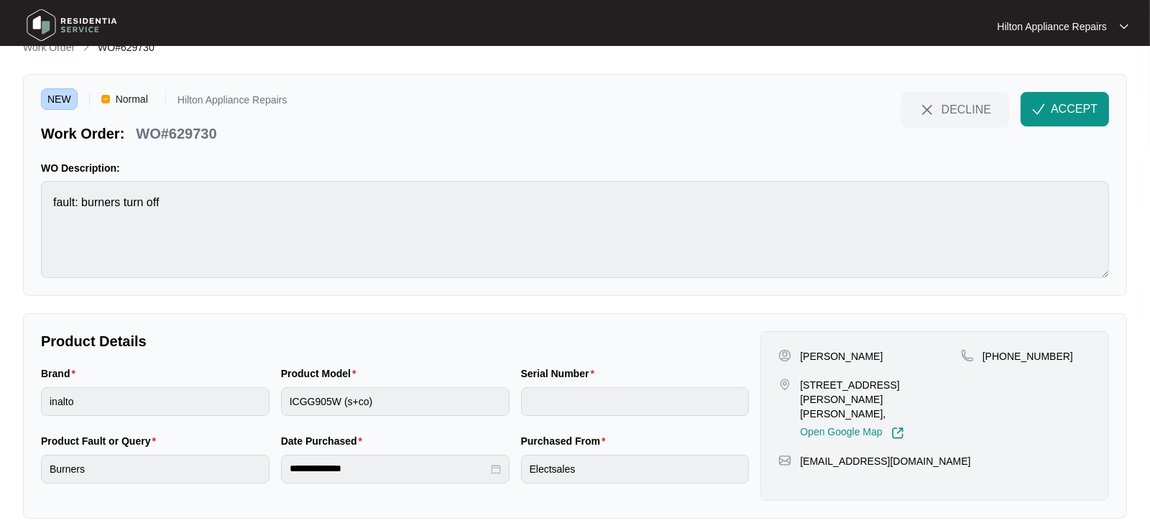
scroll to position [37, 0]
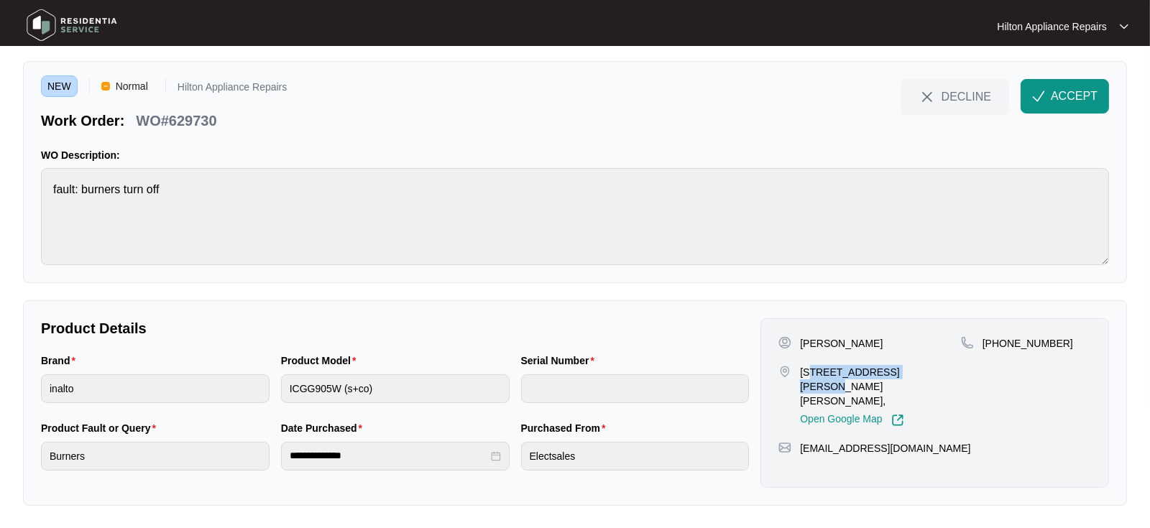
drag, startPoint x: 904, startPoint y: 372, endPoint x: 809, endPoint y: 376, distance: 95.0
click at [809, 376] on p "[STREET_ADDRESS][PERSON_NAME][PERSON_NAME]," at bounding box center [880, 386] width 161 height 43
click at [930, 381] on p "[STREET_ADDRESS][PERSON_NAME][PERSON_NAME]," at bounding box center [880, 386] width 161 height 43
drag, startPoint x: 902, startPoint y: 368, endPoint x: 798, endPoint y: 372, distance: 104.3
click at [798, 372] on div "[STREET_ADDRESS][PERSON_NAME][PERSON_NAME], Open Google Map" at bounding box center [870, 396] width 183 height 62
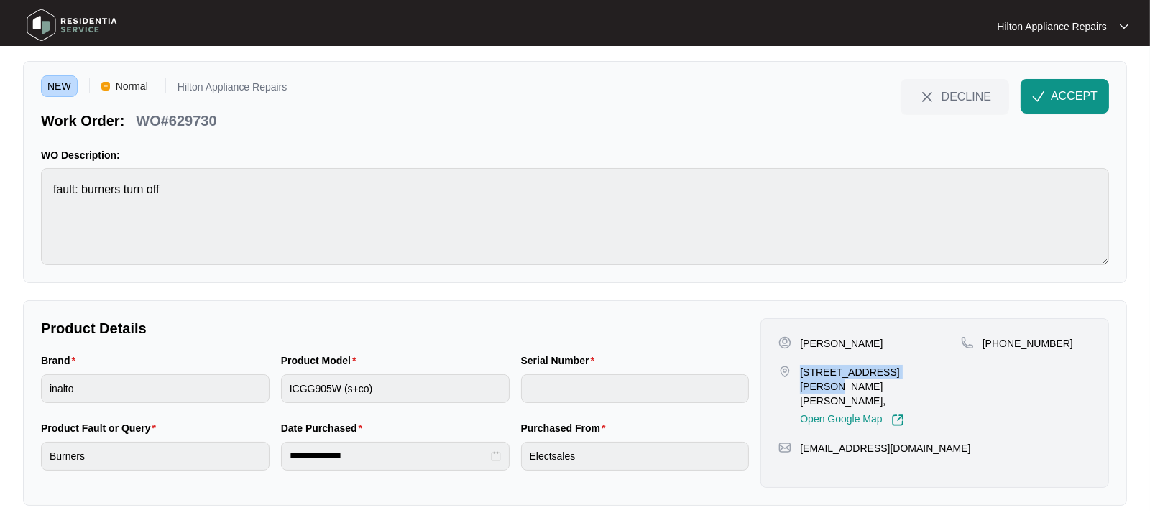
click at [1059, 98] on span "ACCEPT" at bounding box center [1074, 96] width 47 height 17
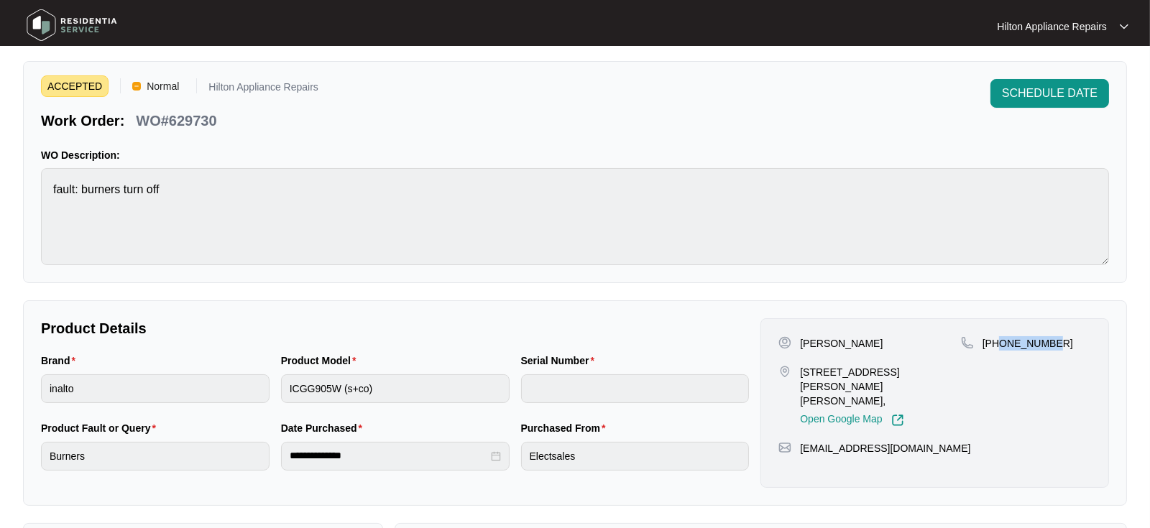
drag, startPoint x: 1048, startPoint y: 340, endPoint x: 997, endPoint y: 342, distance: 51.1
click at [997, 342] on p "[PHONE_NUMBER]" at bounding box center [1028, 343] width 91 height 14
drag, startPoint x: 927, startPoint y: 437, endPoint x: 799, endPoint y: 436, distance: 128.7
click at [799, 441] on div "[EMAIL_ADDRESS][DOMAIN_NAME]" at bounding box center [935, 448] width 313 height 14
drag, startPoint x: 869, startPoint y: 344, endPoint x: 802, endPoint y: 344, distance: 67.6
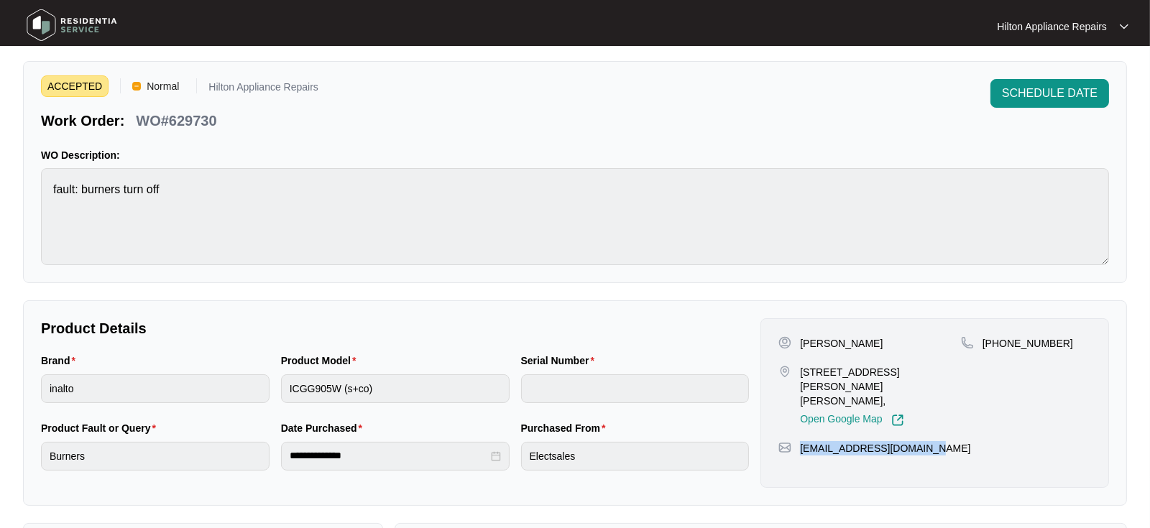
click at [802, 344] on p "[PERSON_NAME]" at bounding box center [841, 343] width 83 height 14
drag, startPoint x: 902, startPoint y: 372, endPoint x: 796, endPoint y: 375, distance: 106.4
click at [796, 375] on div "[STREET_ADDRESS][PERSON_NAME][PERSON_NAME], Open Google Map" at bounding box center [870, 396] width 183 height 62
drag, startPoint x: 922, startPoint y: 431, endPoint x: 913, endPoint y: 433, distance: 9.5
click at [913, 441] on div "[EMAIL_ADDRESS][DOMAIN_NAME]" at bounding box center [935, 448] width 313 height 14
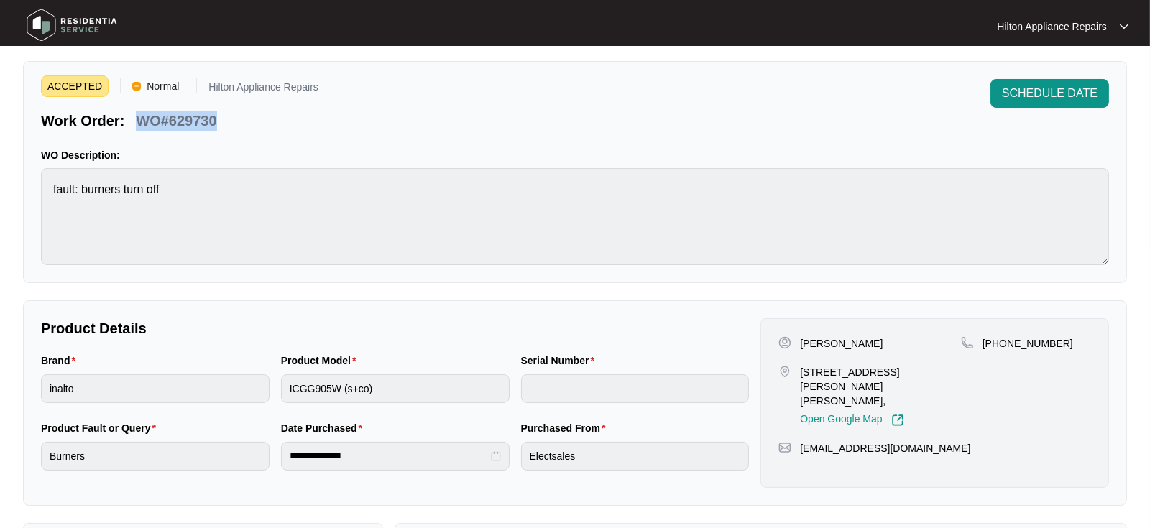
drag, startPoint x: 201, startPoint y: 129, endPoint x: 140, endPoint y: 124, distance: 60.5
click at [140, 124] on div "WO#629730" at bounding box center [176, 118] width 92 height 25
drag, startPoint x: 928, startPoint y: 433, endPoint x: 800, endPoint y: 433, distance: 128.0
click at [800, 441] on div "[EMAIL_ADDRESS][DOMAIN_NAME]" at bounding box center [935, 448] width 313 height 14
drag, startPoint x: 196, startPoint y: 124, endPoint x: 127, endPoint y: 123, distance: 69.7
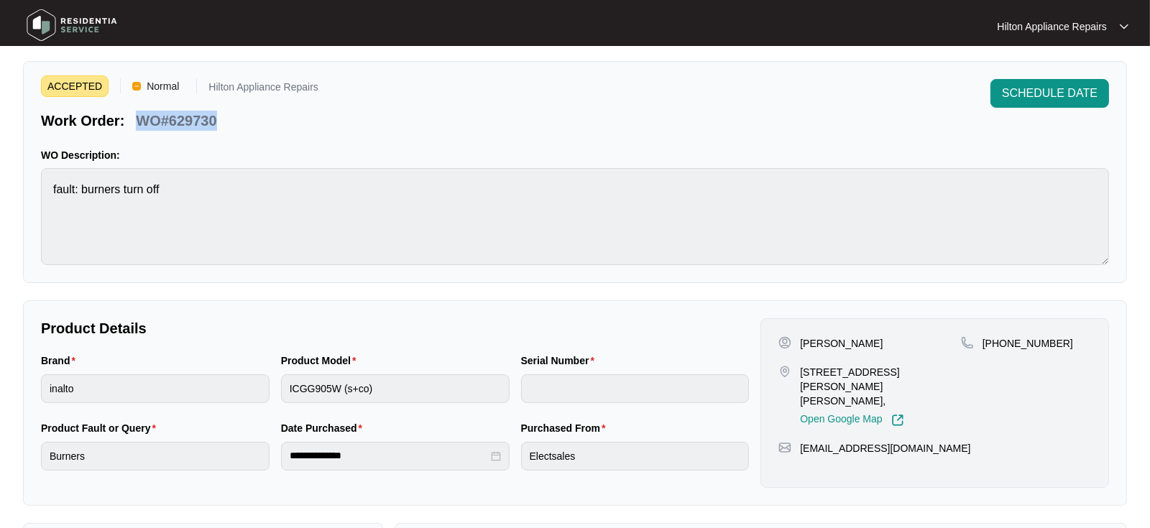
click at [127, 123] on div "Work Order: WO#629730" at bounding box center [179, 118] width 277 height 25
click at [244, 377] on div "Brand inalto Product Model ICGG905W (s+co) Serial Number" at bounding box center [395, 387] width 720 height 68
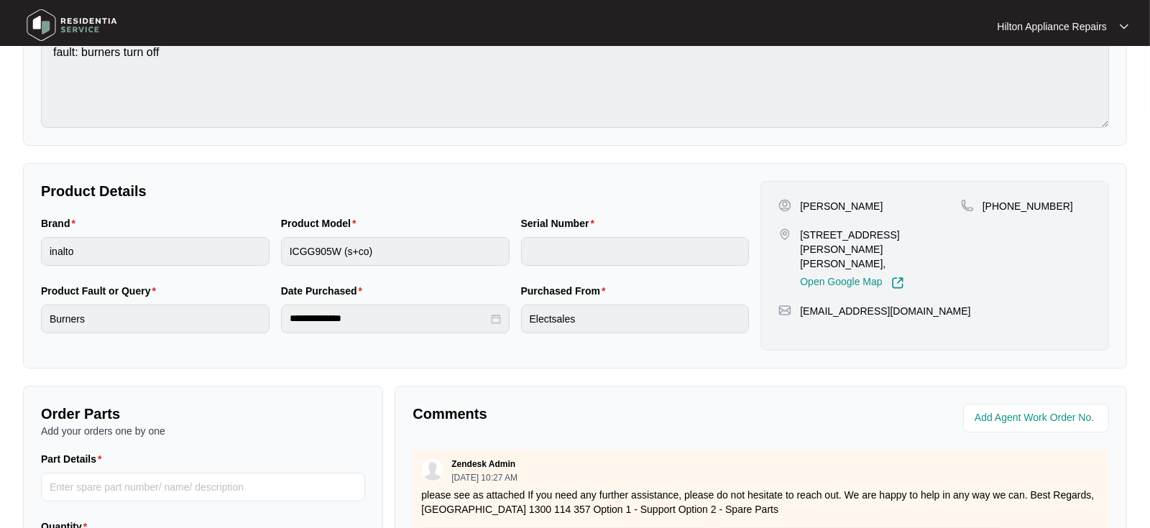
scroll to position [239, 0]
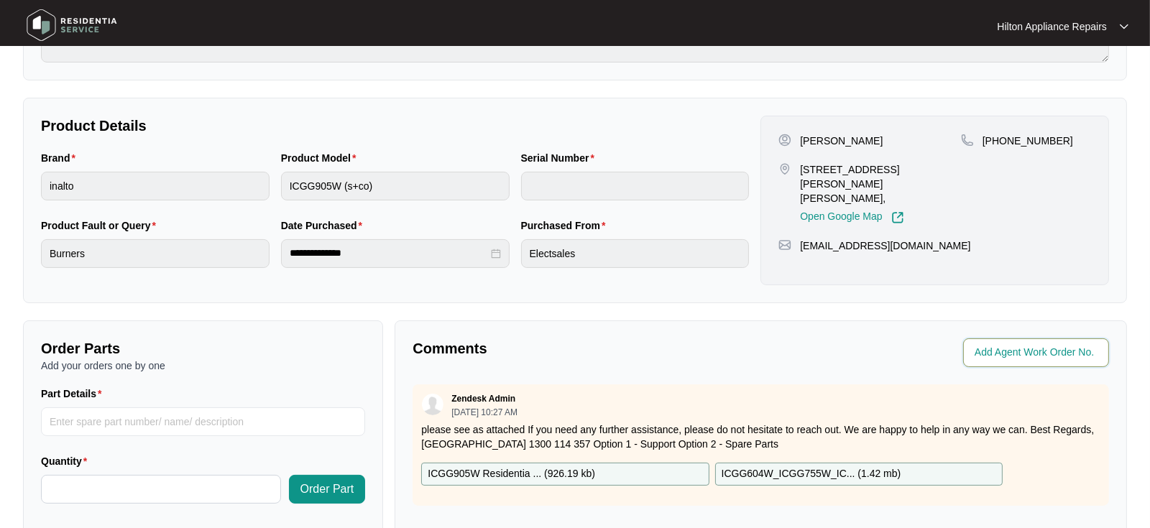
drag, startPoint x: 997, startPoint y: 352, endPoint x: 1040, endPoint y: 357, distance: 43.4
click at [998, 352] on input "string" at bounding box center [1038, 352] width 126 height 17
type input "41578"
click at [771, 341] on div "Agent Work Order No." at bounding box center [938, 353] width 342 height 29
